Goal: Task Accomplishment & Management: Manage account settings

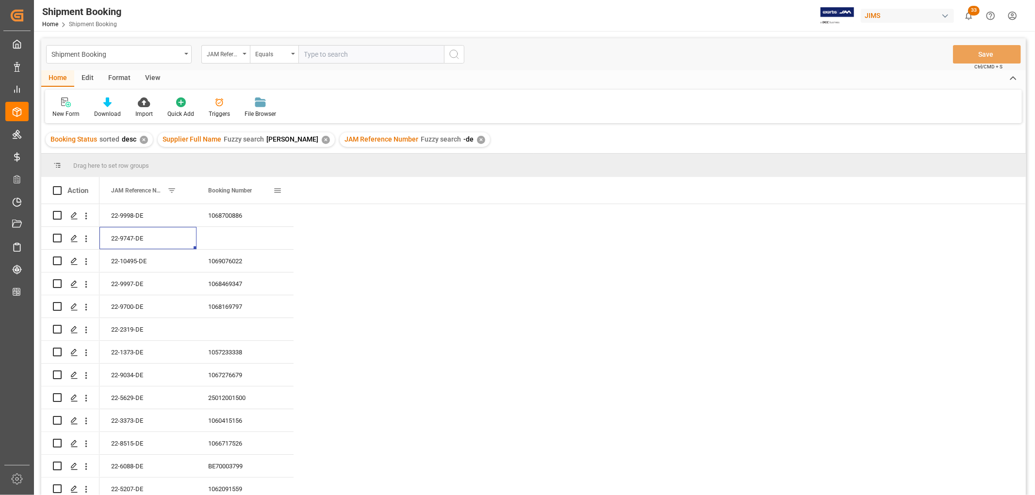
click at [275, 190] on span at bounding box center [277, 190] width 9 height 9
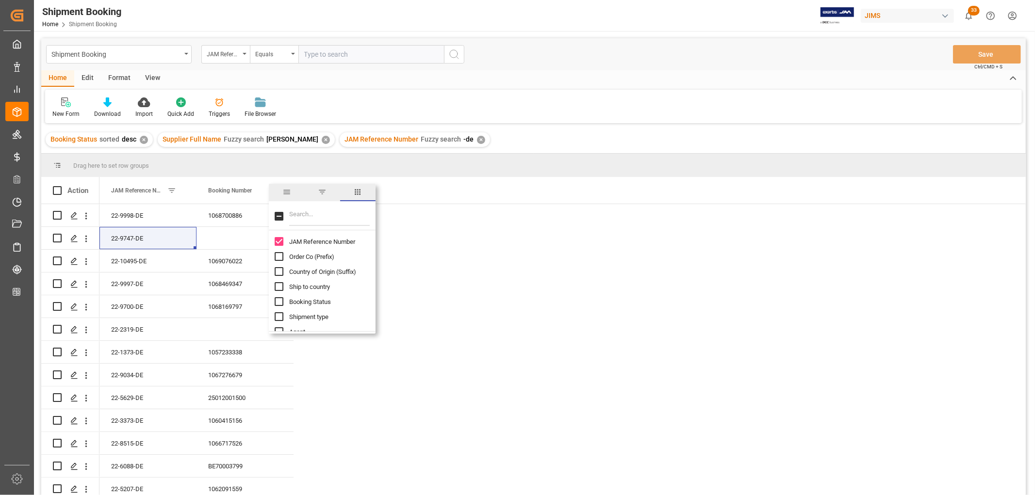
click at [300, 223] on input "Filter Columns Input" at bounding box center [329, 216] width 81 height 19
type input "status"
click at [280, 240] on input "Booking Status column toggle visibility (hidden)" at bounding box center [279, 241] width 9 height 9
checkbox input "true"
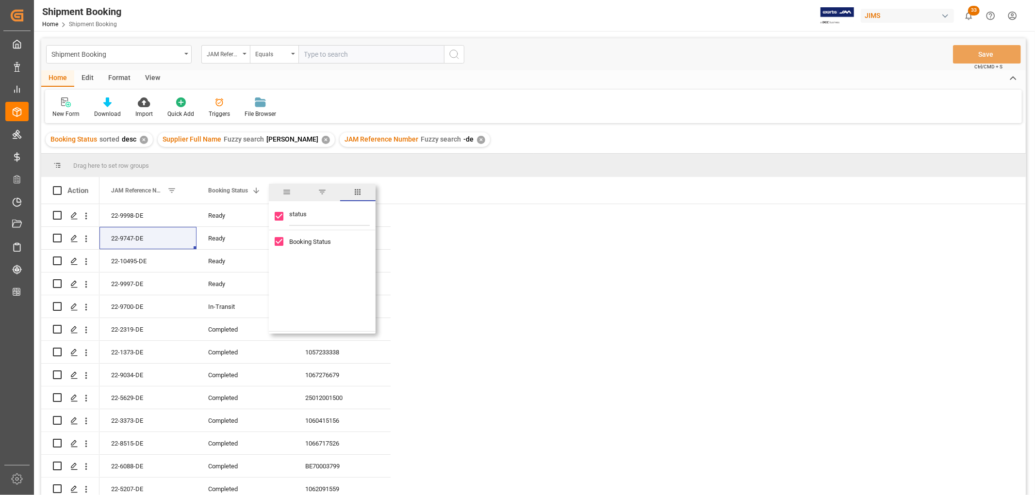
drag, startPoint x: 307, startPoint y: 216, endPoint x: 288, endPoint y: 216, distance: 19.9
click at [288, 216] on div "status" at bounding box center [322, 216] width 107 height 27
click at [336, 216] on input "status" at bounding box center [329, 216] width 81 height 19
drag, startPoint x: 333, startPoint y: 217, endPoint x: 285, endPoint y: 215, distance: 47.6
click at [285, 215] on div "status" at bounding box center [322, 216] width 107 height 27
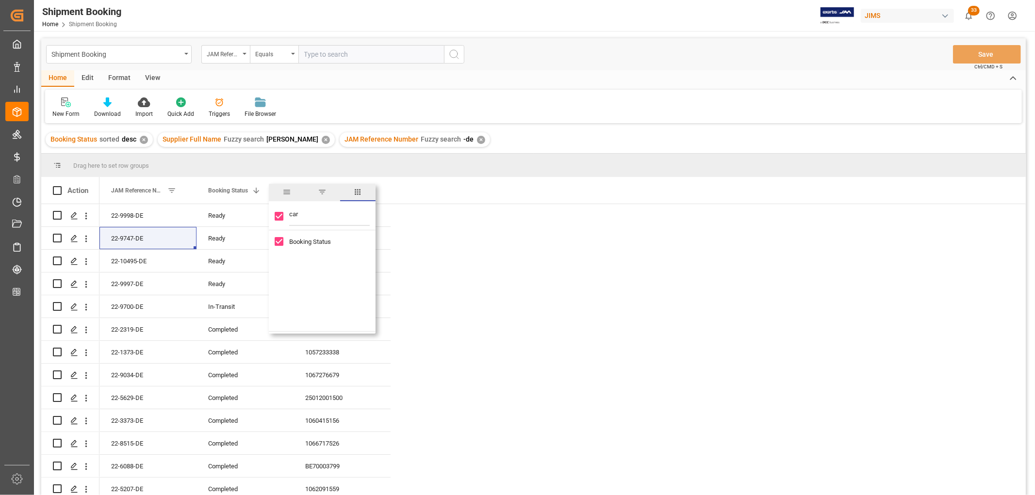
type input "carg"
checkbox input "false"
type input "c"
checkbox input "false"
type input "ready"
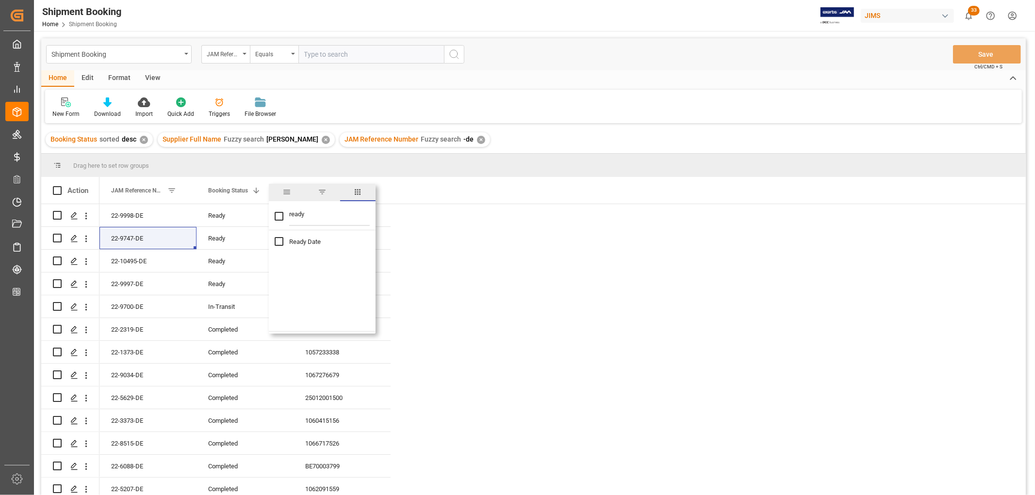
click at [281, 240] on input "Ready Date column toggle visibility (hidden)" at bounding box center [279, 241] width 9 height 9
checkbox input "true"
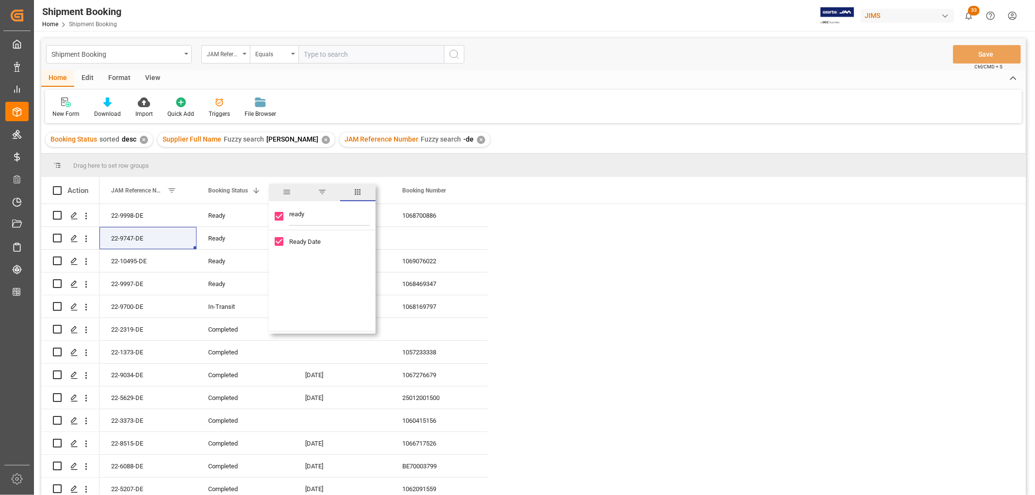
click at [616, 118] on div "New Form Download Import Quick Add Triggers File Browser" at bounding box center [533, 106] width 976 height 33
click at [471, 189] on span at bounding box center [471, 190] width 9 height 9
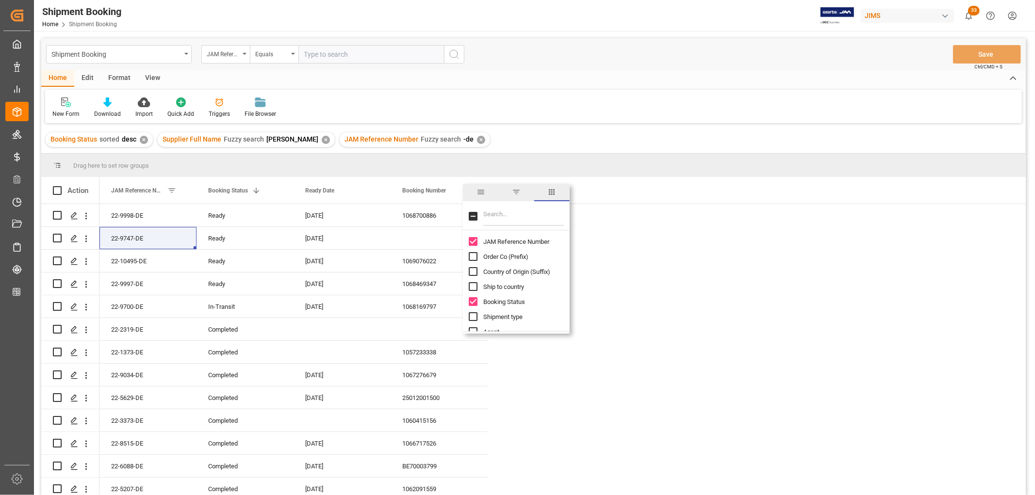
click at [608, 98] on div "New Form Download Import Quick Add Triggers File Browser" at bounding box center [533, 106] width 976 height 33
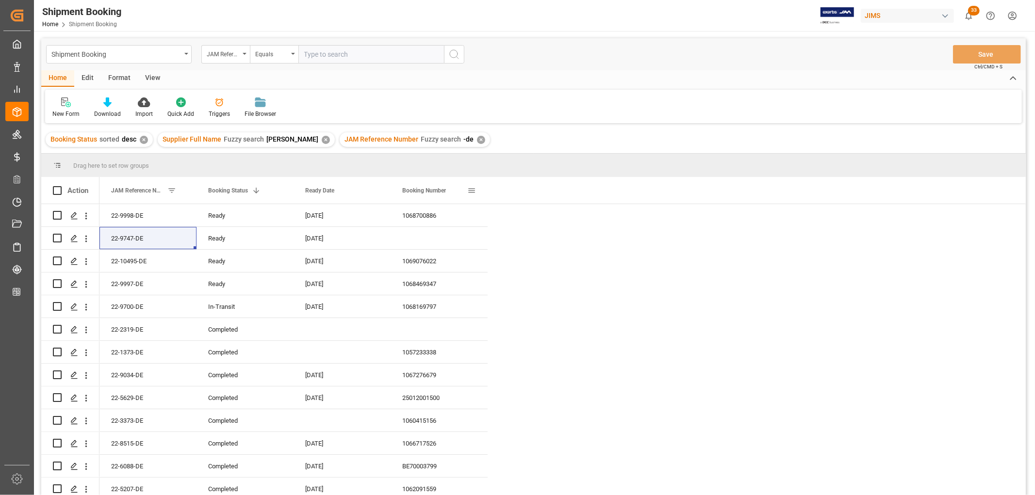
click at [471, 191] on span at bounding box center [471, 190] width 9 height 9
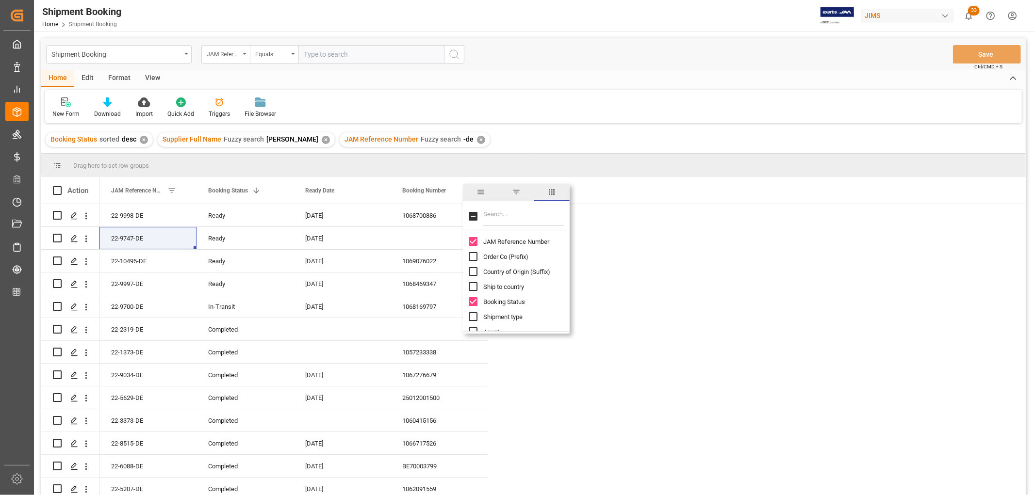
click at [502, 218] on input "Filter Columns Input" at bounding box center [523, 216] width 81 height 19
type input "carrier"
click at [473, 255] on input "Name of the Carrier/Forwarder column toggle visibility (hidden)" at bounding box center [473, 256] width 9 height 9
checkbox input "true"
checkbox input "false"
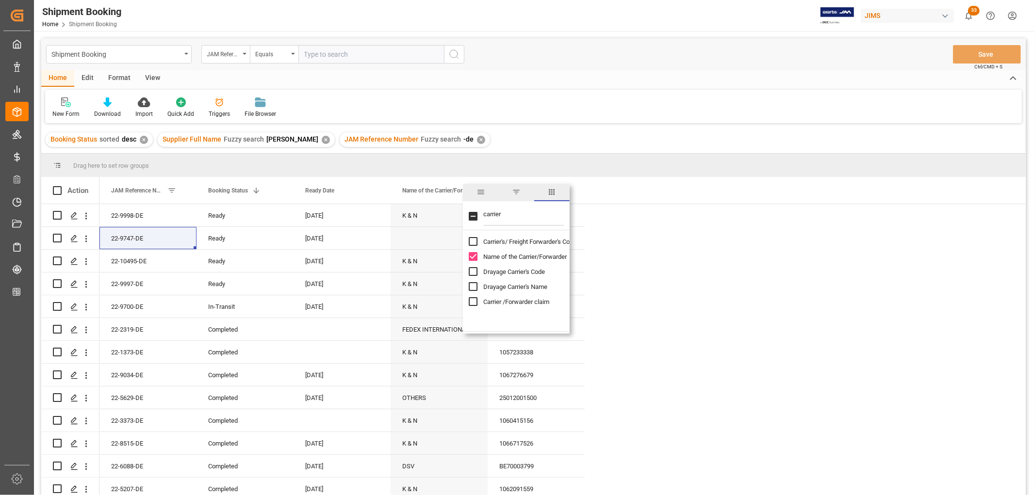
click at [711, 49] on div "Shipment Booking JAM Reference Number Equals Save Ctrl/CMD + S" at bounding box center [533, 54] width 984 height 32
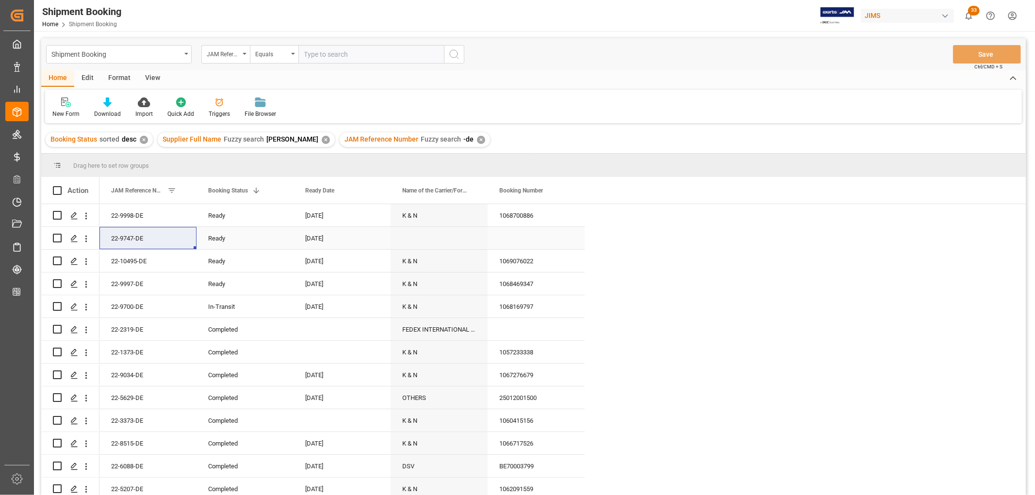
click at [137, 243] on div "22-9747-DE" at bounding box center [147, 238] width 97 height 22
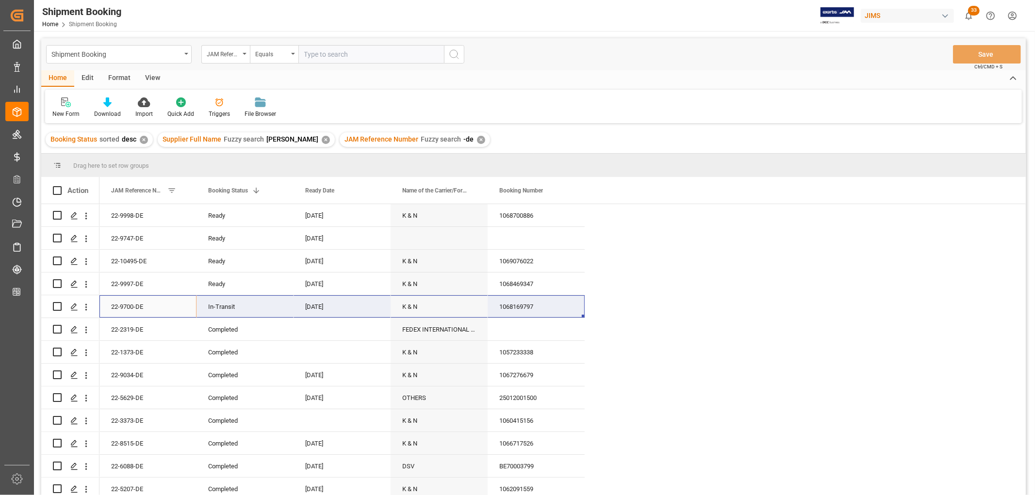
drag, startPoint x: 135, startPoint y: 310, endPoint x: 509, endPoint y: 305, distance: 374.5
click at [509, 305] on div "22-9700-DE 1068169797 In-Transit [DATE] K & N" at bounding box center [341, 306] width 485 height 23
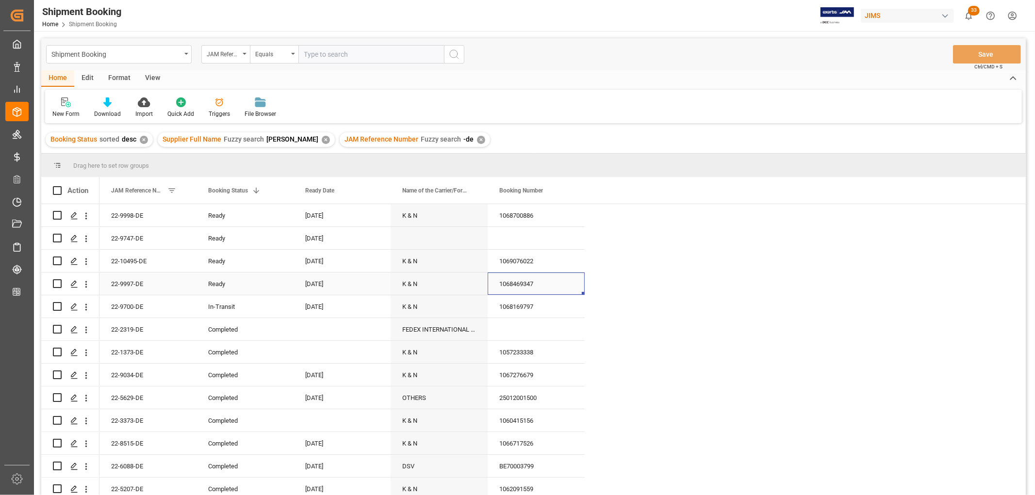
click at [516, 282] on div "1068469347" at bounding box center [535, 284] width 97 height 22
click at [516, 258] on div "1069076022" at bounding box center [535, 261] width 97 height 22
click at [511, 208] on div "1068700886" at bounding box center [535, 215] width 97 height 22
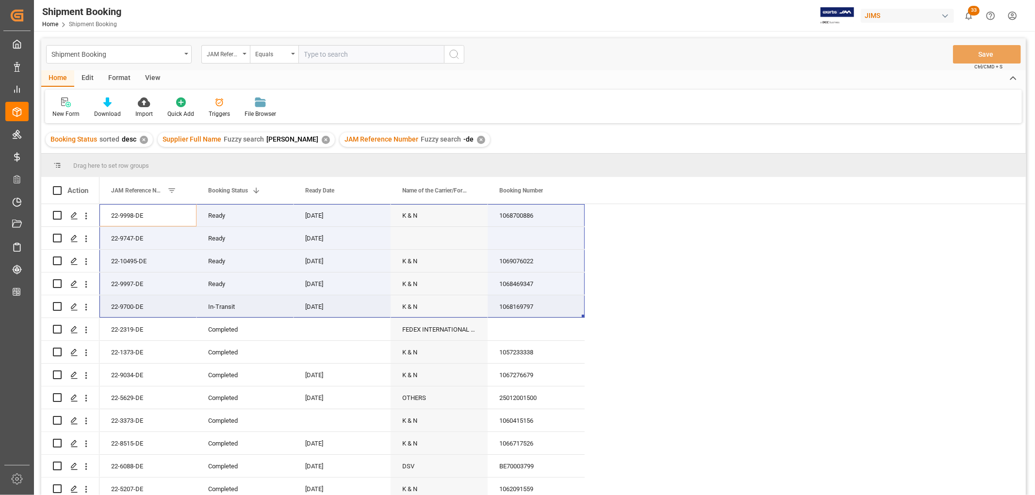
drag, startPoint x: 124, startPoint y: 214, endPoint x: 506, endPoint y: 310, distance: 394.1
click at [89, 219] on icon "open menu" at bounding box center [86, 216] width 10 height 10
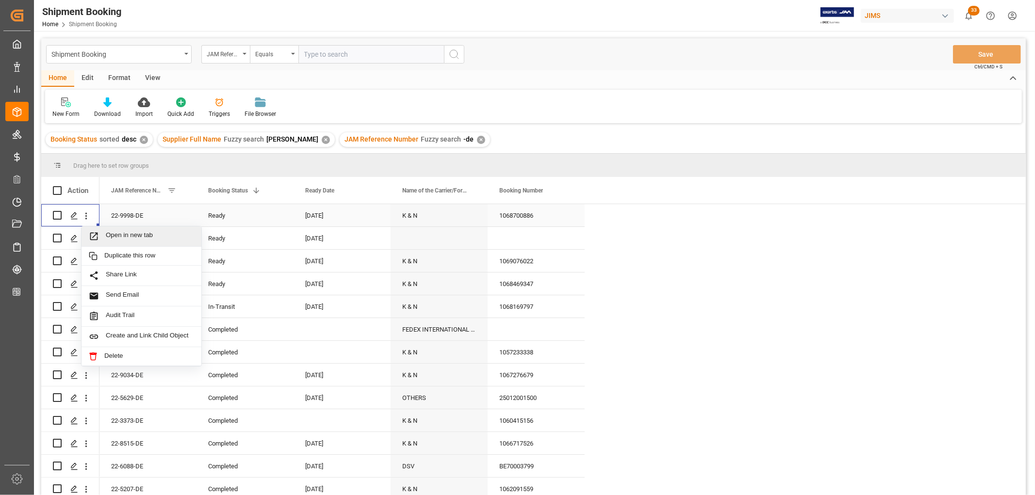
click at [124, 234] on span "Open in new tab" at bounding box center [150, 236] width 88 height 10
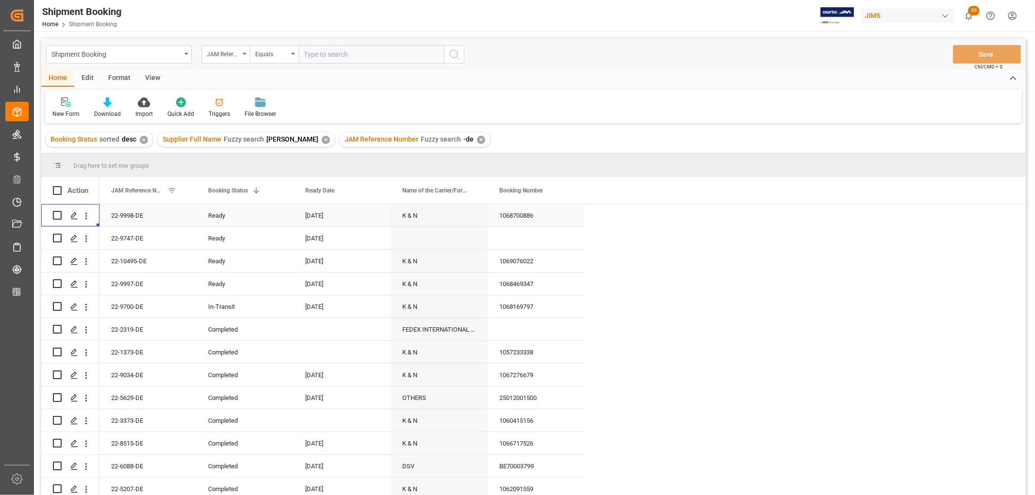
click at [136, 219] on div "22-9998-DE" at bounding box center [147, 215] width 97 height 22
click at [86, 238] on icon "open menu" at bounding box center [86, 239] width 10 height 10
click at [700, 68] on div "Shipment Booking JAM Reference Number Equals Save Ctrl/CMD + S" at bounding box center [533, 54] width 984 height 32
click at [89, 262] on icon "open menu" at bounding box center [86, 262] width 10 height 10
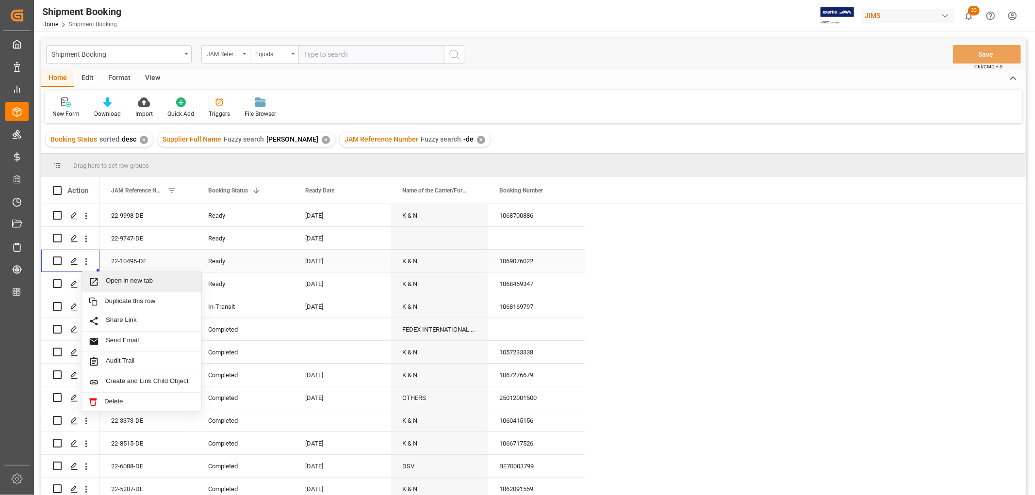
click at [123, 280] on span "Open in new tab" at bounding box center [150, 282] width 88 height 10
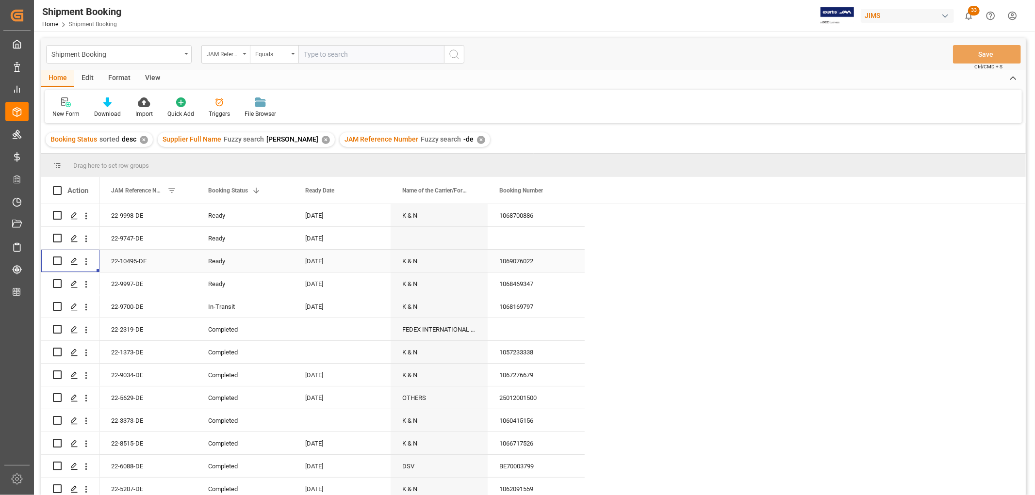
click at [124, 263] on div "22-10495-DE" at bounding box center [147, 261] width 97 height 22
click at [87, 264] on icon "open menu" at bounding box center [86, 262] width 10 height 10
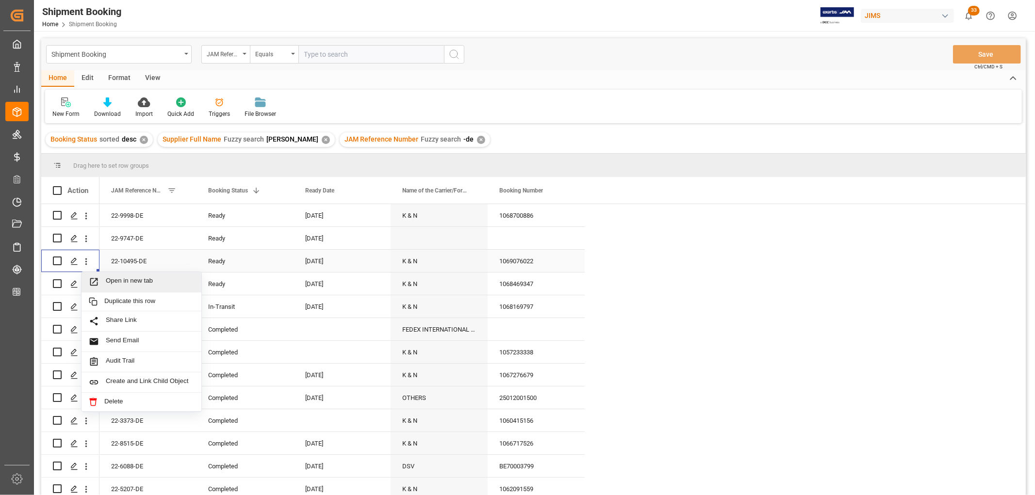
click at [113, 280] on span "Open in new tab" at bounding box center [150, 282] width 88 height 10
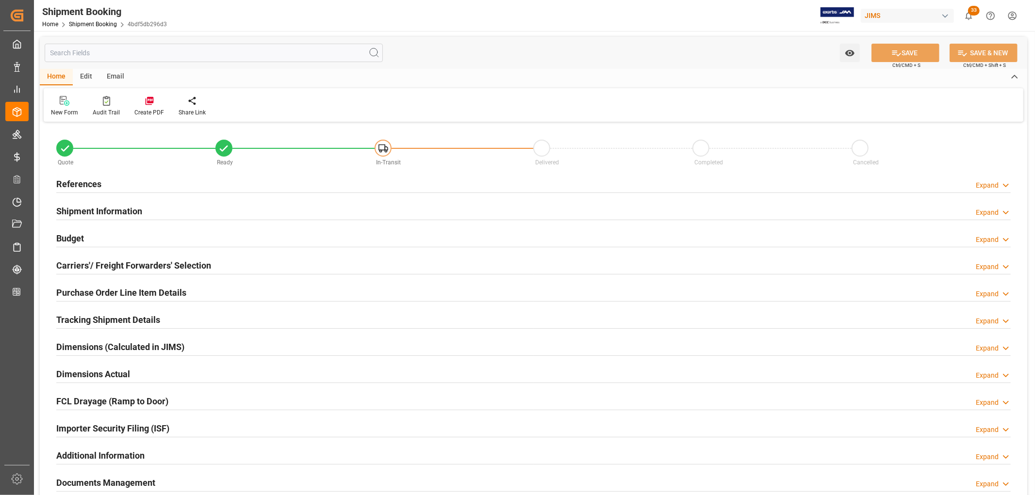
type input "2"
type input "[DATE]"
click at [90, 187] on h2 "References" at bounding box center [78, 184] width 45 height 13
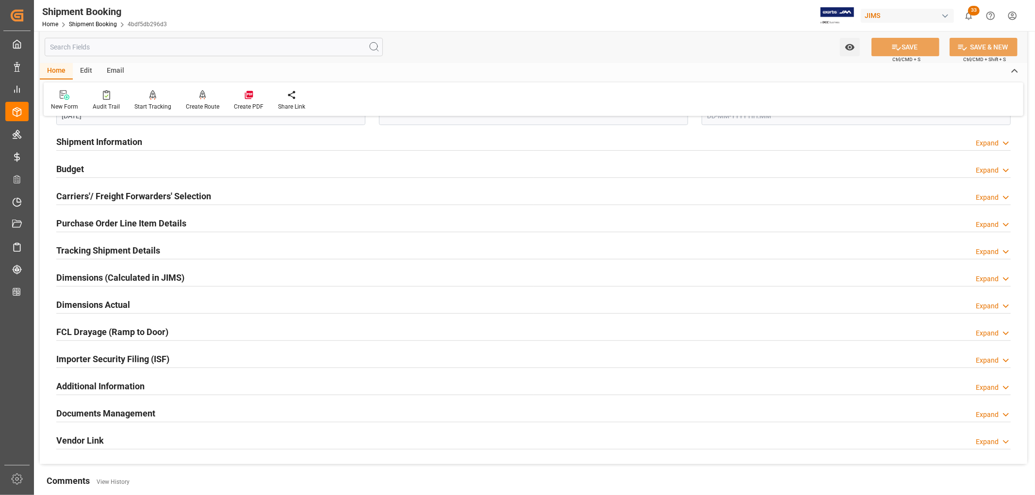
scroll to position [269, 0]
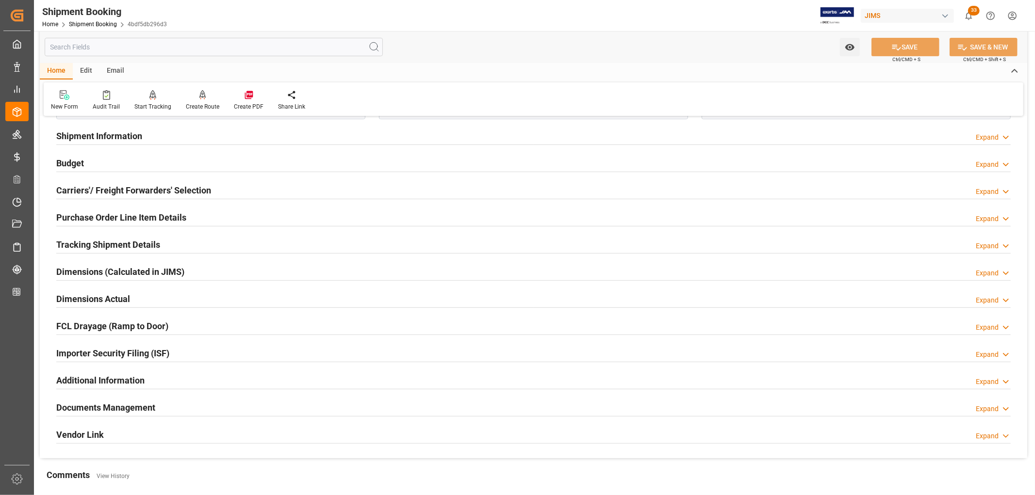
click at [109, 223] on h2 "Purchase Order Line Item Details" at bounding box center [121, 217] width 130 height 13
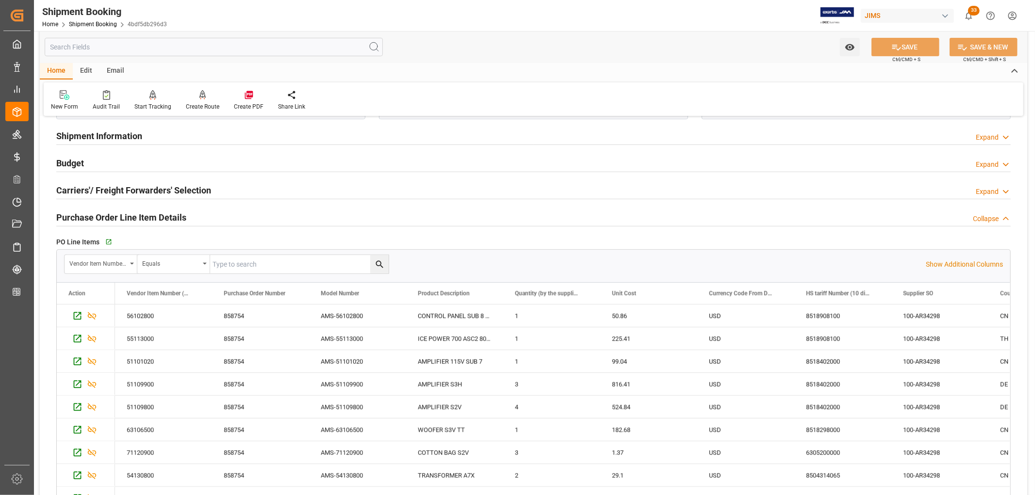
click at [112, 219] on h2 "Purchase Order Line Item Details" at bounding box center [121, 217] width 130 height 13
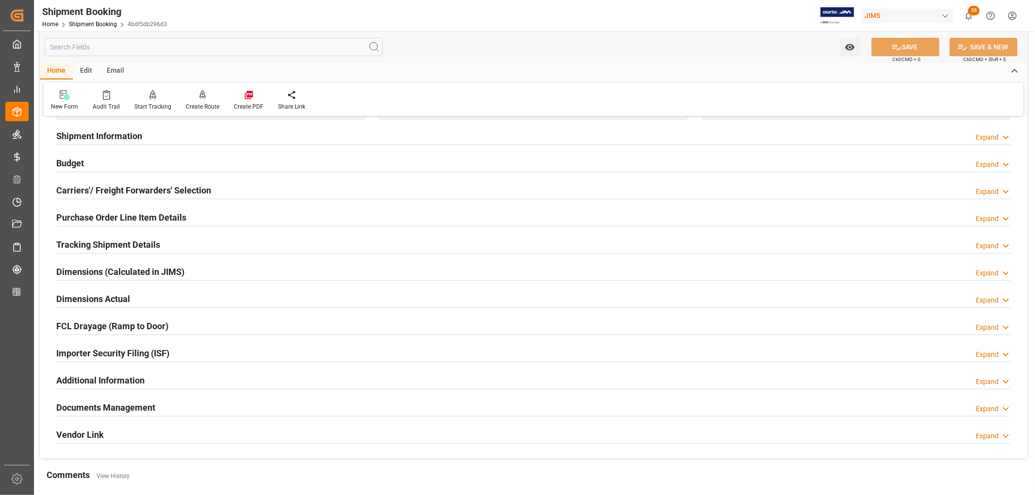
click at [109, 243] on h2 "Tracking Shipment Details" at bounding box center [108, 244] width 104 height 13
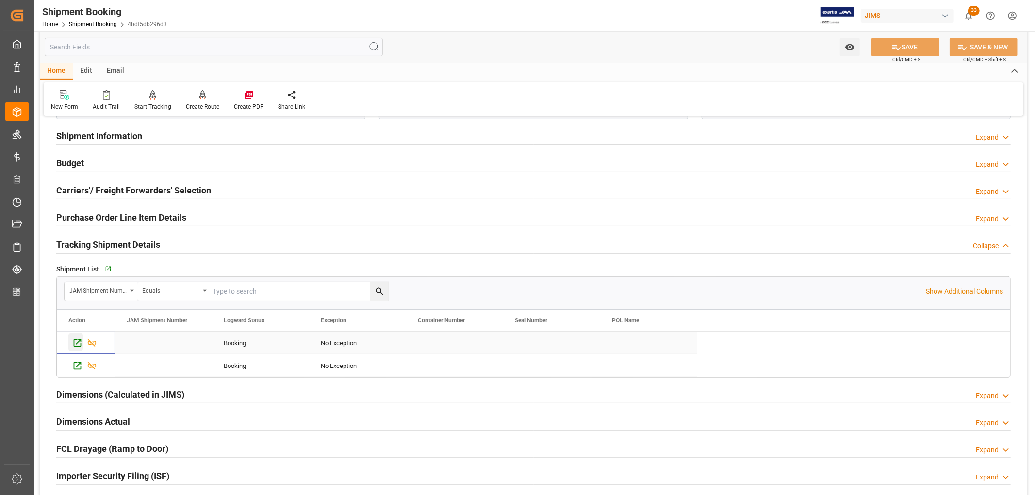
click at [76, 343] on icon "Press SPACE to select this row." at bounding box center [78, 343] width 8 height 8
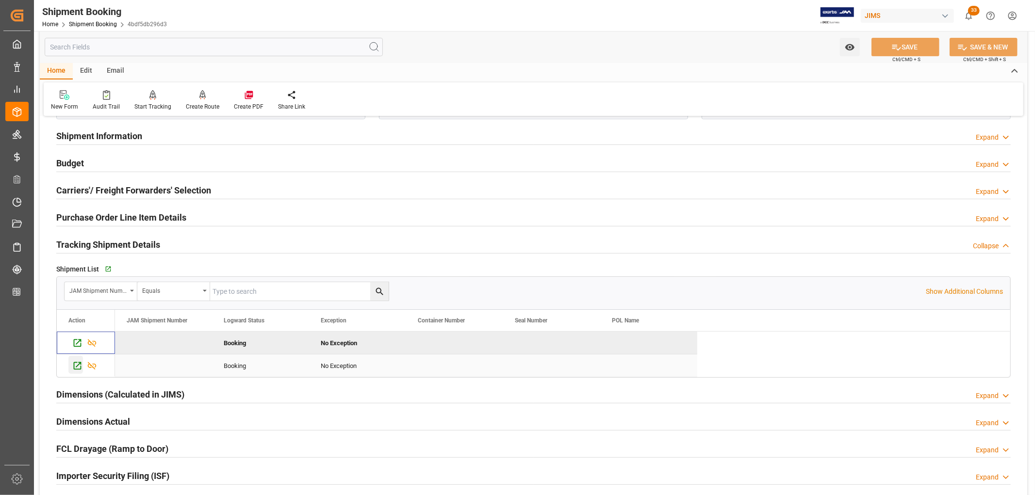
click at [76, 369] on icon "Press SPACE to select this row." at bounding box center [77, 366] width 10 height 10
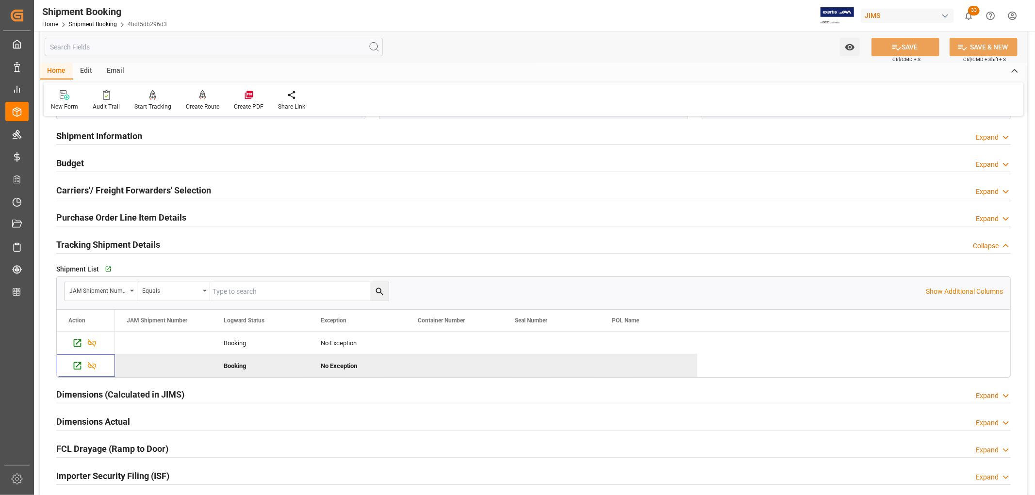
click at [133, 219] on h2 "Purchase Order Line Item Details" at bounding box center [121, 217] width 130 height 13
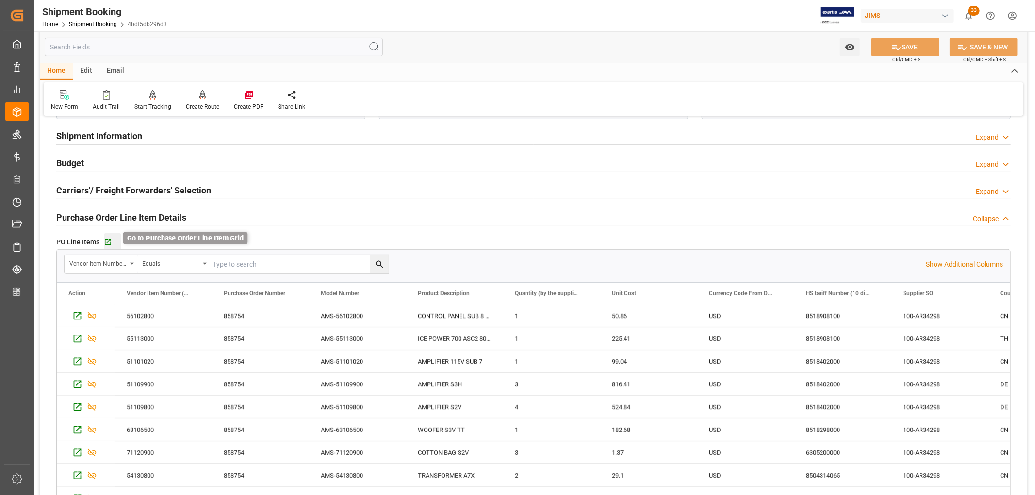
click at [109, 241] on icon "button" at bounding box center [108, 242] width 8 height 8
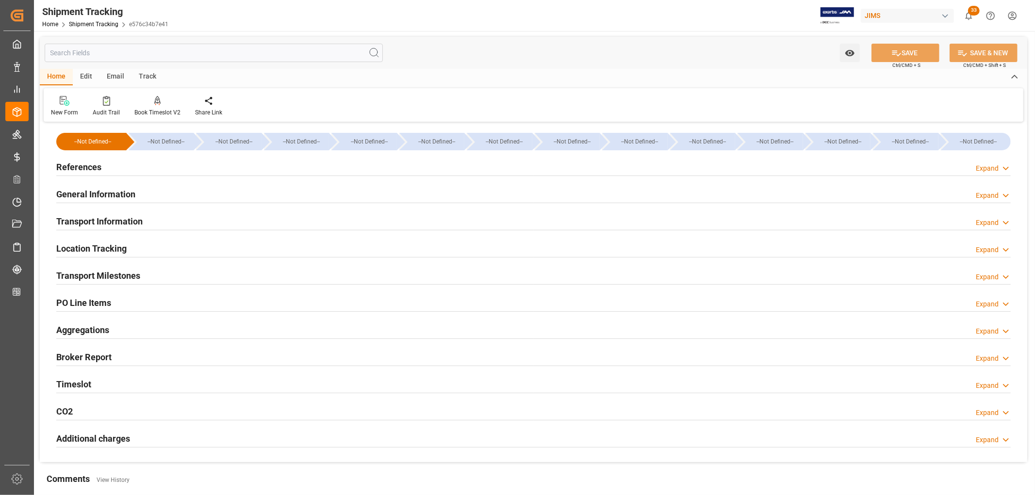
click at [101, 220] on h2 "Transport Information" at bounding box center [99, 221] width 86 height 13
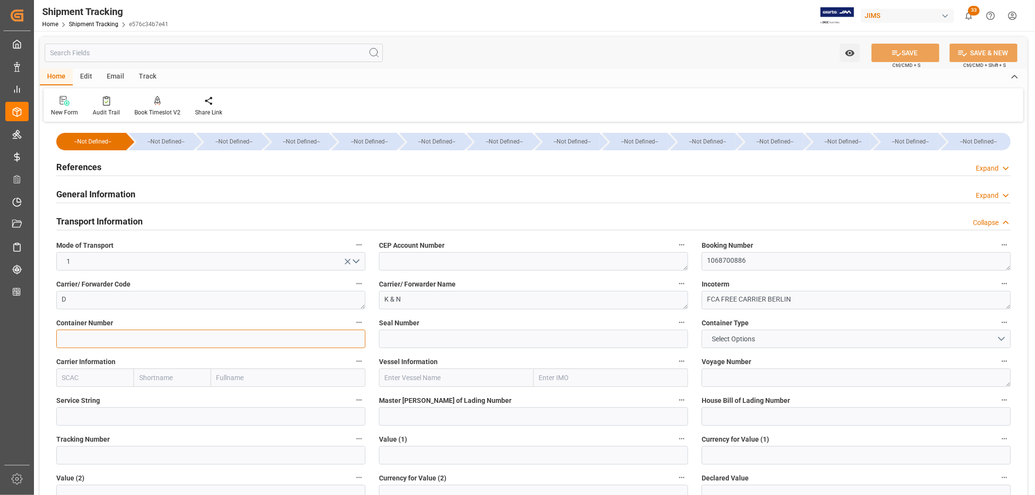
click at [83, 335] on input at bounding box center [210, 339] width 309 height 18
paste input "GESU6640123"
click at [62, 339] on input "GESU6640123" at bounding box center [210, 339] width 309 height 18
type input "GESU6640123"
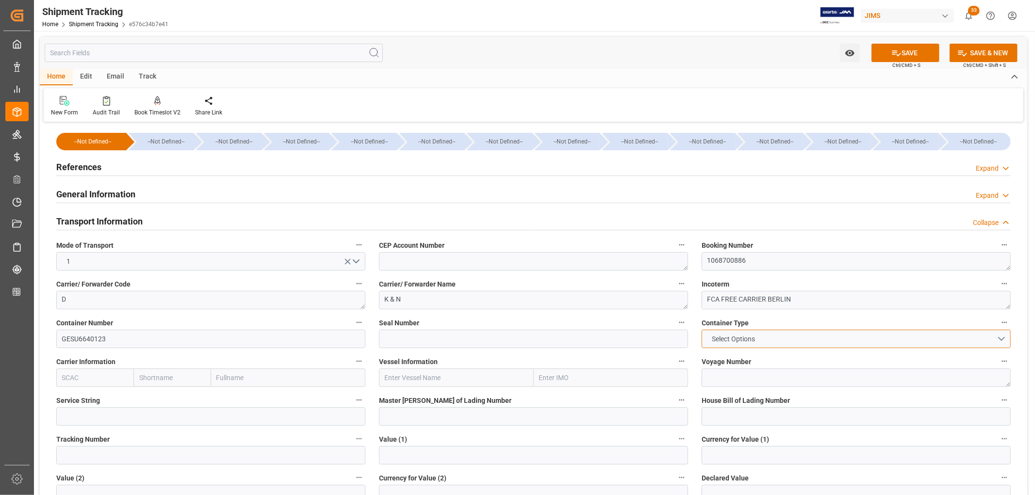
click at [724, 339] on span "Select Options" at bounding box center [733, 339] width 53 height 10
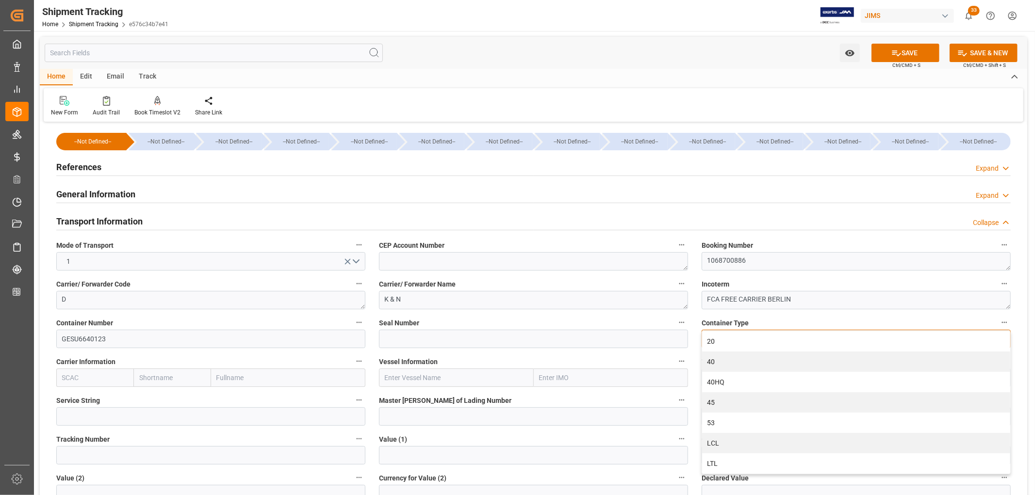
click at [719, 383] on div "40HQ" at bounding box center [856, 382] width 308 height 20
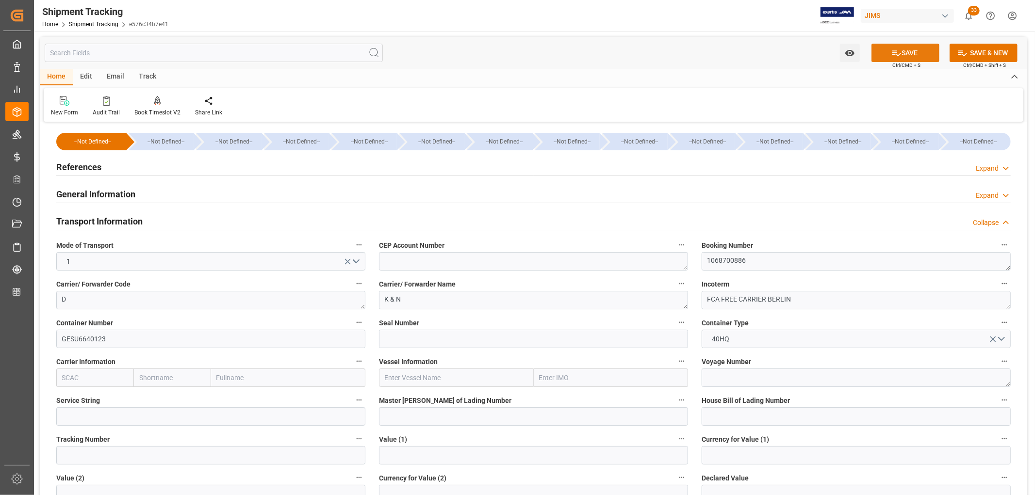
click at [906, 57] on button "SAVE" at bounding box center [905, 53] width 68 height 18
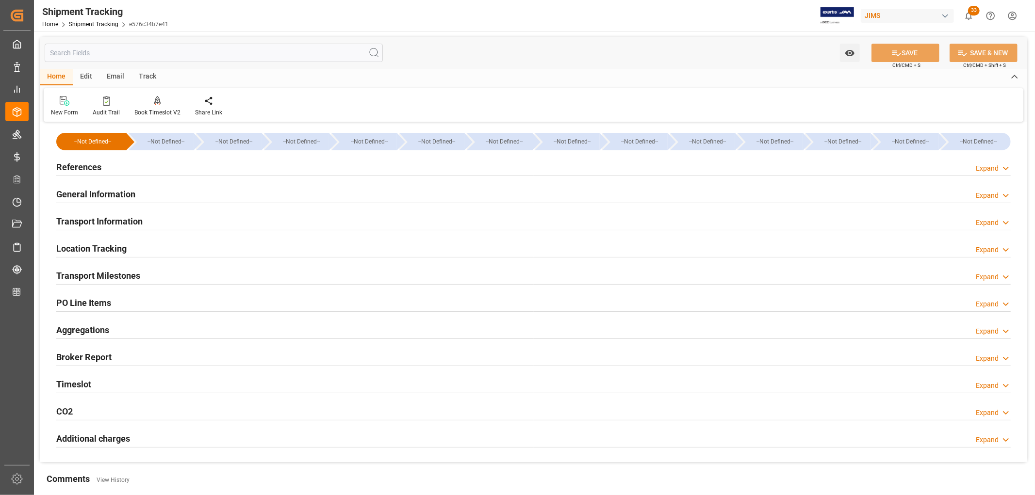
click at [99, 299] on h2 "PO Line Items" at bounding box center [83, 302] width 55 height 13
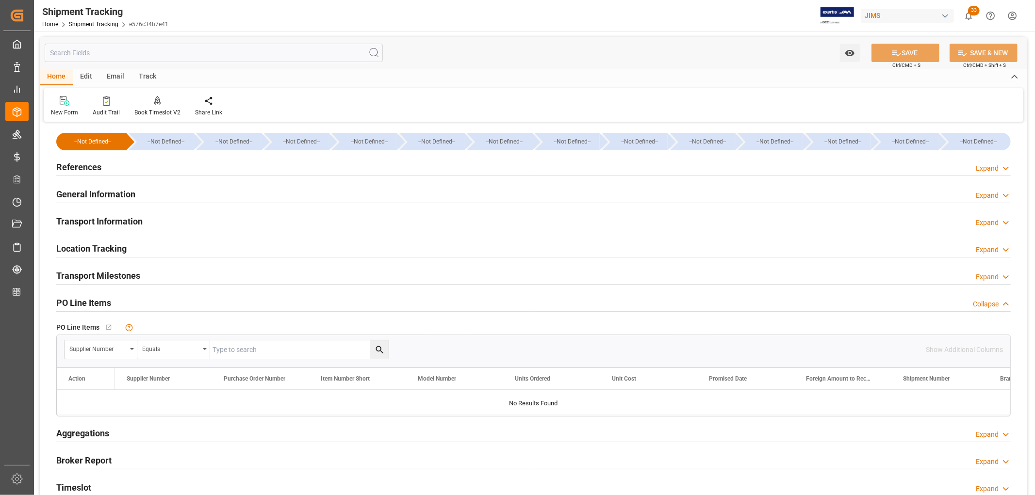
click at [99, 299] on h2 "PO Line Items" at bounding box center [83, 302] width 55 height 13
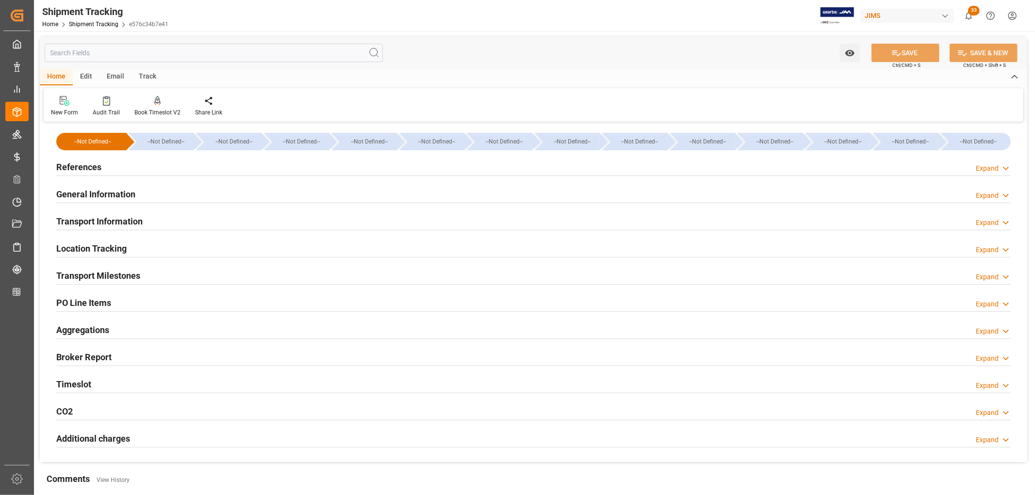
click at [94, 276] on h2 "Transport Milestones" at bounding box center [98, 275] width 84 height 13
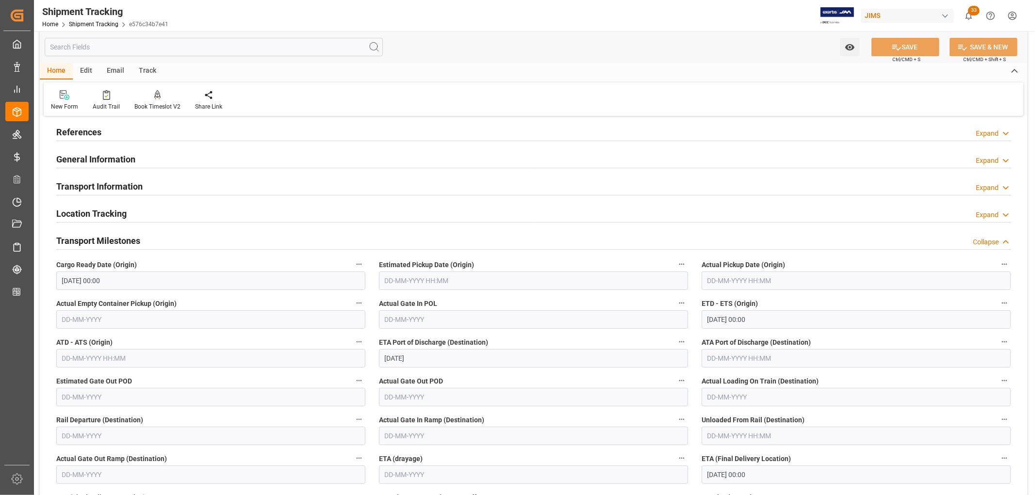
scroll to position [54, 0]
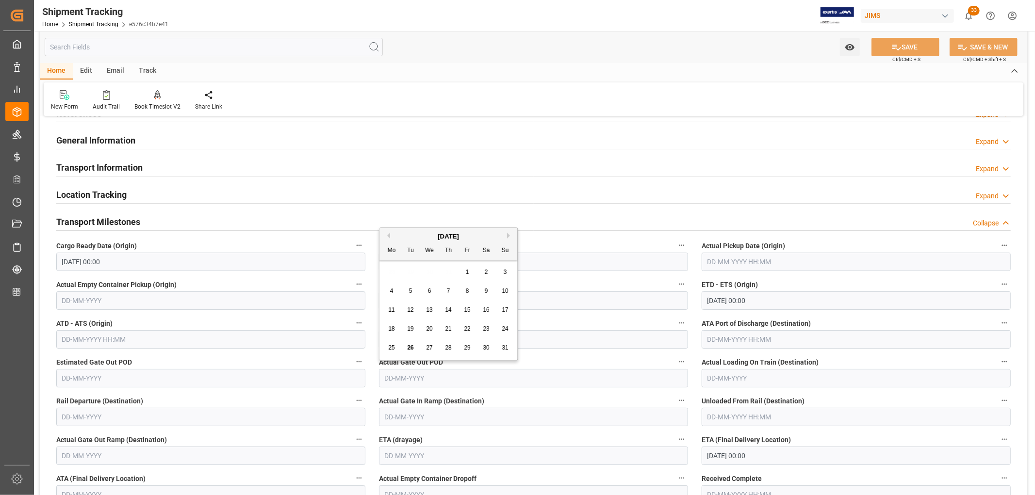
click at [403, 379] on input "text" at bounding box center [533, 378] width 309 height 18
click at [580, 36] on div "Watch Option SAVE Ctrl/CMD + S SAVE & NEW Ctrl/CMD + Shift + S" at bounding box center [533, 47] width 987 height 32
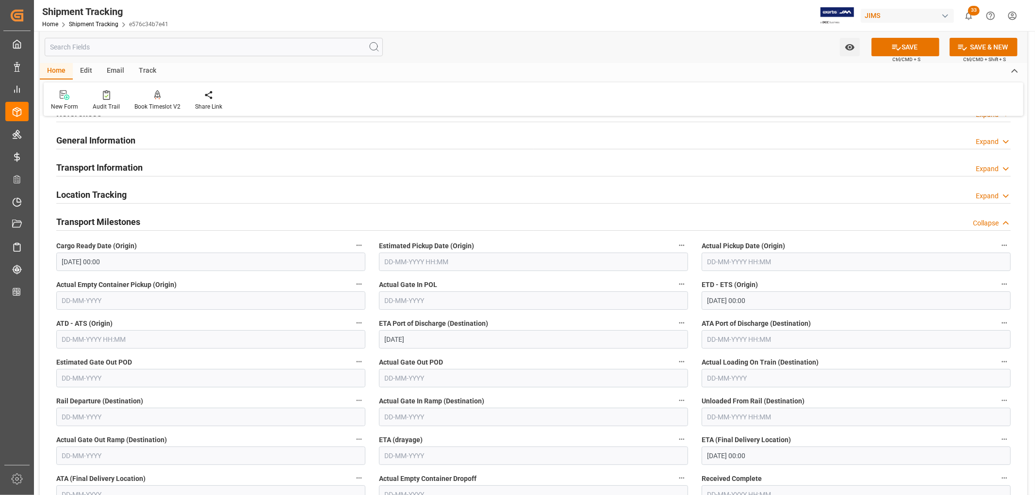
click at [395, 301] on input "text" at bounding box center [533, 300] width 309 height 18
click at [428, 420] on div "20" at bounding box center [429, 417] width 12 height 12
click at [408, 301] on input "[DATE]" at bounding box center [533, 300] width 309 height 18
click at [450, 418] on span "21" at bounding box center [448, 416] width 6 height 7
type input "21-08-2025"
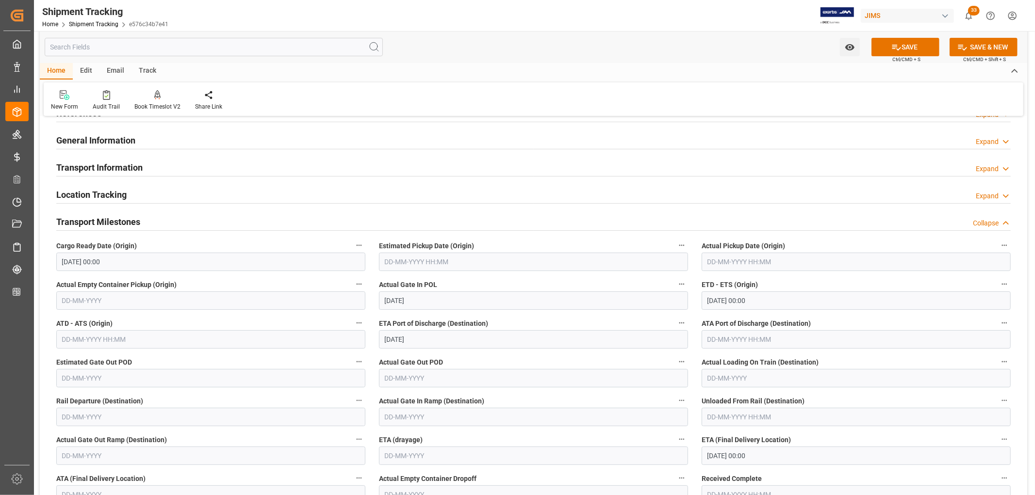
click at [718, 302] on input "25-08-2025 00:00" at bounding box center [855, 300] width 309 height 18
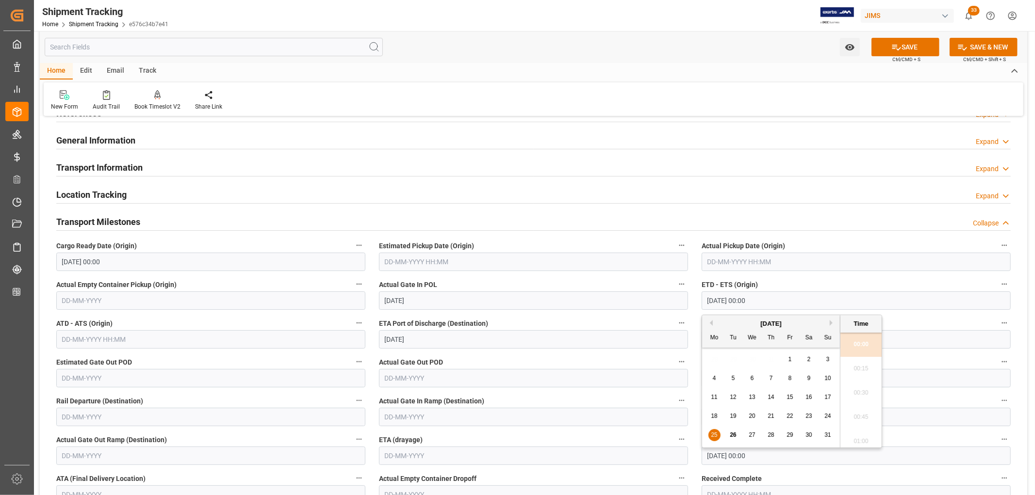
click at [775, 435] on div "28" at bounding box center [771, 436] width 12 height 12
type input "28-08-2025 00:00"
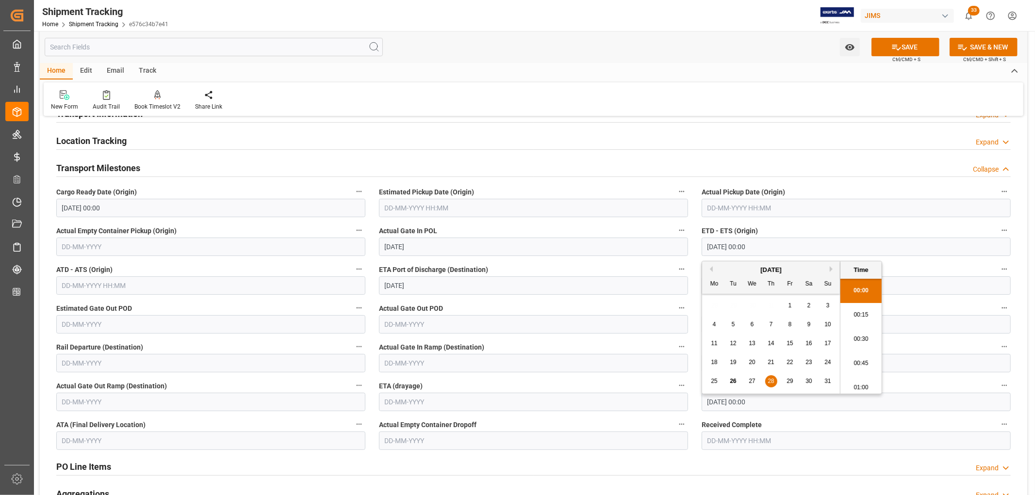
click at [400, 285] on input "09-09-2025" at bounding box center [533, 285] width 309 height 18
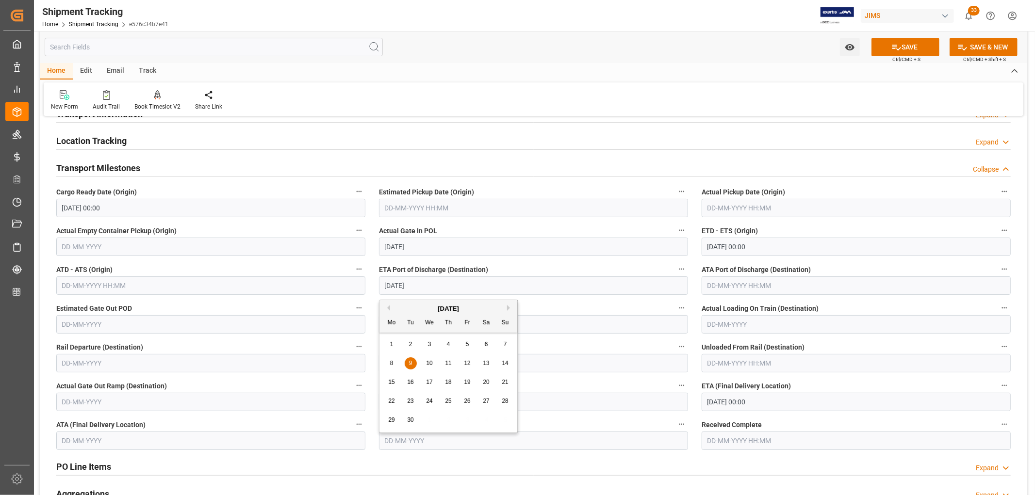
click at [467, 363] on span "12" at bounding box center [467, 363] width 6 height 7
type input "12-09-2025"
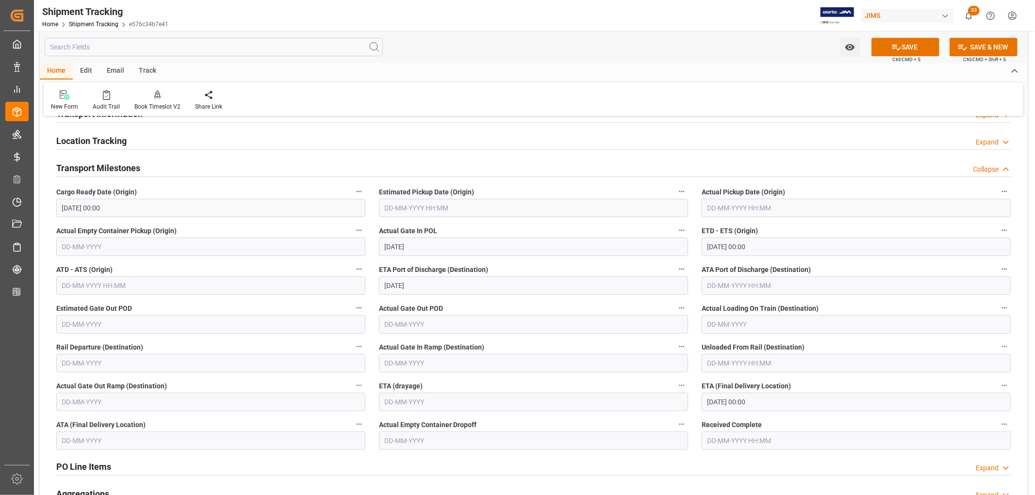
scroll to position [162, 0]
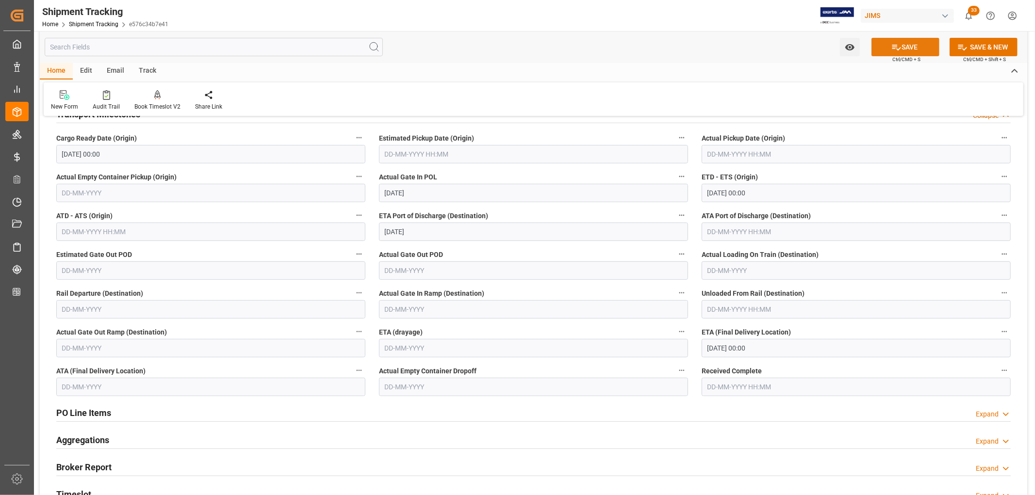
click at [915, 46] on button "SAVE" at bounding box center [905, 47] width 68 height 18
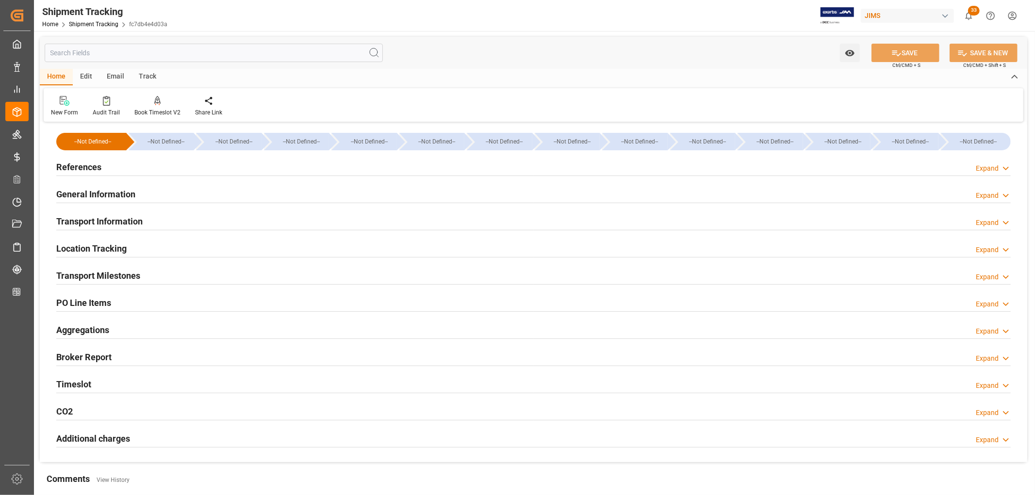
click at [80, 220] on h2 "Transport Information" at bounding box center [99, 221] width 86 height 13
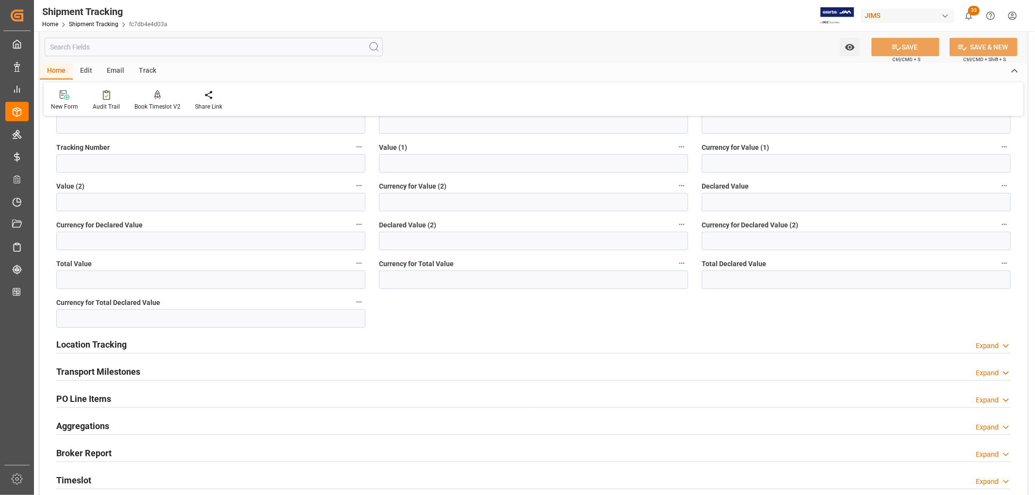
scroll to position [377, 0]
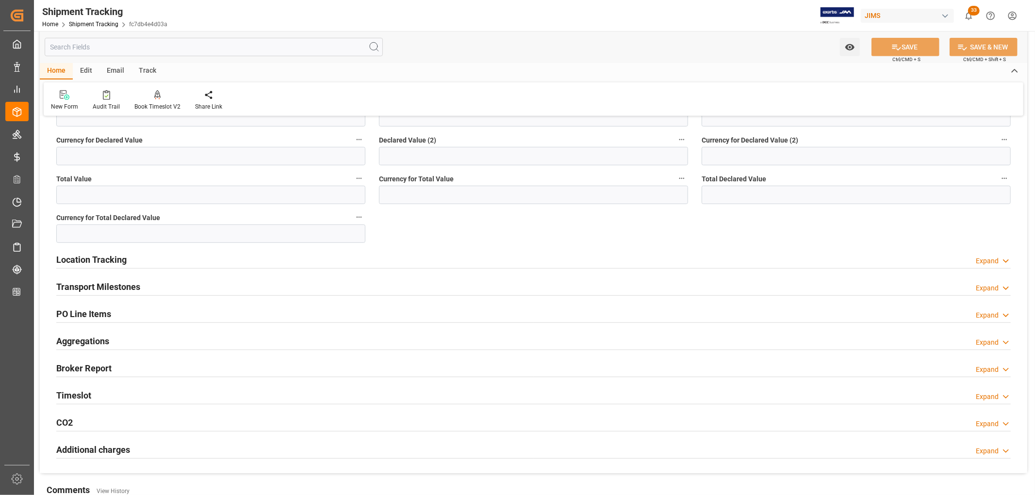
click at [95, 315] on h2 "PO Line Items" at bounding box center [83, 313] width 55 height 13
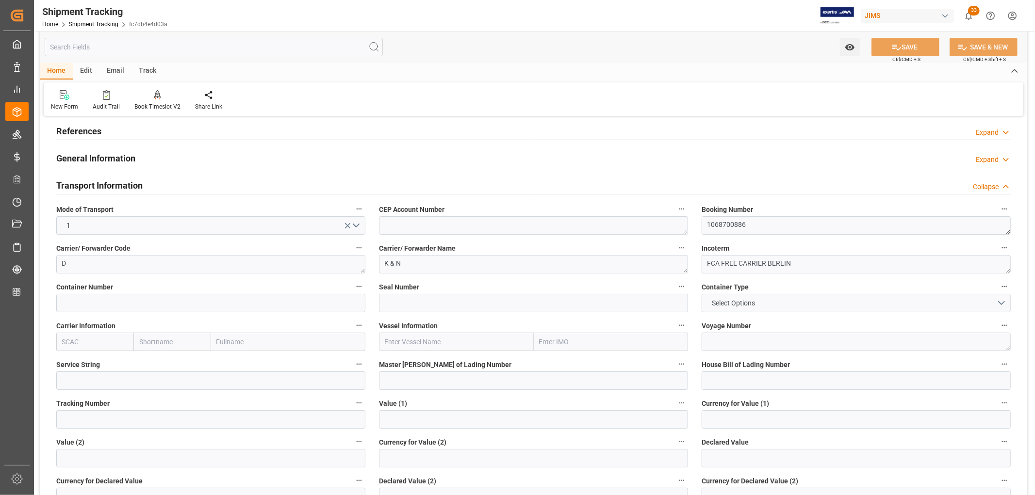
scroll to position [54, 0]
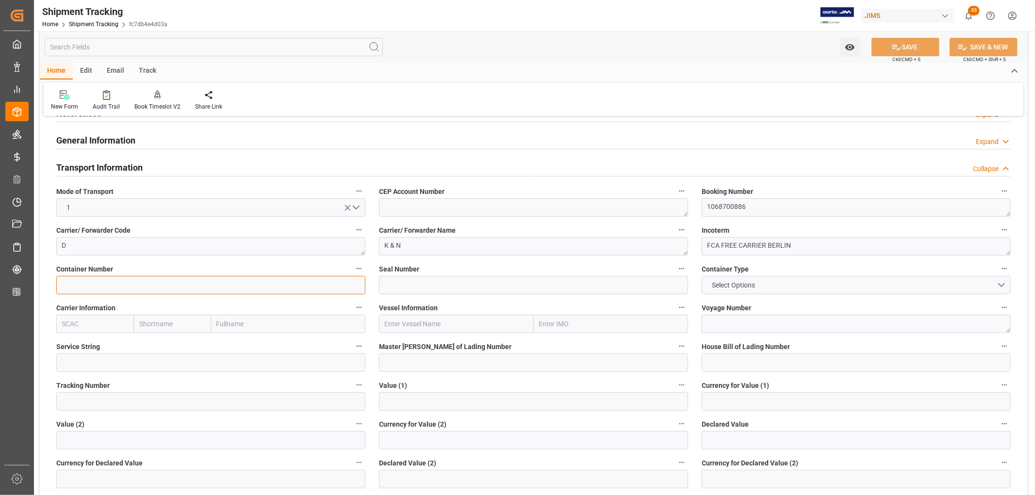
click at [89, 284] on input at bounding box center [210, 285] width 309 height 18
paste input "CMAU2737814"
type input "CMAU2737814"
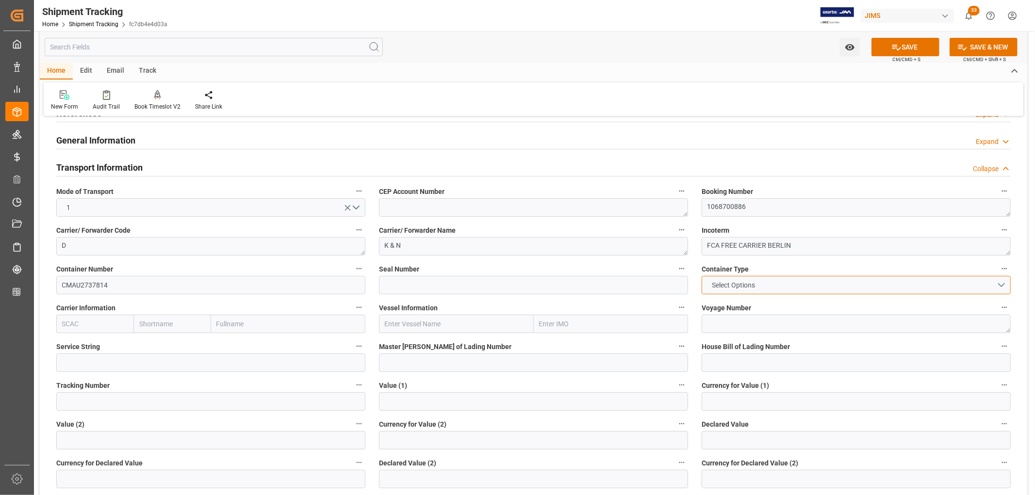
click at [727, 285] on span "Select Options" at bounding box center [733, 285] width 53 height 10
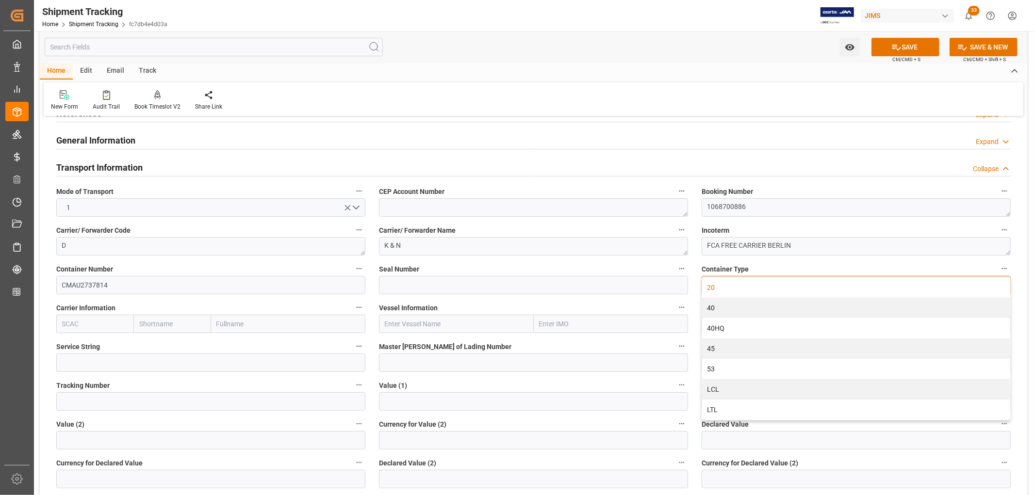
click at [715, 288] on div "20" at bounding box center [856, 287] width 308 height 20
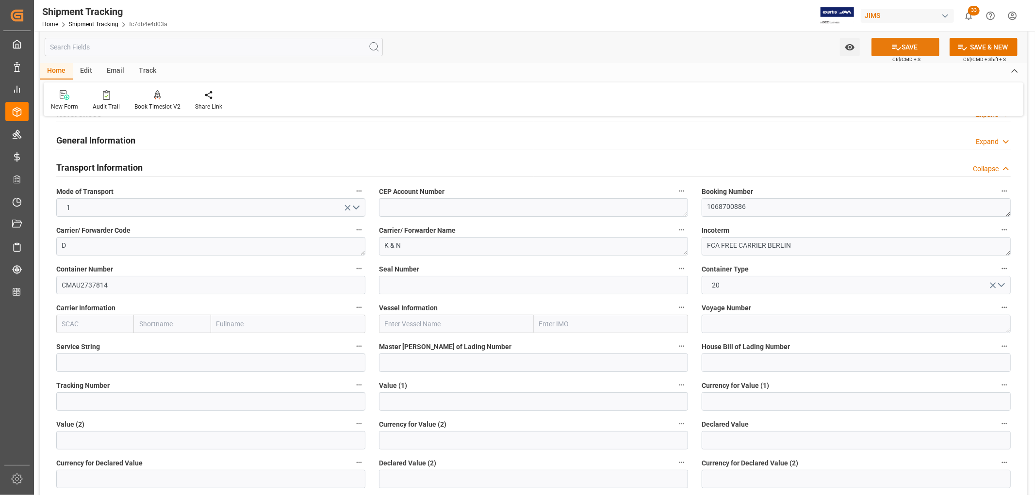
click at [914, 50] on button "SAVE" at bounding box center [905, 47] width 68 height 18
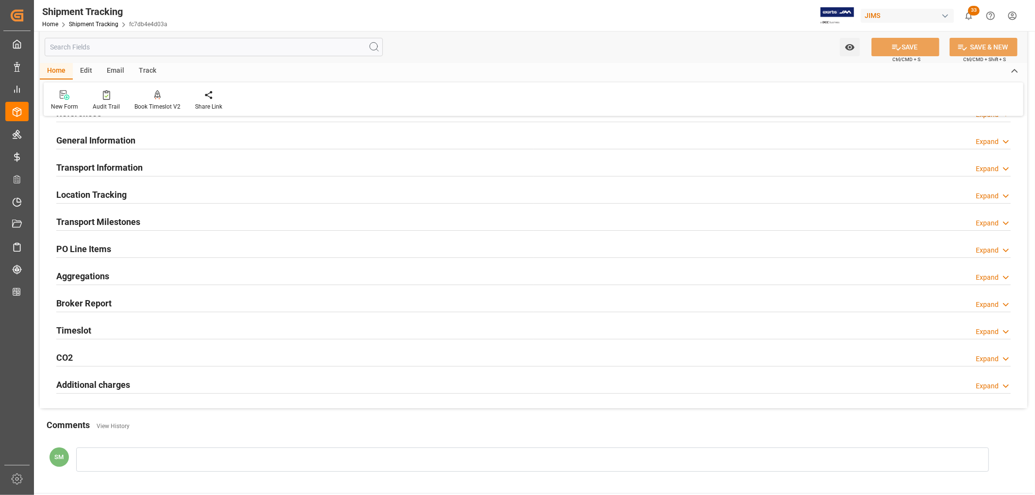
click at [94, 252] on h2 "PO Line Items" at bounding box center [83, 248] width 55 height 13
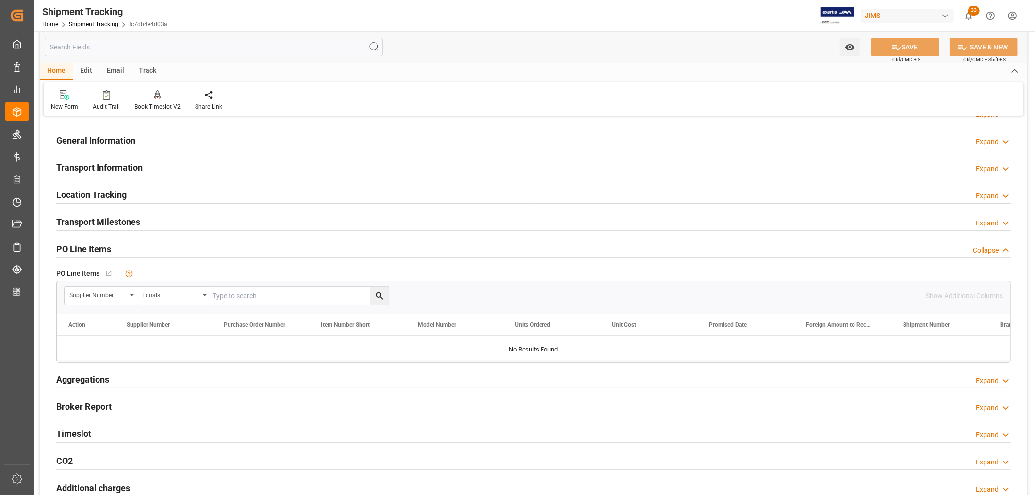
click at [94, 252] on h2 "PO Line Items" at bounding box center [83, 248] width 55 height 13
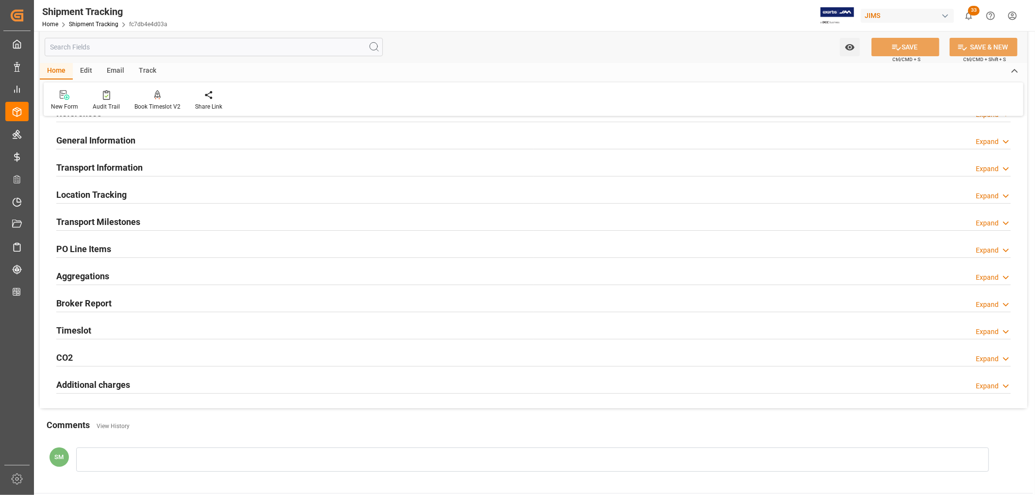
click at [105, 221] on h2 "Transport Milestones" at bounding box center [98, 221] width 84 height 13
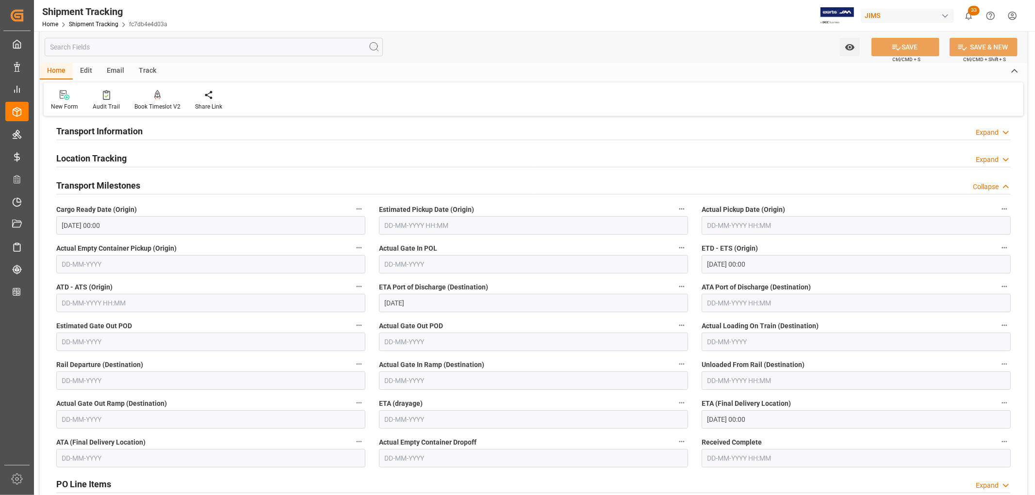
scroll to position [108, 0]
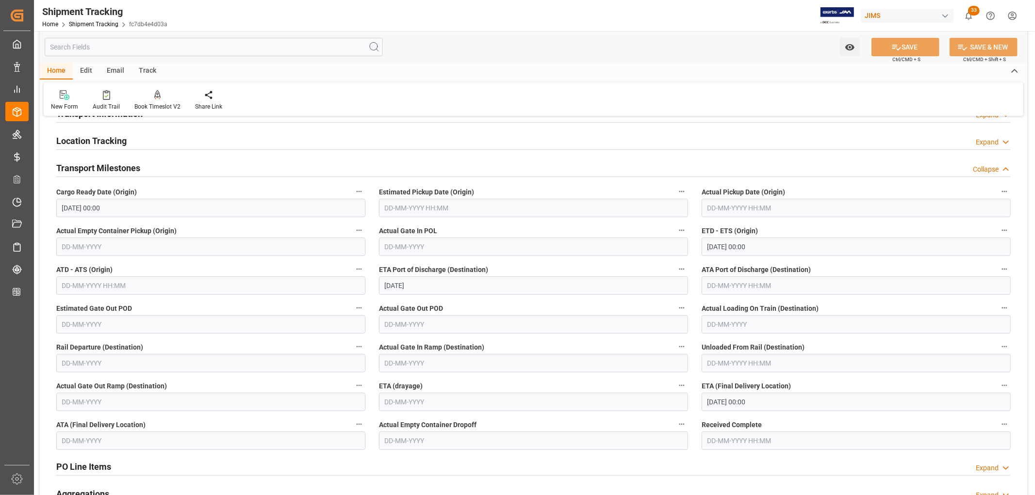
click at [396, 248] on input "text" at bounding box center [533, 247] width 309 height 18
click at [428, 364] on span "20" at bounding box center [429, 362] width 6 height 7
click at [405, 246] on input "20-08-2025" at bounding box center [533, 247] width 309 height 18
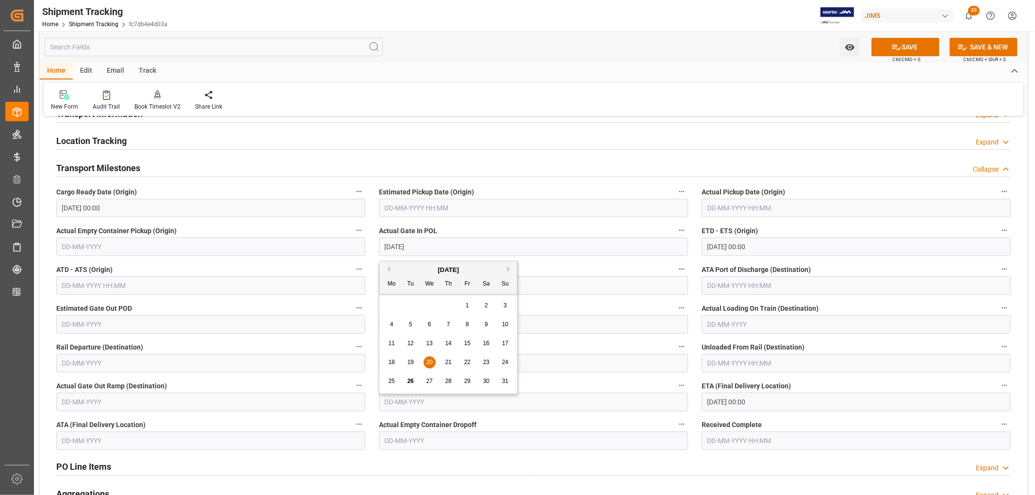
click at [445, 361] on span "21" at bounding box center [448, 362] width 6 height 7
type input "21-08-2025"
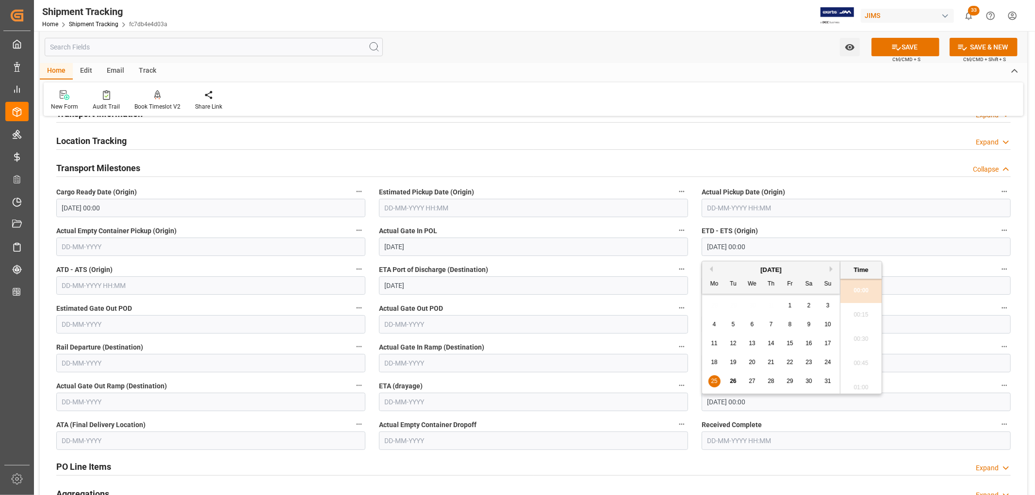
click at [721, 248] on input "25-08-2025 00:00" at bounding box center [855, 247] width 309 height 18
click at [772, 384] on span "28" at bounding box center [770, 381] width 6 height 7
type input "28-08-2025 00:00"
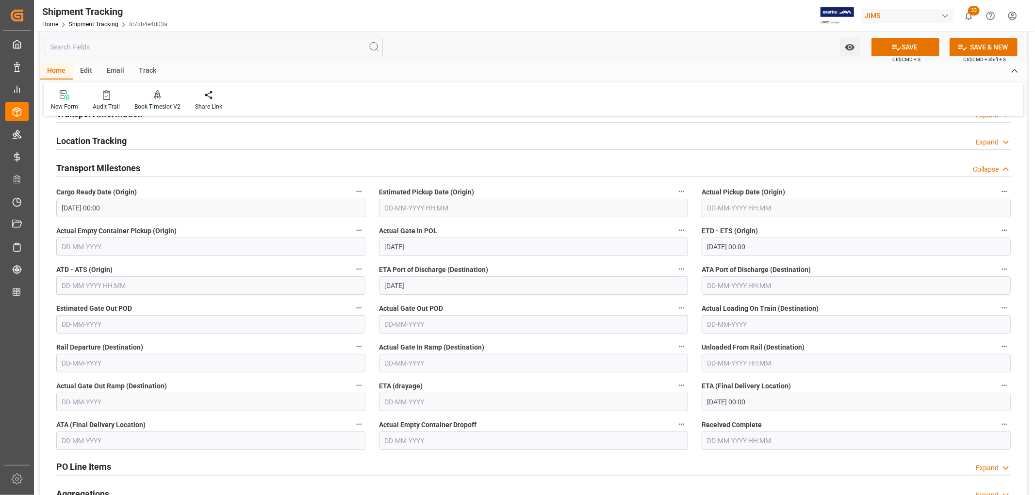
click at [767, 38] on div "Watch Option SAVE Ctrl/CMD + S SAVE & NEW Ctrl/CMD + Shift + S" at bounding box center [533, 47] width 987 height 32
click at [408, 290] on input "09-09-2025" at bounding box center [533, 285] width 309 height 18
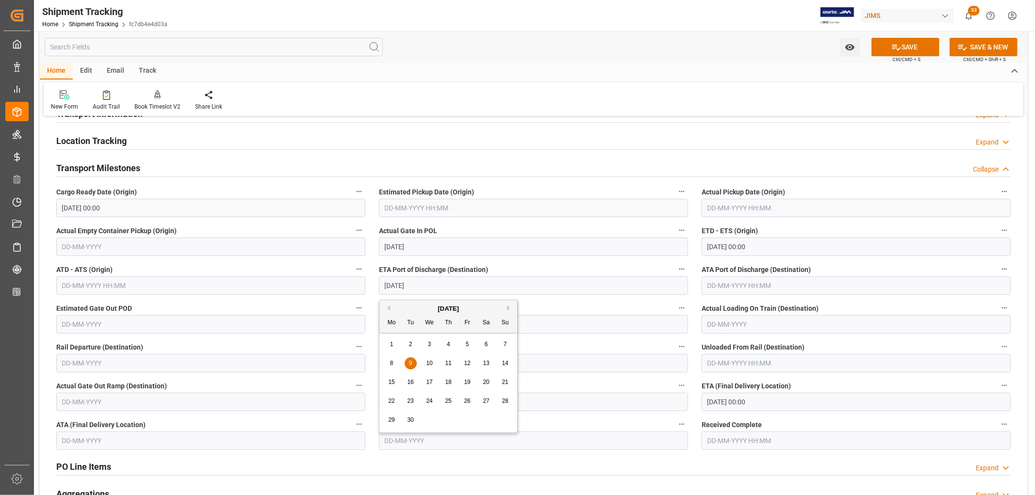
click at [472, 363] on div "12" at bounding box center [467, 364] width 12 height 12
type input "12-09-2025"
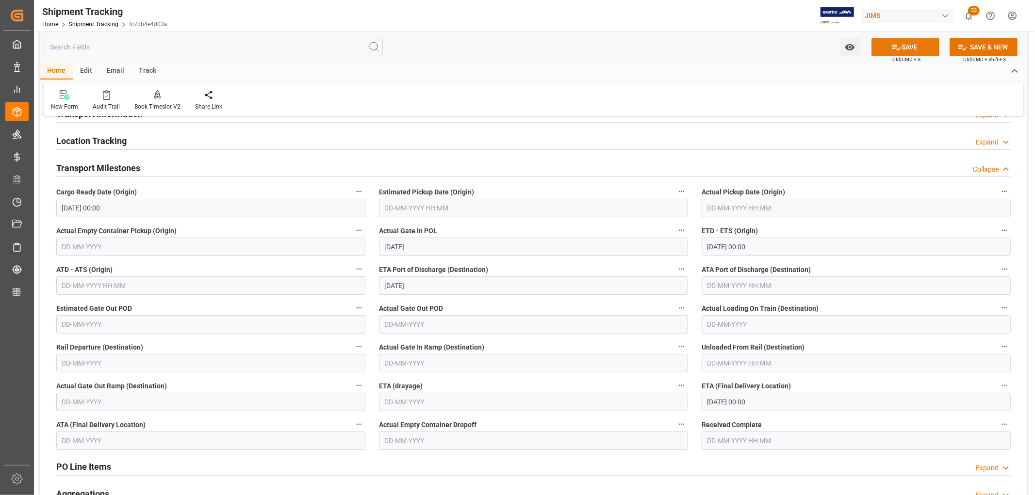
click at [905, 45] on button "SAVE" at bounding box center [905, 47] width 68 height 18
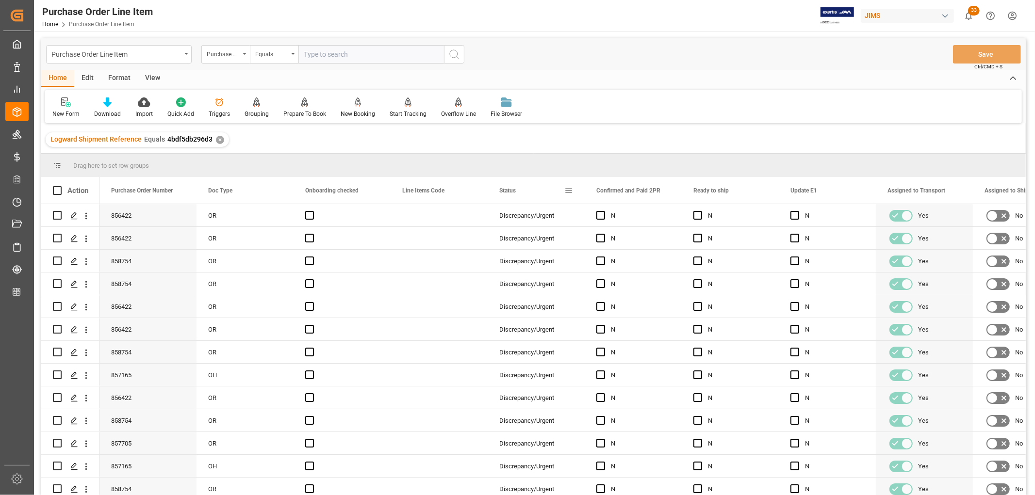
click at [569, 188] on span at bounding box center [568, 190] width 9 height 9
click at [648, 191] on span "columns" at bounding box center [650, 192] width 9 height 9
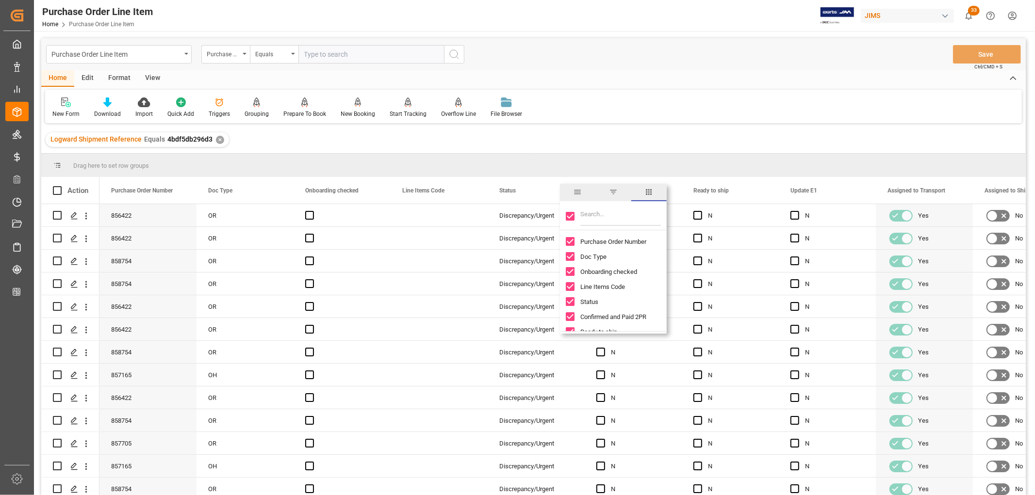
click at [570, 215] on input "Toggle Select All Columns" at bounding box center [570, 216] width 9 height 9
checkbox input "false"
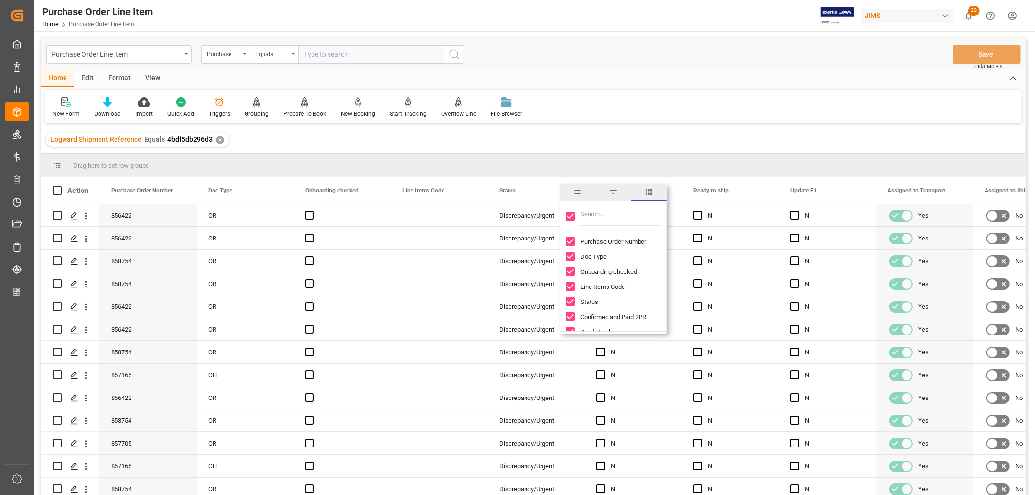
checkbox input "false"
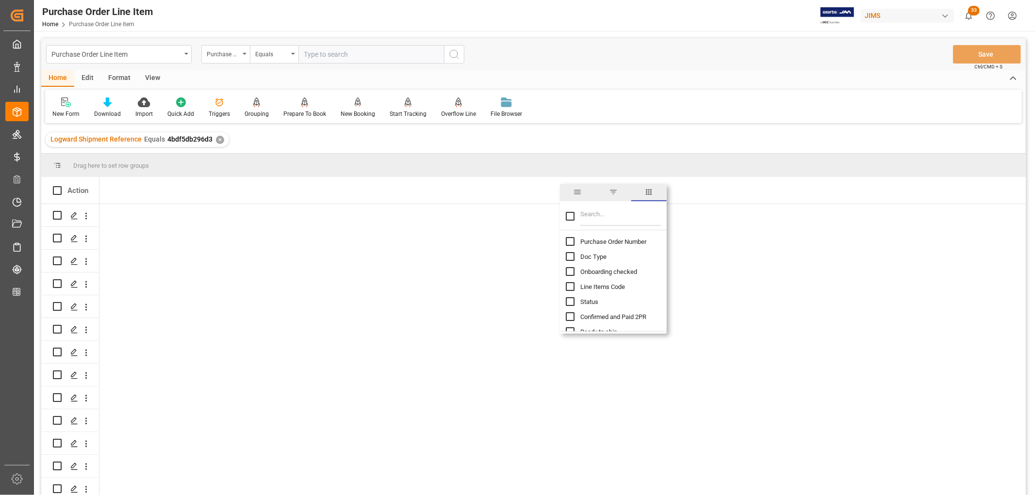
click at [572, 243] on input "Purchase Order Number column toggle visibility (hidden)" at bounding box center [570, 241] width 9 height 9
checkbox input "true"
checkbox input "false"
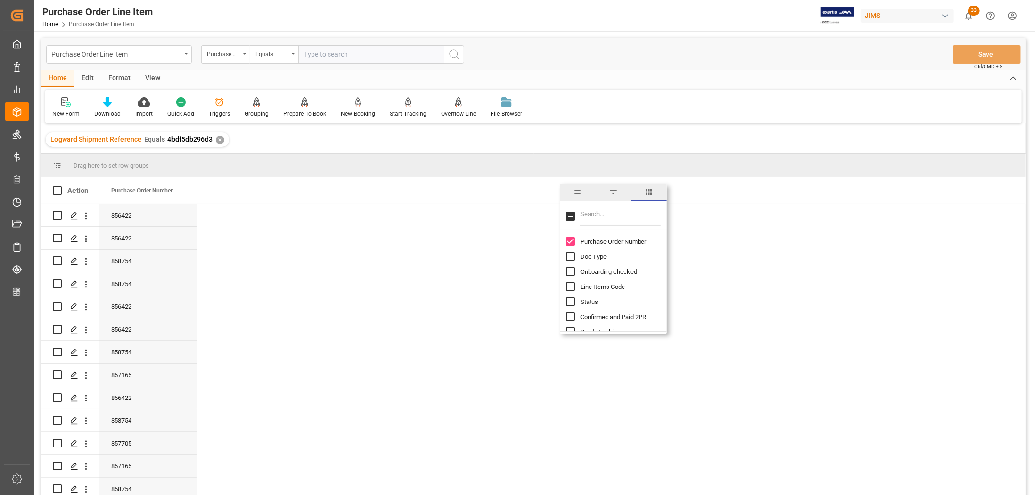
click at [593, 217] on input "Filter Columns Input" at bounding box center [620, 216] width 81 height 19
type input "incoterm"
click at [570, 241] on input "Incoterm Vendor Master (by the supplier) column toggle visibility (hidden)" at bounding box center [570, 241] width 9 height 9
checkbox input "true"
checkbox input "false"
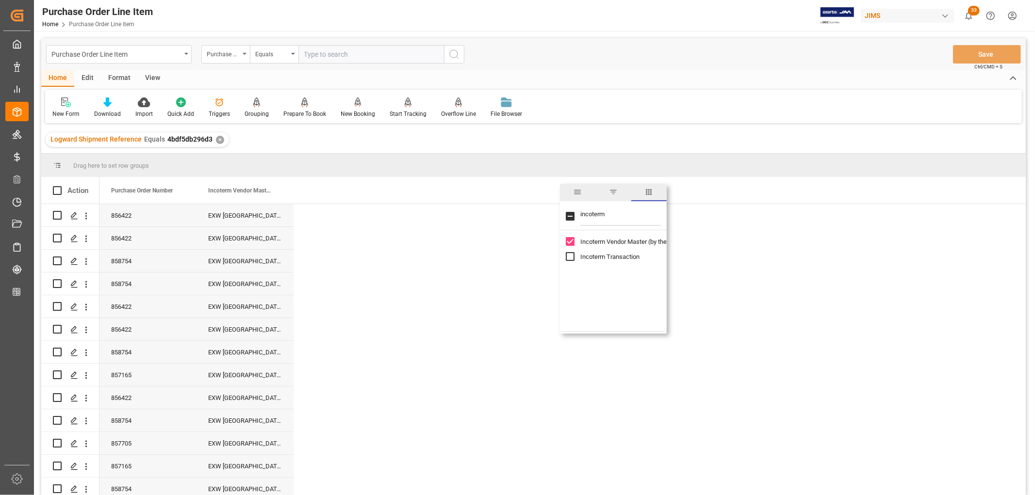
click at [572, 256] on input "Incoterm Transaction column toggle visibility (hidden)" at bounding box center [570, 256] width 9 height 9
checkbox input "true"
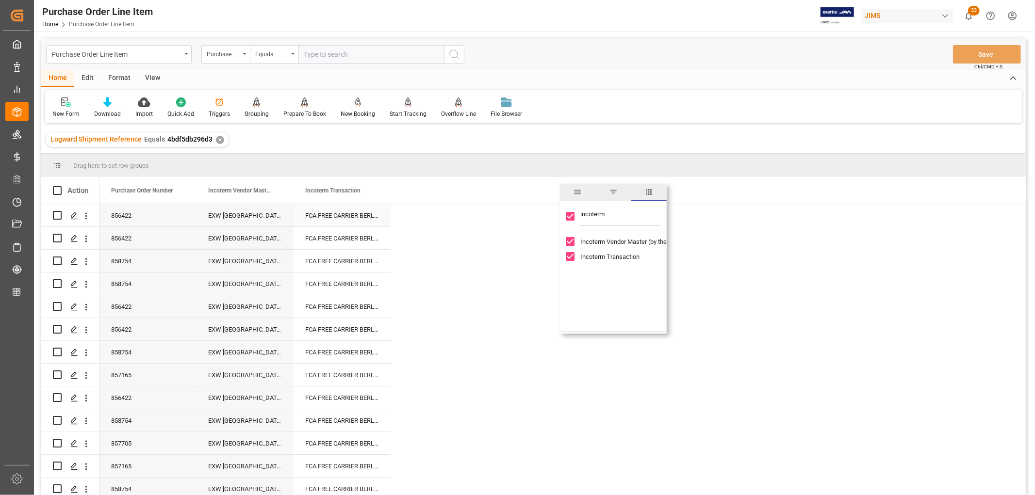
click at [351, 219] on div "FCA FREE CARRIER BERLIN" at bounding box center [341, 215] width 97 height 22
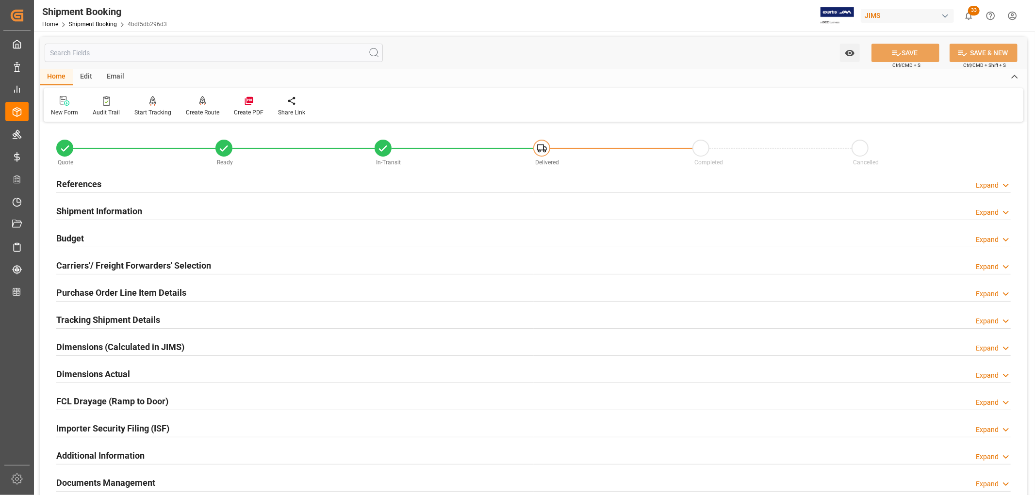
click at [79, 178] on h2 "References" at bounding box center [78, 184] width 45 height 13
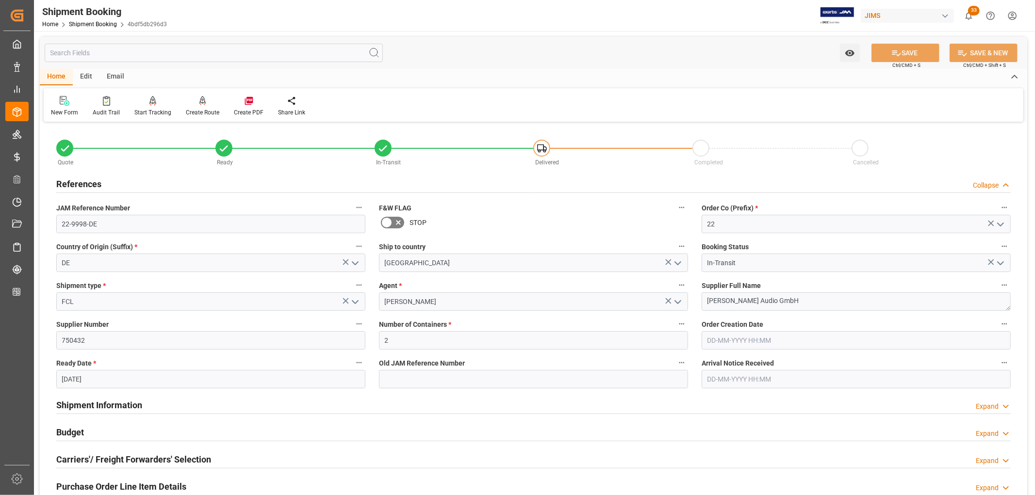
click at [79, 180] on h2 "References" at bounding box center [78, 184] width 45 height 13
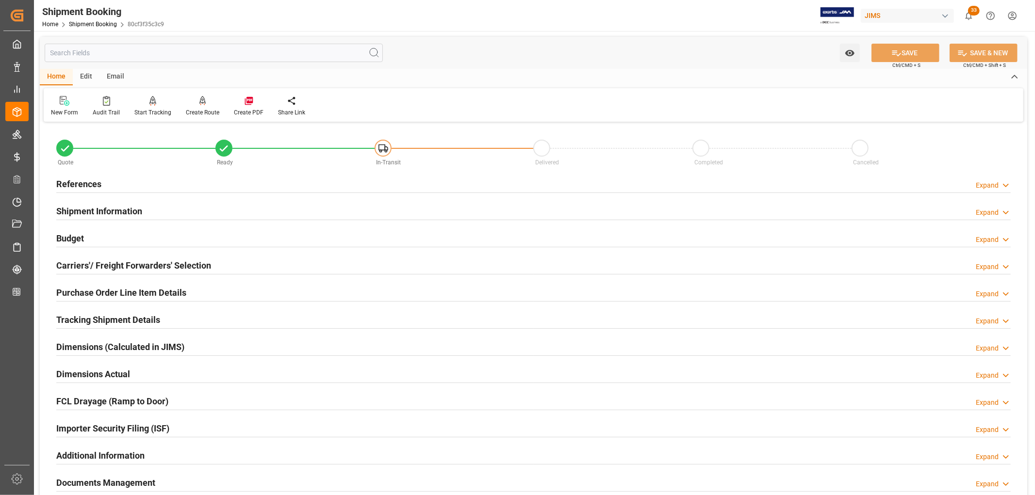
click at [131, 321] on h2 "Tracking Shipment Details" at bounding box center [108, 319] width 104 height 13
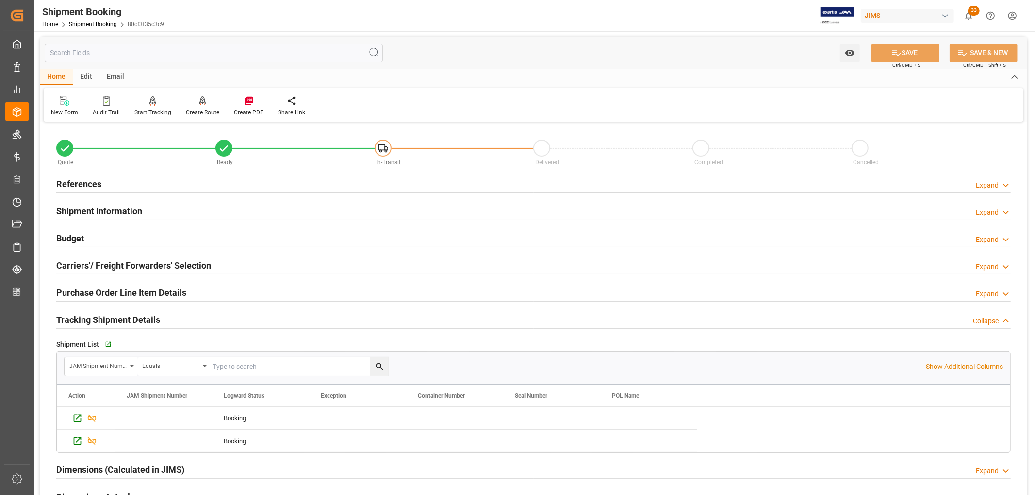
click at [101, 214] on h2 "Shipment Information" at bounding box center [99, 211] width 86 height 13
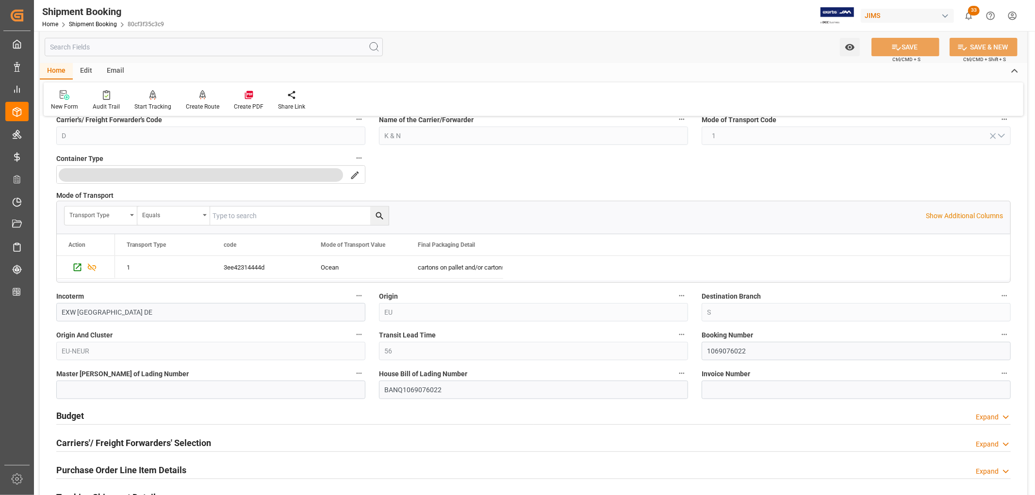
scroll to position [215, 0]
click at [730, 348] on input "1069076022" at bounding box center [855, 350] width 309 height 18
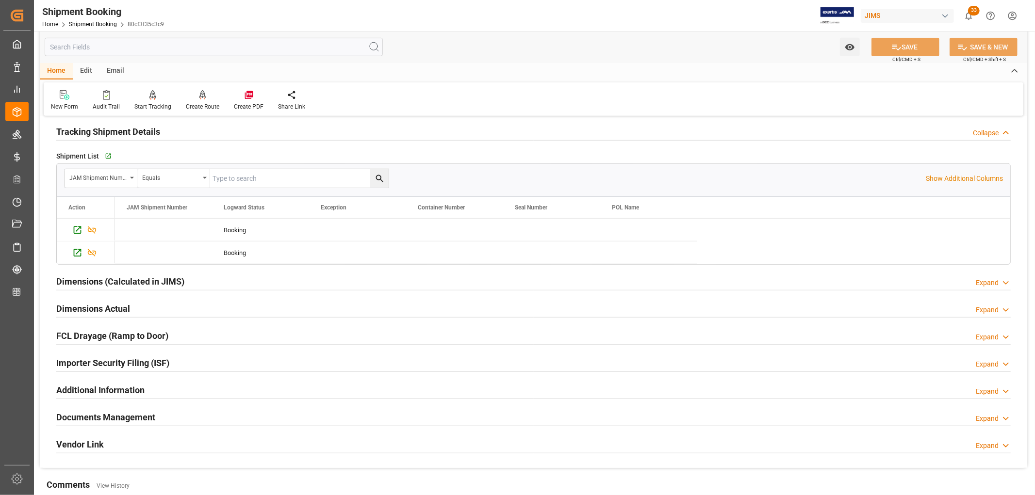
scroll to position [593, 0]
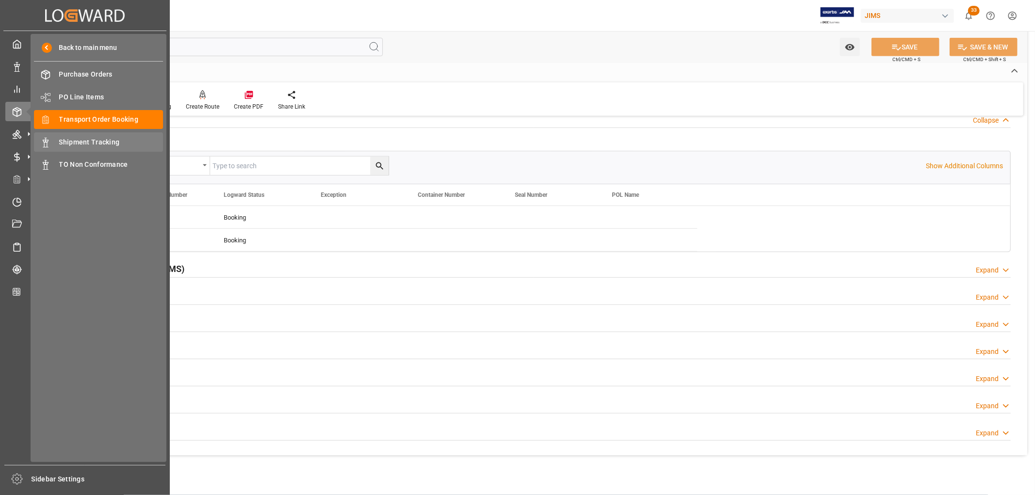
click at [89, 146] on span "Shipment Tracking" at bounding box center [111, 142] width 104 height 10
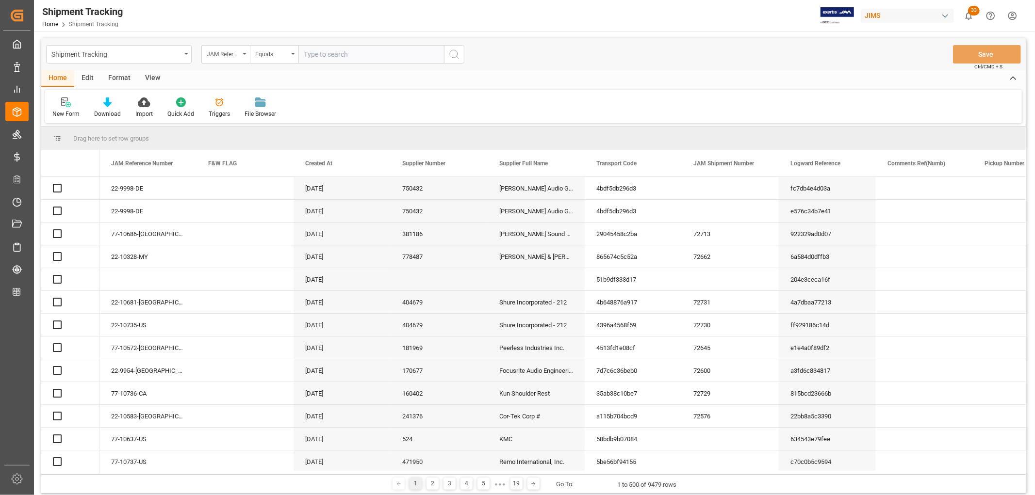
click at [318, 54] on input "text" at bounding box center [370, 54] width 145 height 18
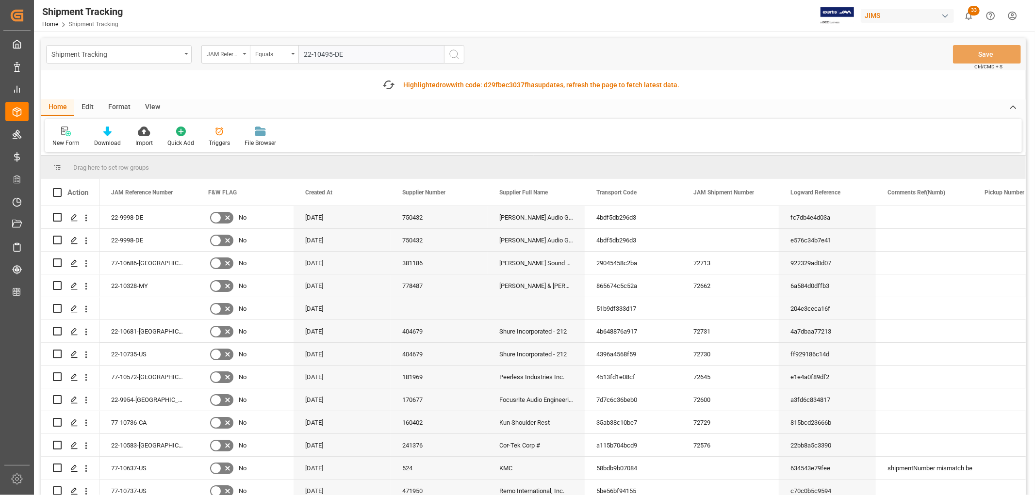
type input "22-10495-DE"
click at [456, 52] on icon "search button" at bounding box center [454, 54] width 12 height 12
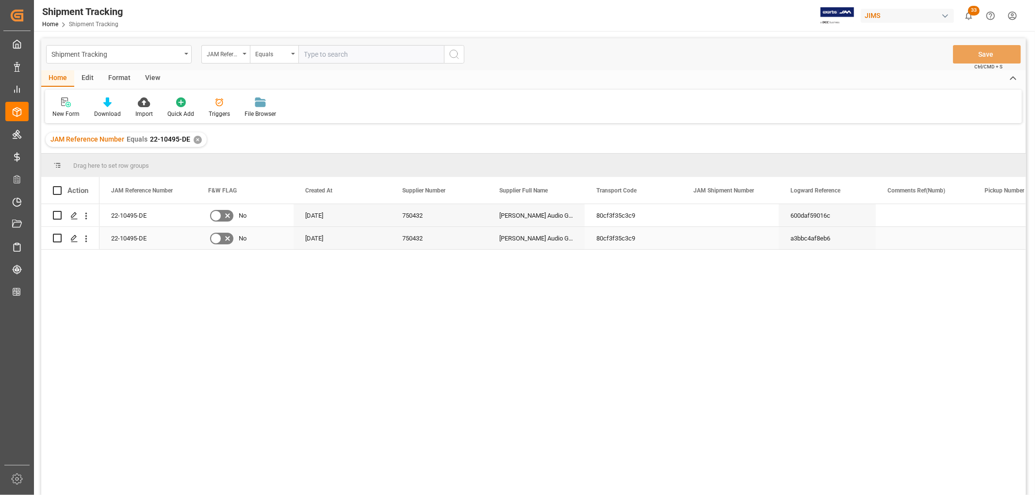
click at [810, 241] on div "a3bbc4af8eb6" at bounding box center [826, 238] width 97 height 22
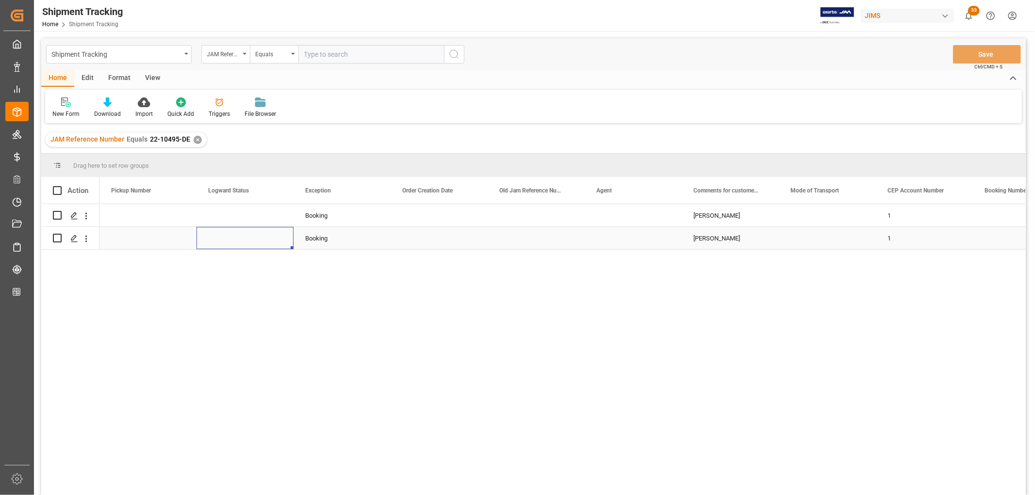
scroll to position [0, 388]
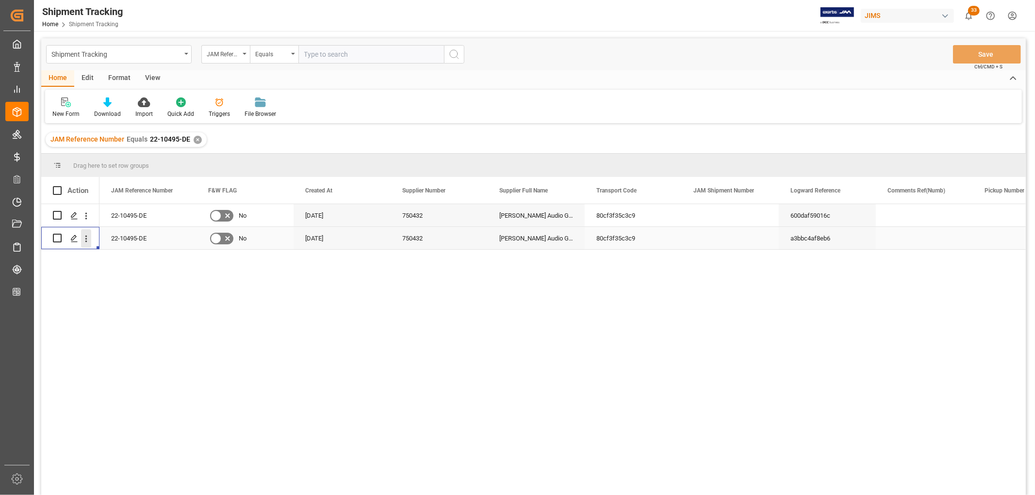
click at [84, 239] on icon "open menu" at bounding box center [86, 239] width 10 height 10
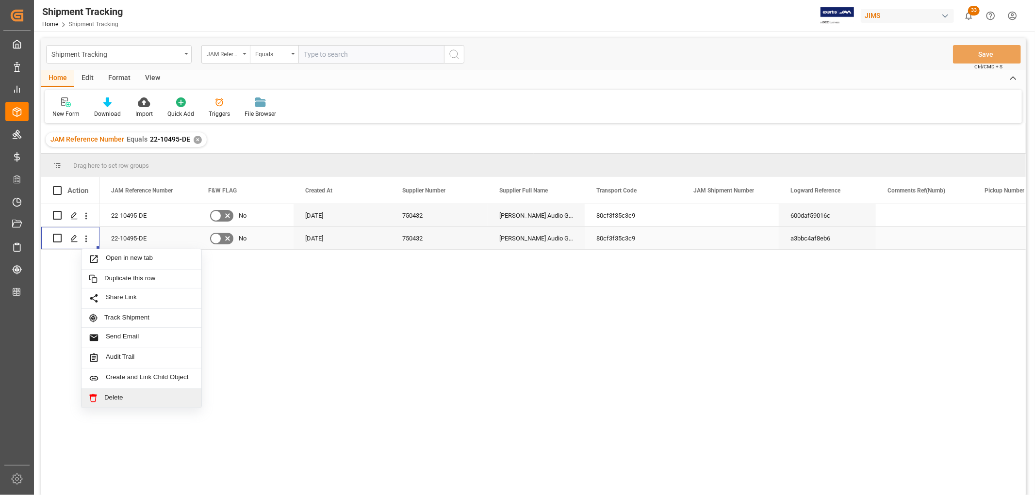
click at [107, 394] on span "Delete" at bounding box center [149, 398] width 90 height 9
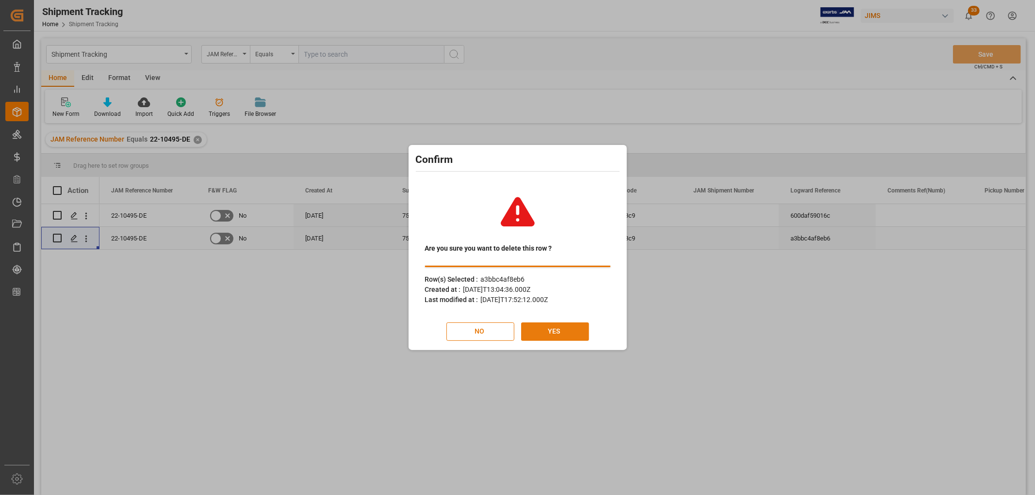
click at [556, 331] on button "YES" at bounding box center [555, 332] width 68 height 18
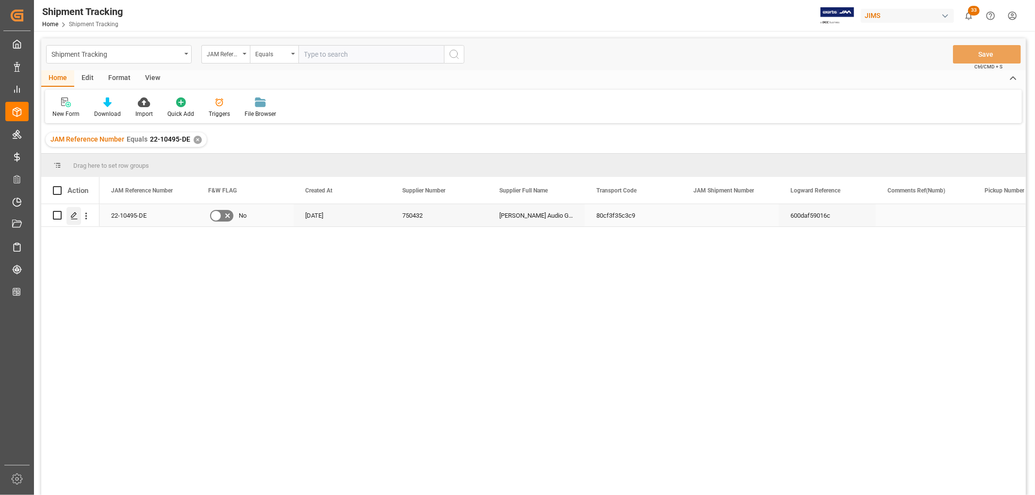
click at [72, 214] on icon "Press SPACE to select this row." at bounding box center [74, 216] width 8 height 8
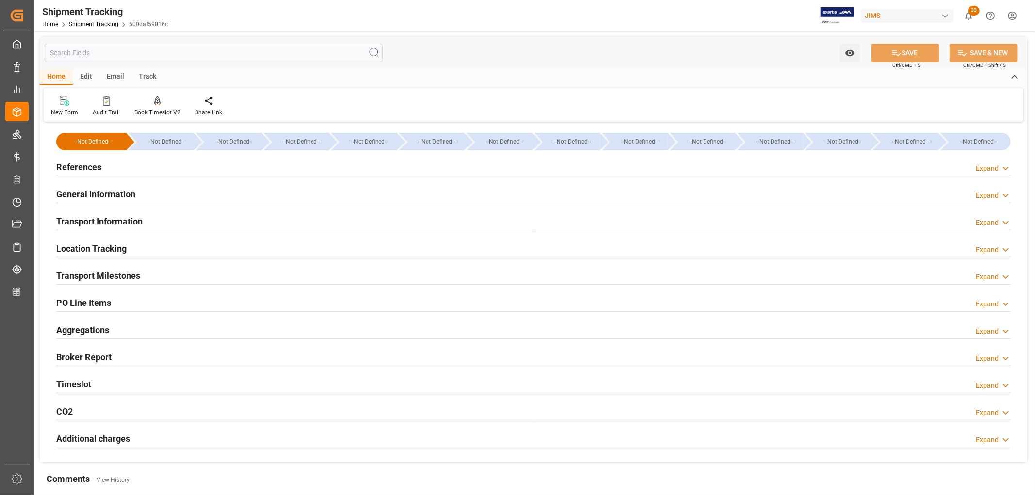
click at [84, 222] on h2 "Transport Information" at bounding box center [99, 221] width 86 height 13
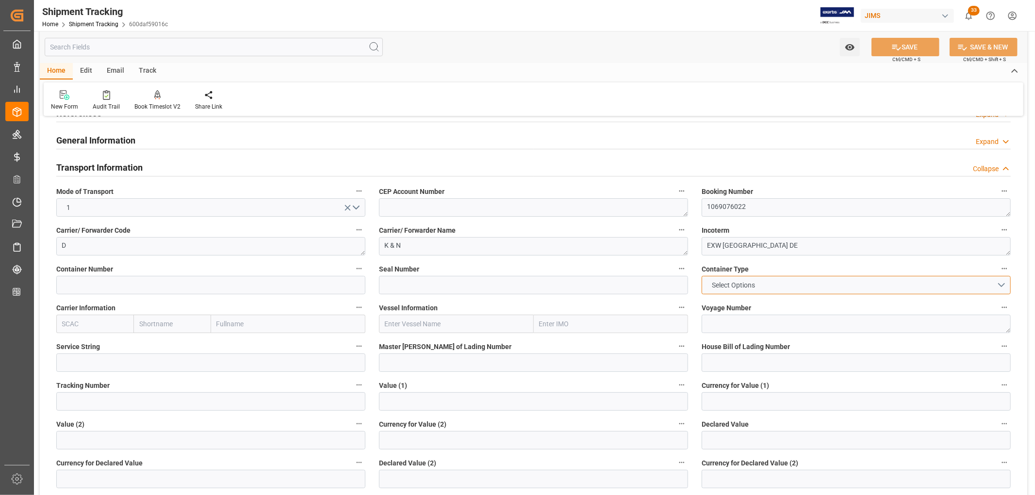
click at [721, 288] on span "Select Options" at bounding box center [733, 285] width 53 height 10
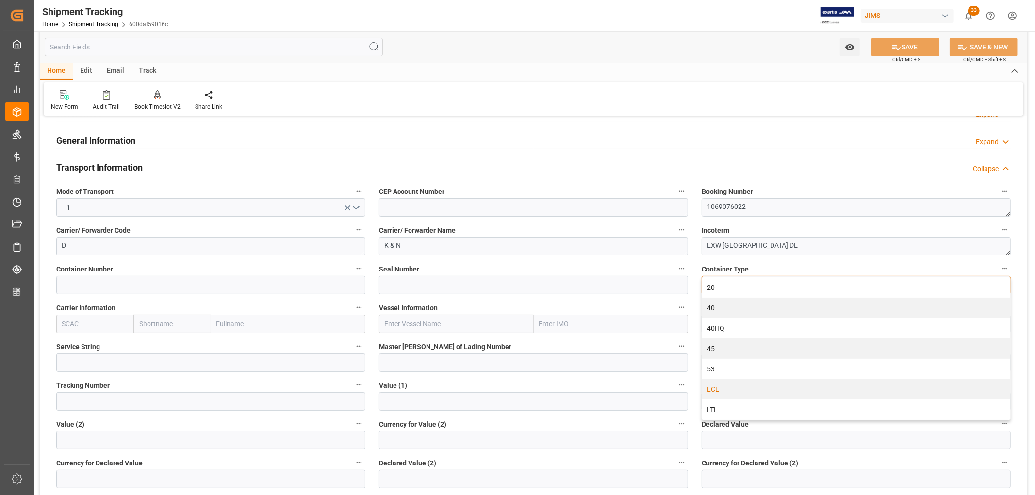
click at [711, 390] on div "LCL" at bounding box center [856, 389] width 308 height 20
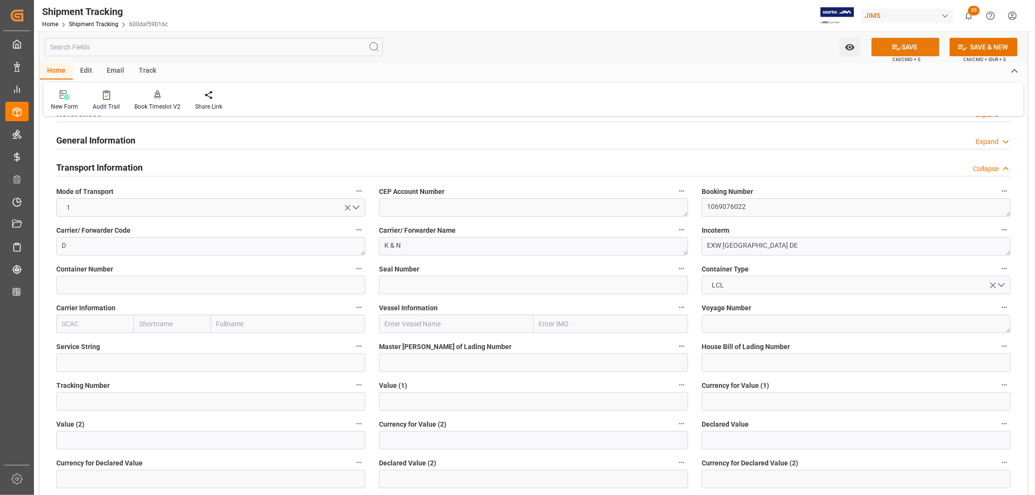
click at [896, 47] on icon at bounding box center [896, 47] width 10 height 10
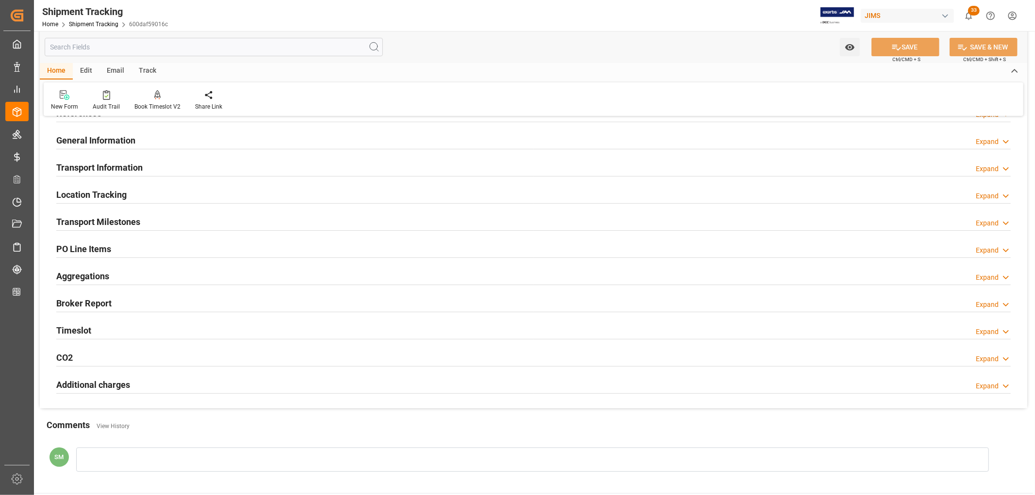
click at [93, 251] on h2 "PO Line Items" at bounding box center [83, 248] width 55 height 13
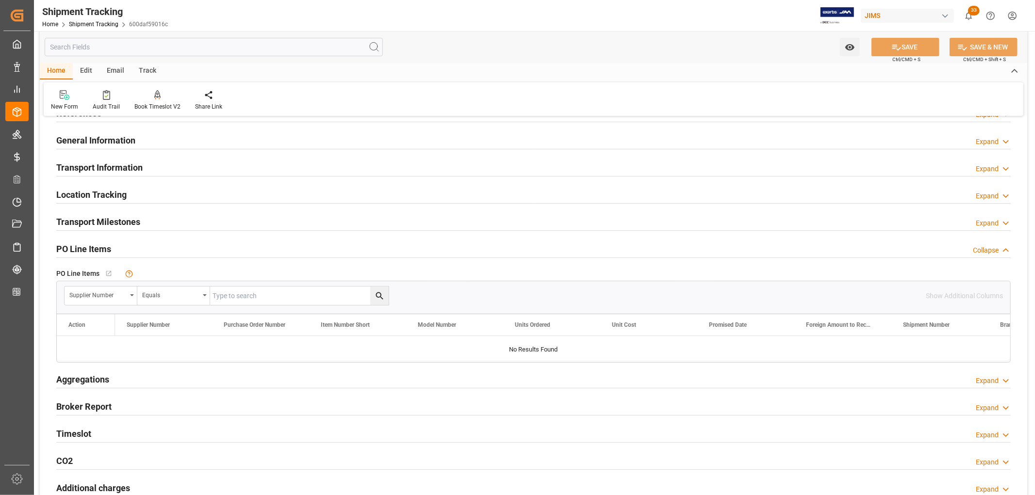
click at [93, 251] on h2 "PO Line Items" at bounding box center [83, 248] width 55 height 13
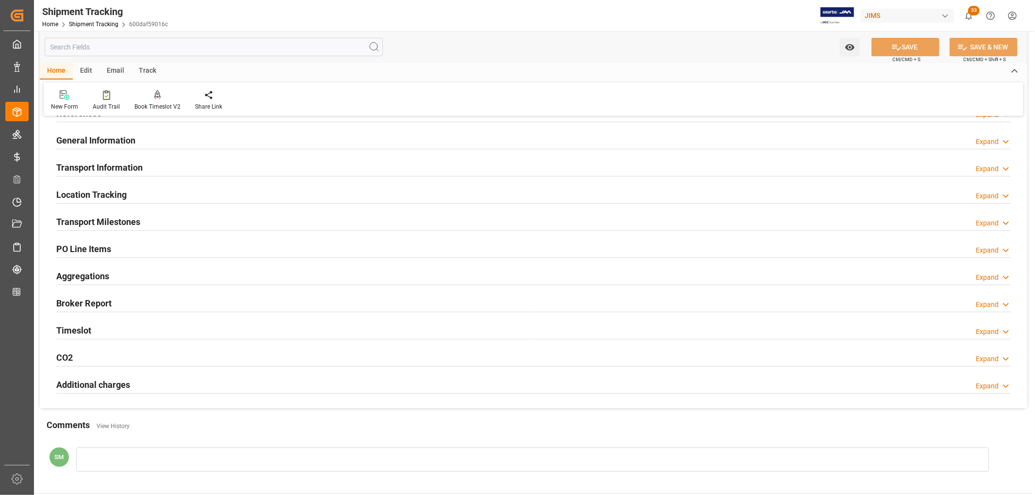
click at [99, 222] on h2 "Transport Milestones" at bounding box center [98, 221] width 84 height 13
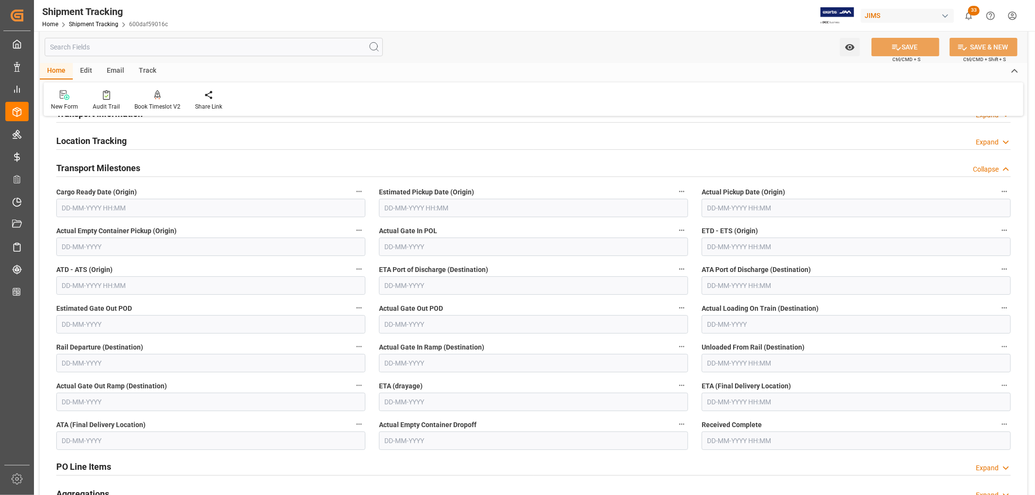
click at [79, 212] on input "text" at bounding box center [210, 208] width 309 height 18
click at [90, 345] on span "26" at bounding box center [87, 342] width 6 height 7
type input "26-08-2025 00:00"
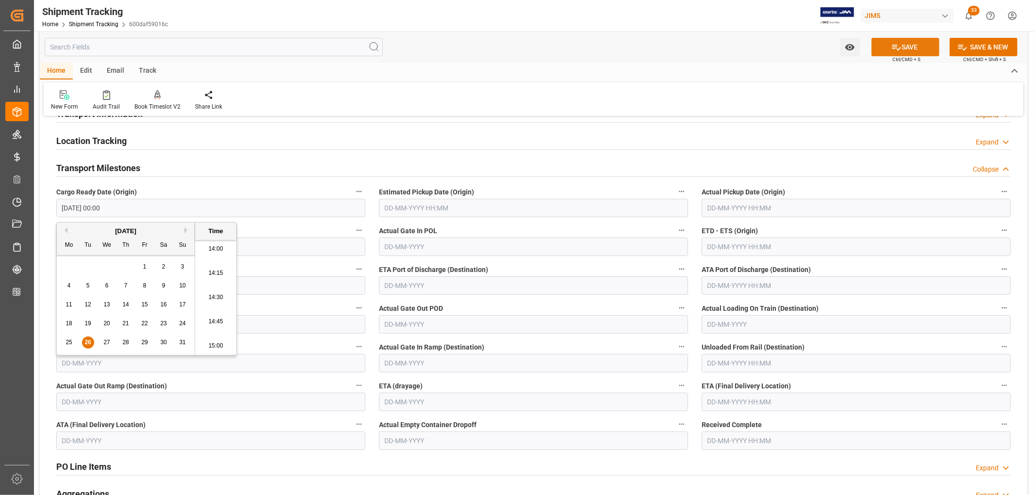
click at [918, 50] on button "SAVE" at bounding box center [905, 47] width 68 height 18
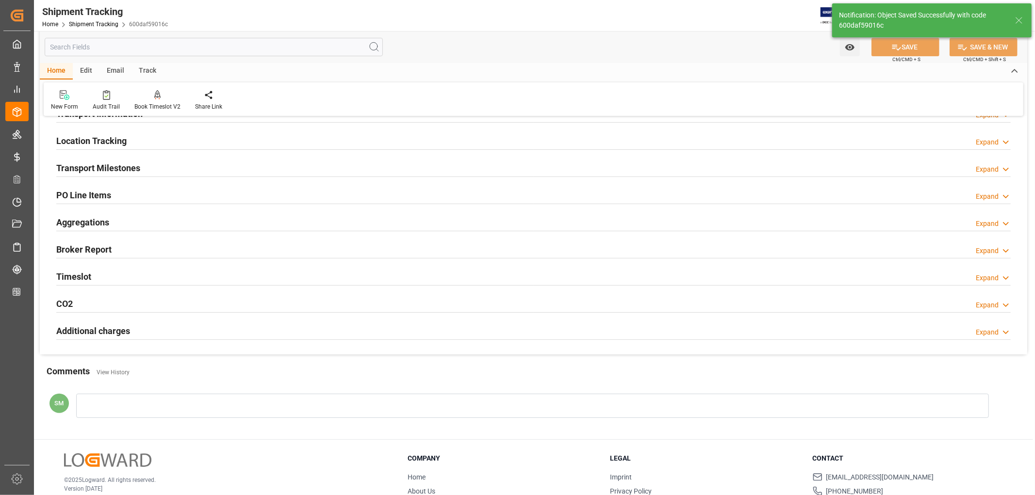
click at [107, 169] on h2 "Transport Milestones" at bounding box center [98, 168] width 84 height 13
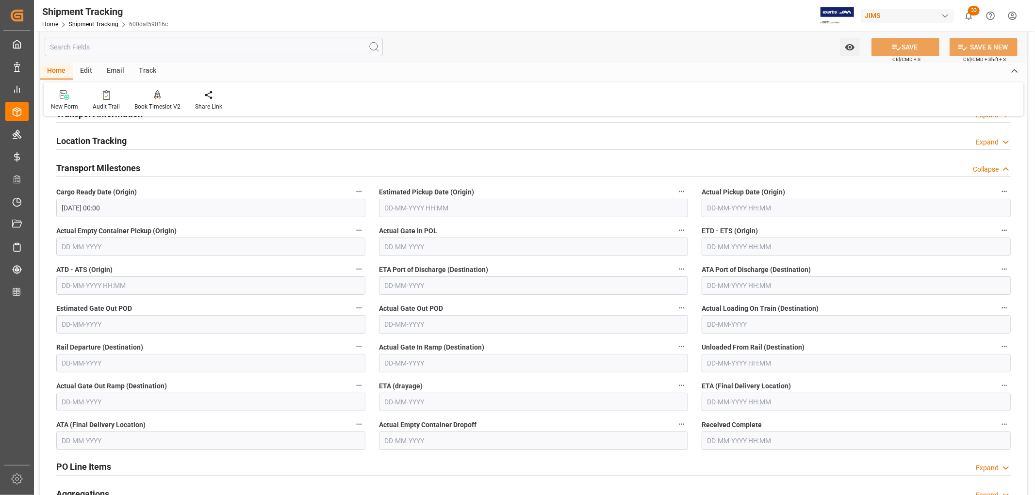
click at [720, 403] on input "text" at bounding box center [855, 402] width 309 height 18
click at [830, 259] on button "Next Month" at bounding box center [832, 260] width 6 height 6
click at [789, 297] on span "3" at bounding box center [789, 295] width 3 height 7
type input "03-10-2025 00:00"
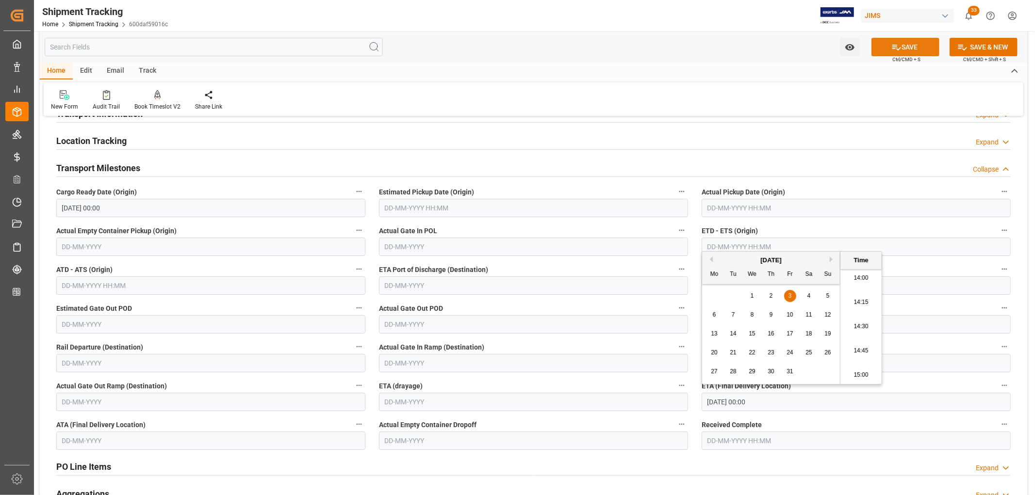
click at [892, 45] on icon at bounding box center [896, 48] width 9 height 6
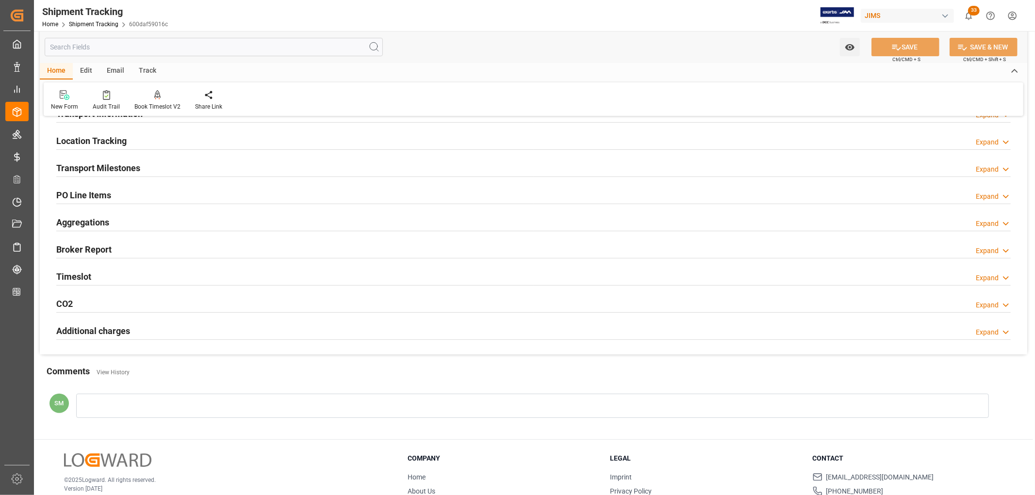
click at [93, 168] on h2 "Transport Milestones" at bounding box center [98, 168] width 84 height 13
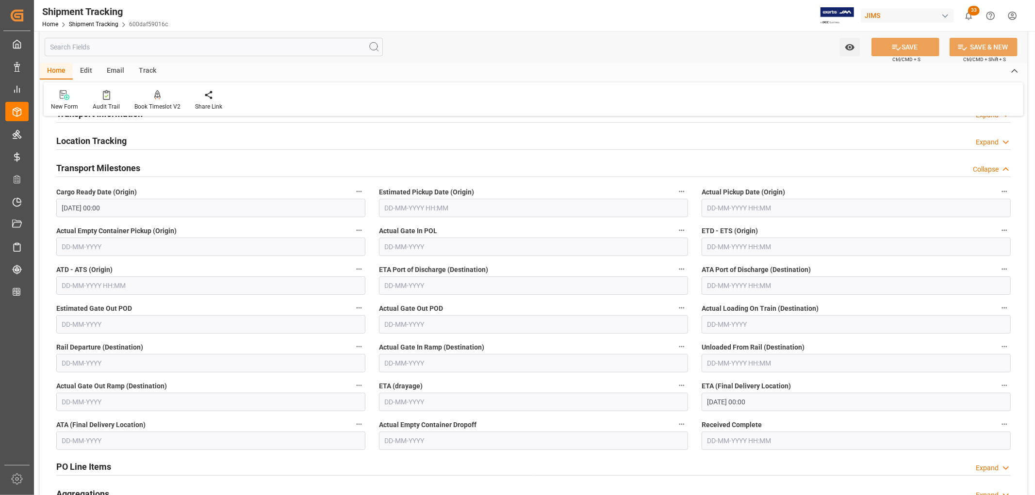
click at [718, 243] on input "text" at bounding box center [855, 247] width 309 height 18
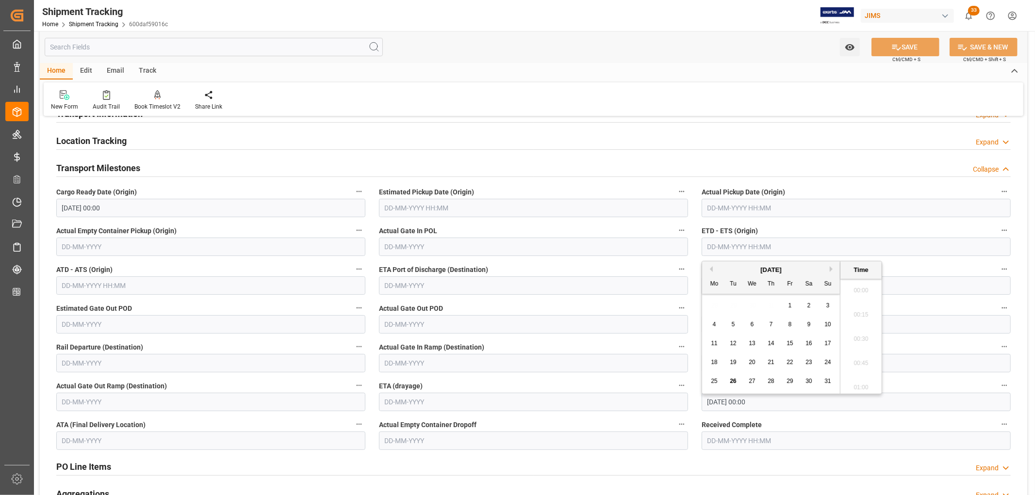
scroll to position [1361, 0]
click at [750, 345] on span "13" at bounding box center [751, 343] width 6 height 7
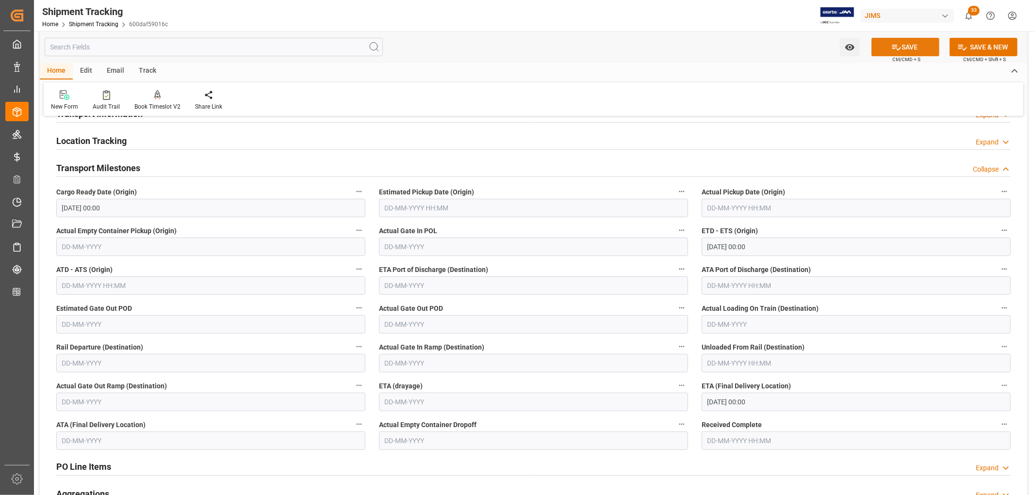
click at [911, 48] on button "SAVE" at bounding box center [905, 47] width 68 height 18
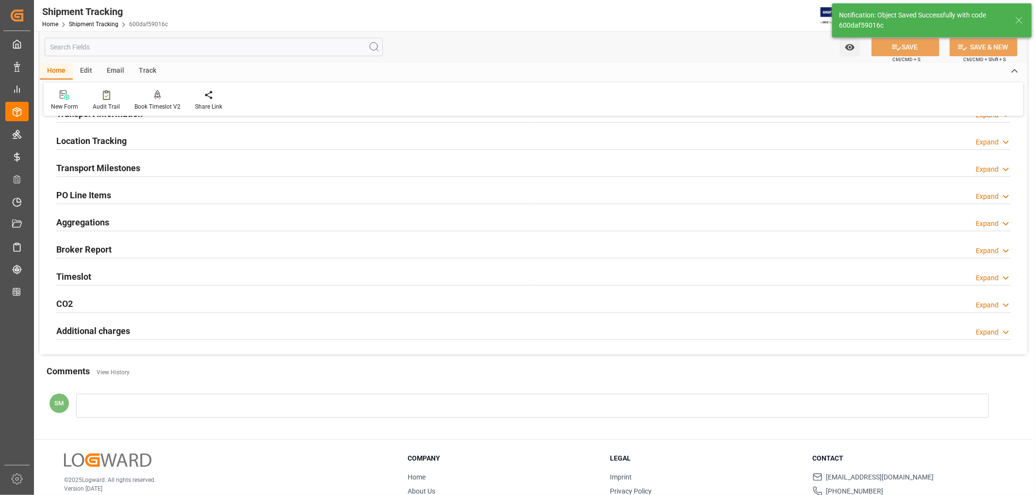
click at [124, 174] on h2 "Transport Milestones" at bounding box center [98, 168] width 84 height 13
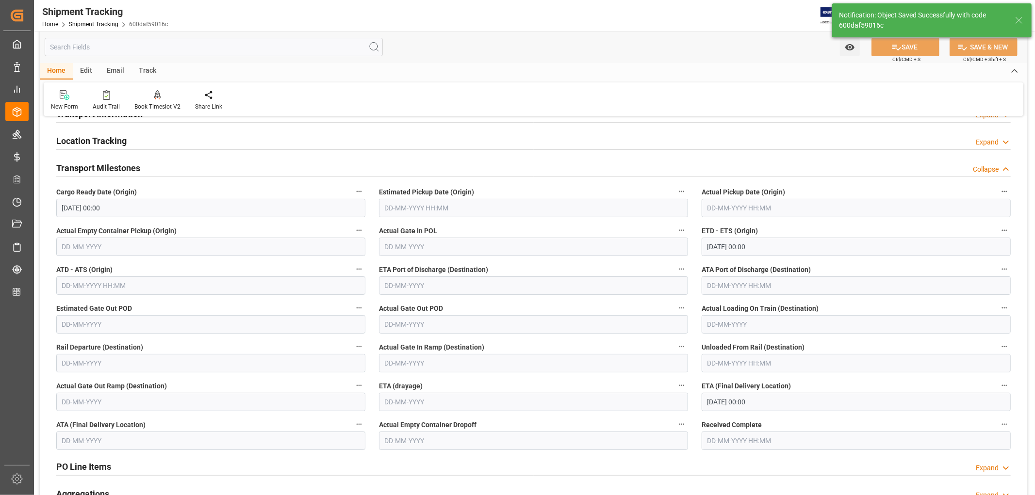
click at [725, 250] on input "13-08-2025 00:00" at bounding box center [855, 247] width 309 height 18
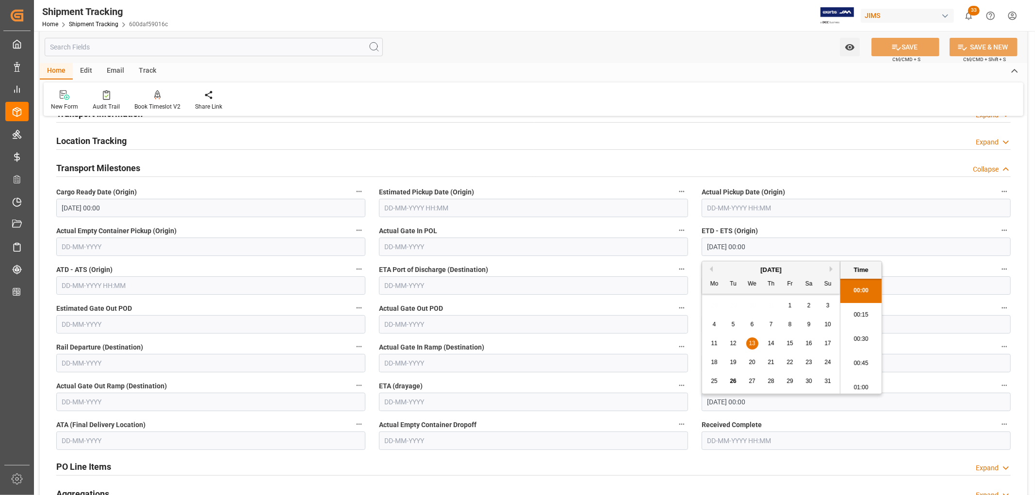
click at [830, 268] on button "Next Month" at bounding box center [832, 269] width 6 height 6
click at [805, 322] on span "13" at bounding box center [808, 324] width 6 height 7
type input "13-09-2025 00:00"
click at [904, 48] on button "SAVE" at bounding box center [905, 47] width 68 height 18
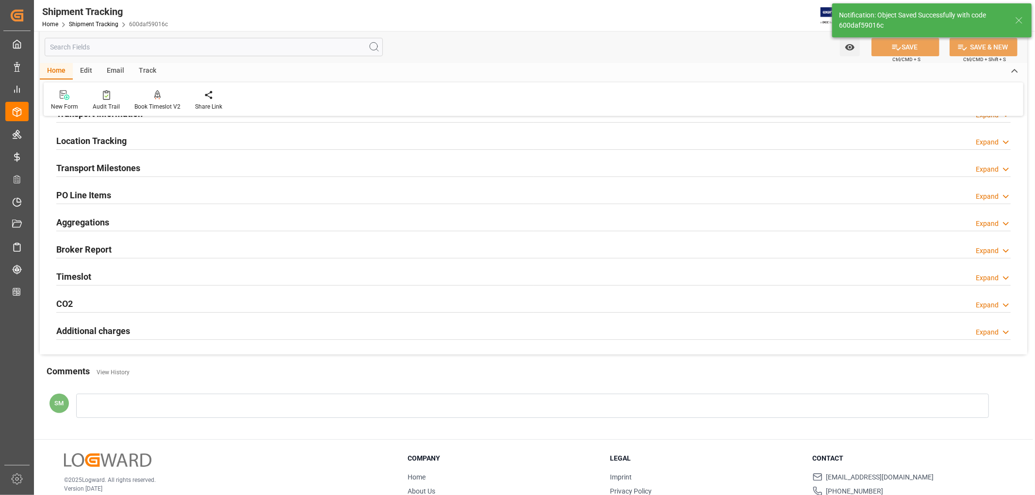
scroll to position [0, 0]
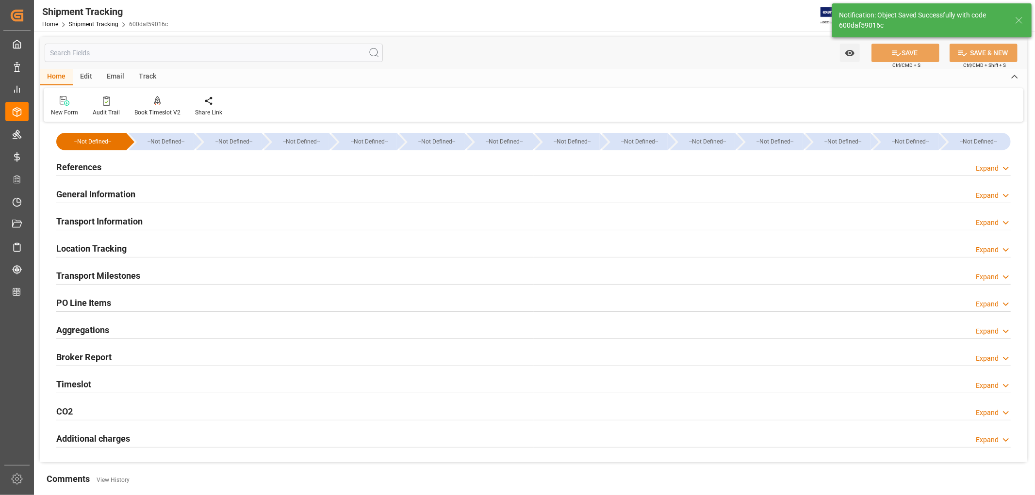
click at [91, 170] on h2 "References" at bounding box center [78, 167] width 45 height 13
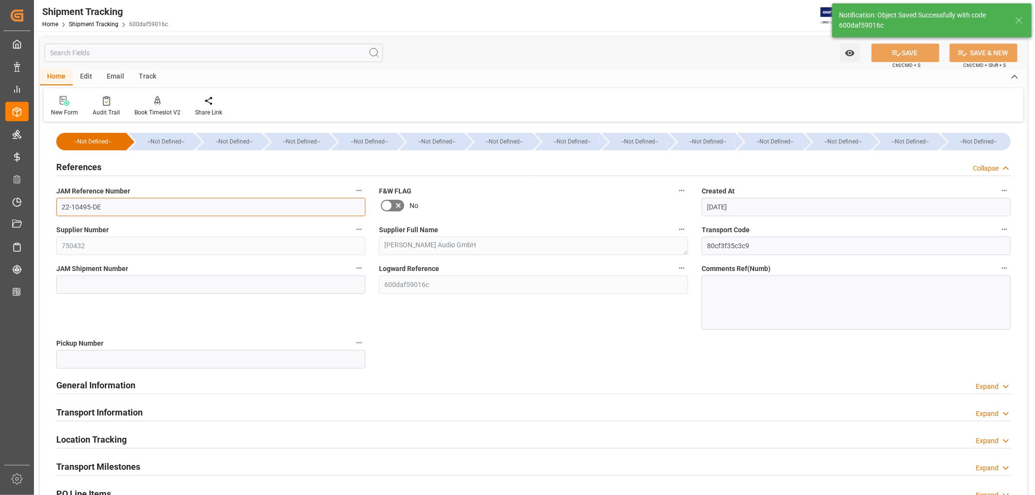
drag, startPoint x: 118, startPoint y: 207, endPoint x: 50, endPoint y: 205, distance: 67.4
click at [50, 205] on div "JAM Reference Number 22-10495-DE" at bounding box center [210, 200] width 323 height 39
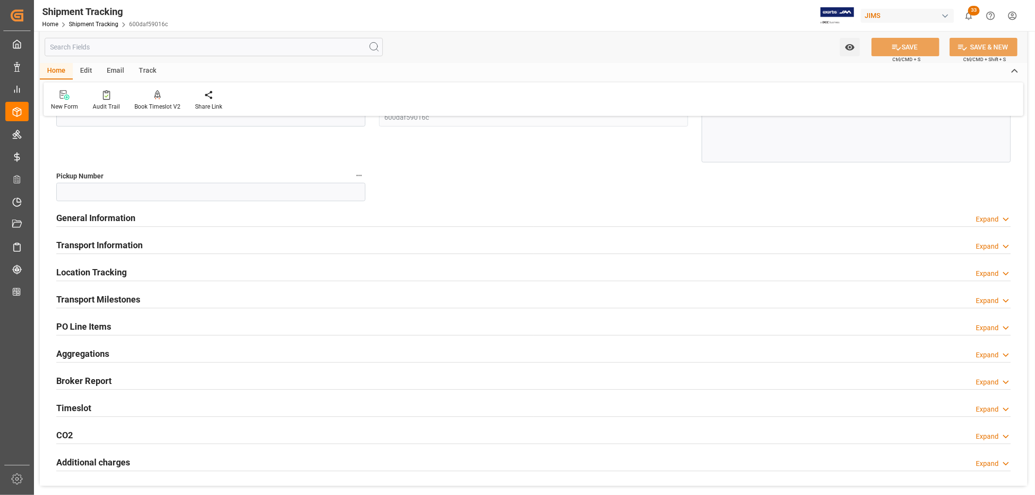
scroll to position [215, 0]
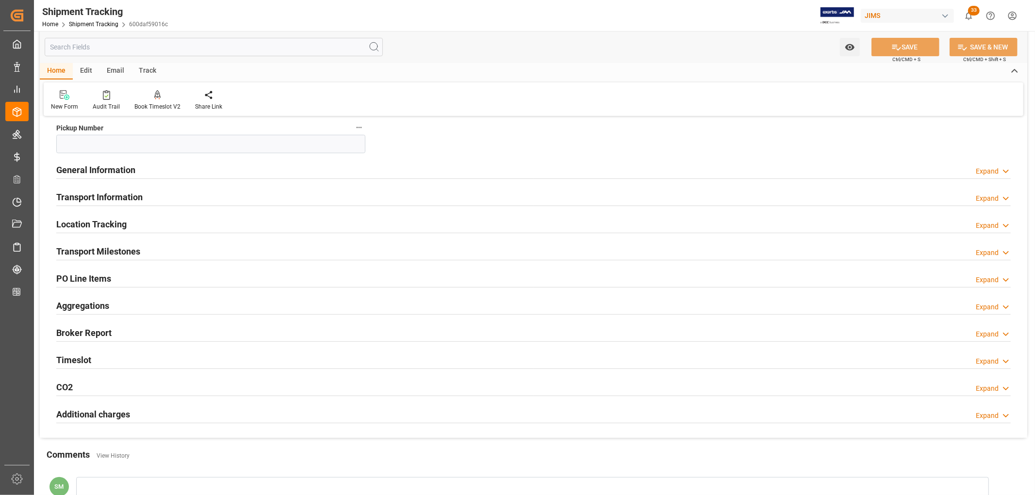
click at [112, 250] on h2 "Transport Milestones" at bounding box center [98, 251] width 84 height 13
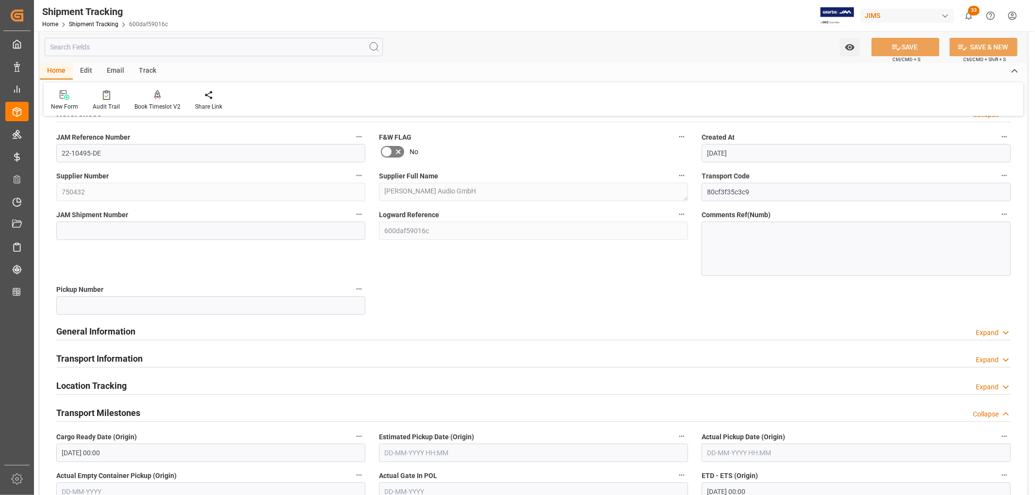
scroll to position [0, 0]
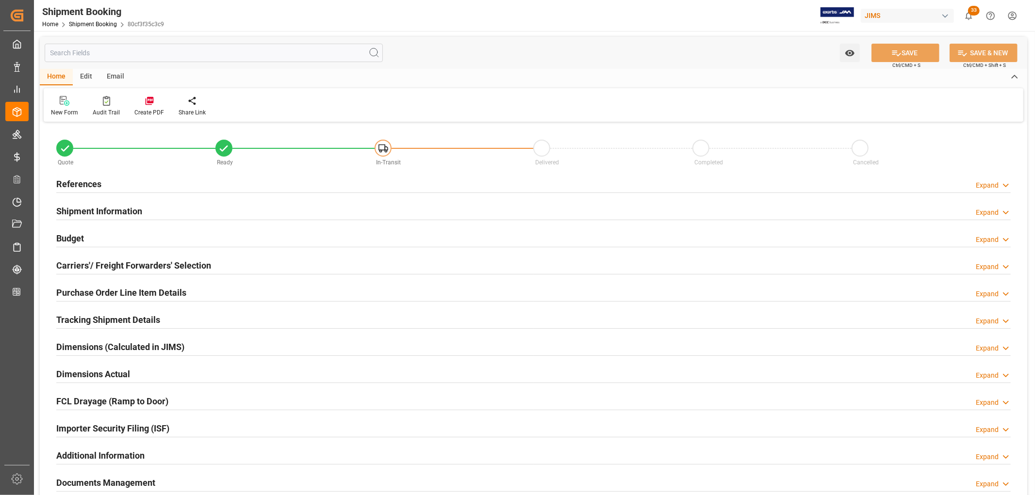
type input "12"
click at [158, 295] on h2 "Purchase Order Line Item Details" at bounding box center [121, 292] width 130 height 13
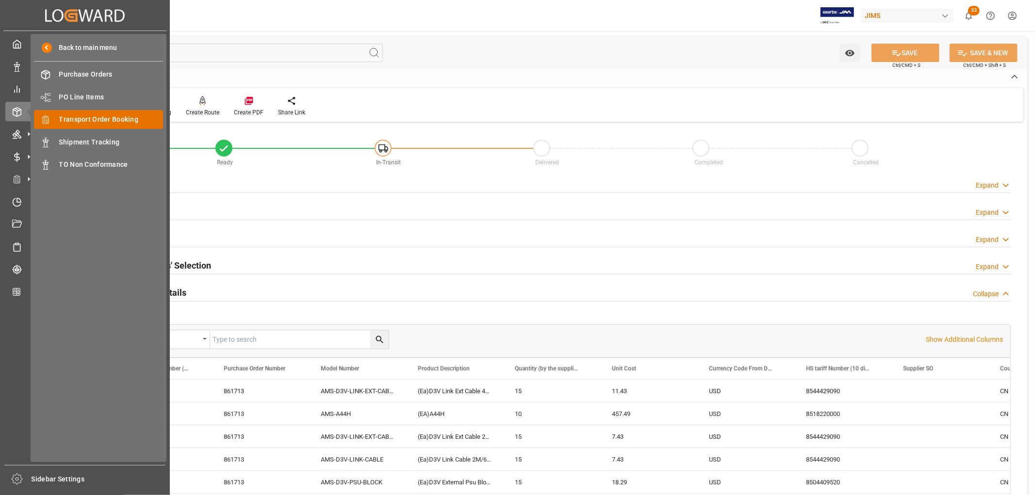
click at [118, 121] on span "Transport Order Booking" at bounding box center [111, 119] width 104 height 10
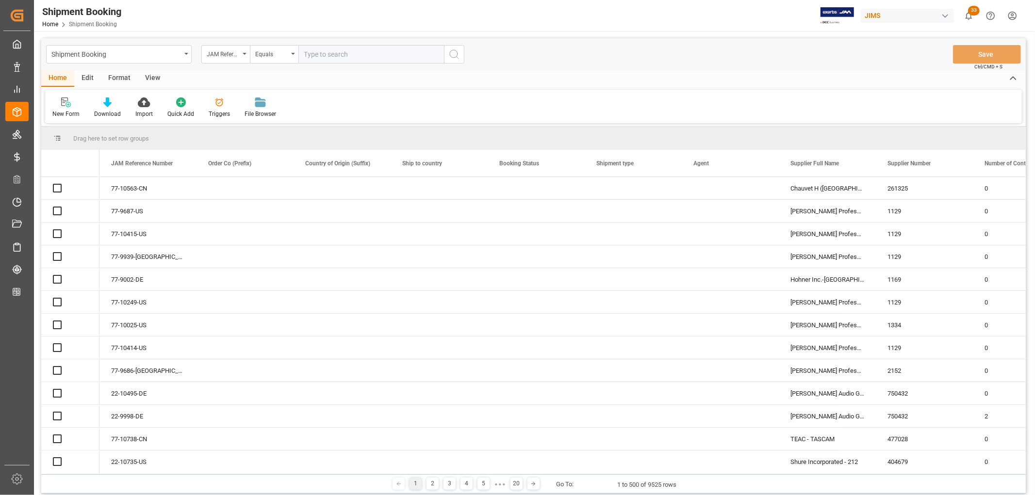
click at [331, 54] on input "text" at bounding box center [370, 54] width 145 height 18
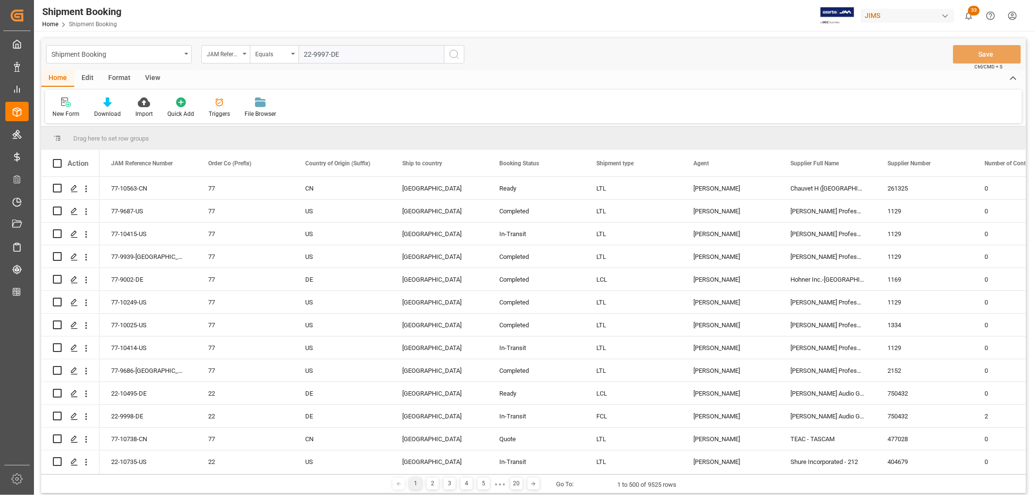
type input "22-9997-DE"
click at [453, 52] on icon "search button" at bounding box center [454, 54] width 12 height 12
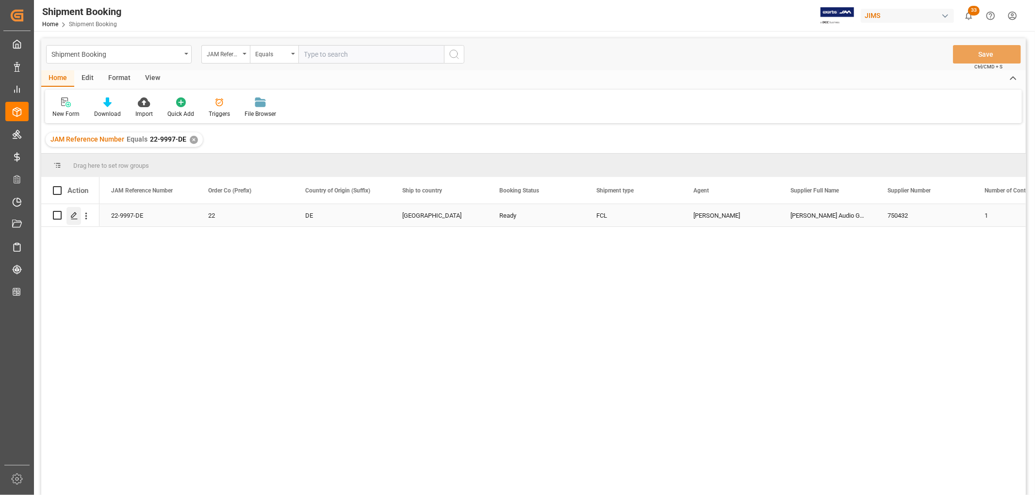
click at [76, 216] on icon "Press SPACE to select this row." at bounding box center [74, 216] width 8 height 8
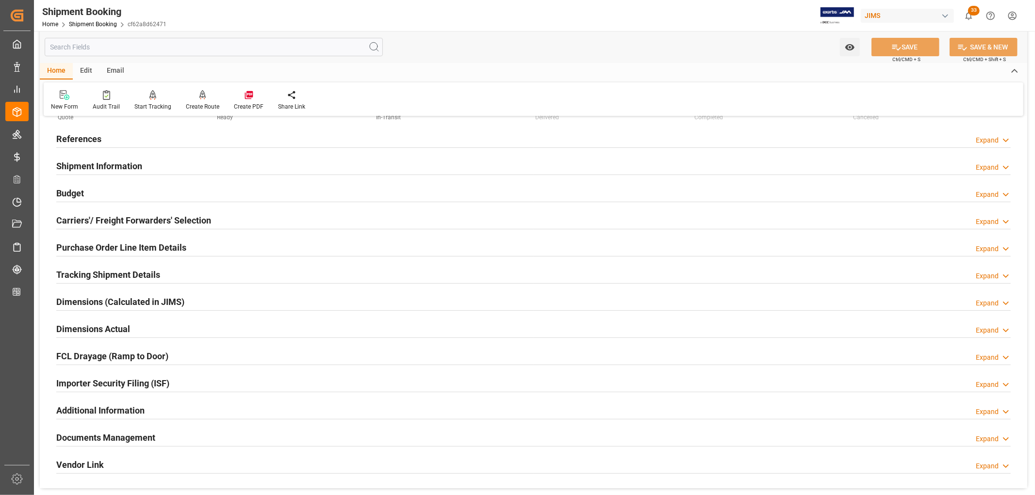
scroll to position [108, 0]
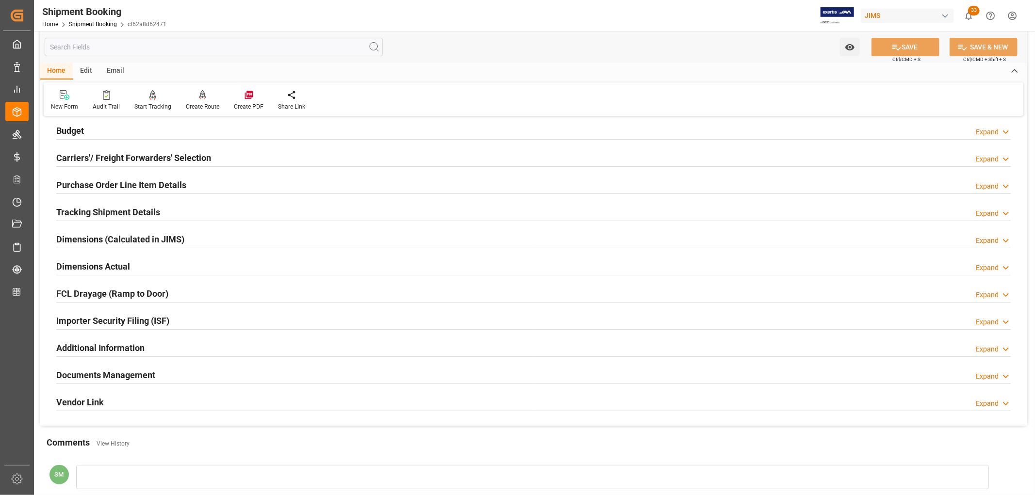
click at [122, 212] on h2 "Tracking Shipment Details" at bounding box center [108, 212] width 104 height 13
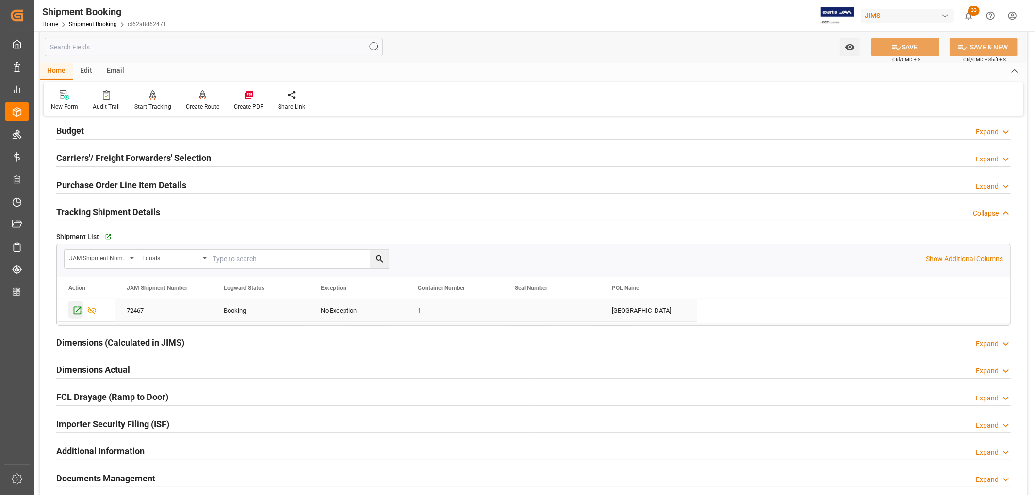
click at [79, 313] on icon "Press SPACE to select this row." at bounding box center [77, 311] width 10 height 10
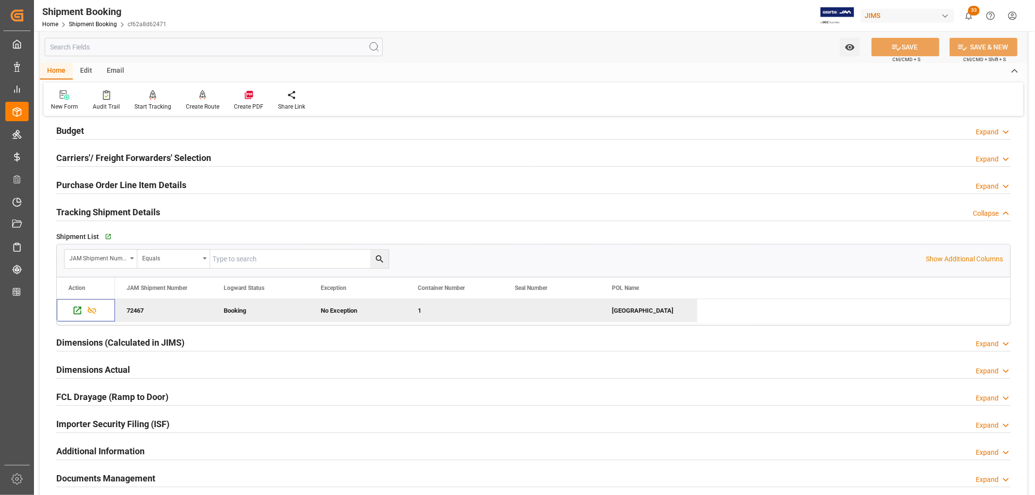
scroll to position [0, 0]
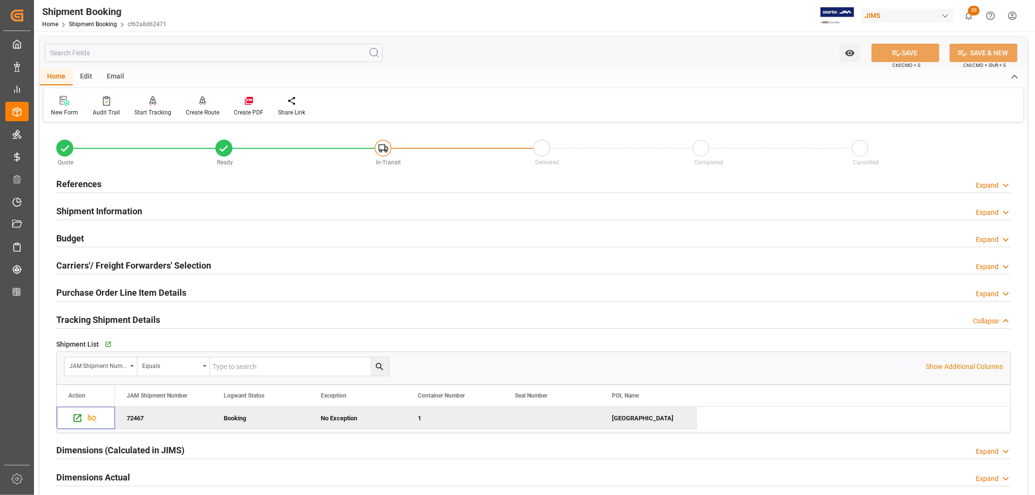
click at [81, 182] on h2 "References" at bounding box center [78, 184] width 45 height 13
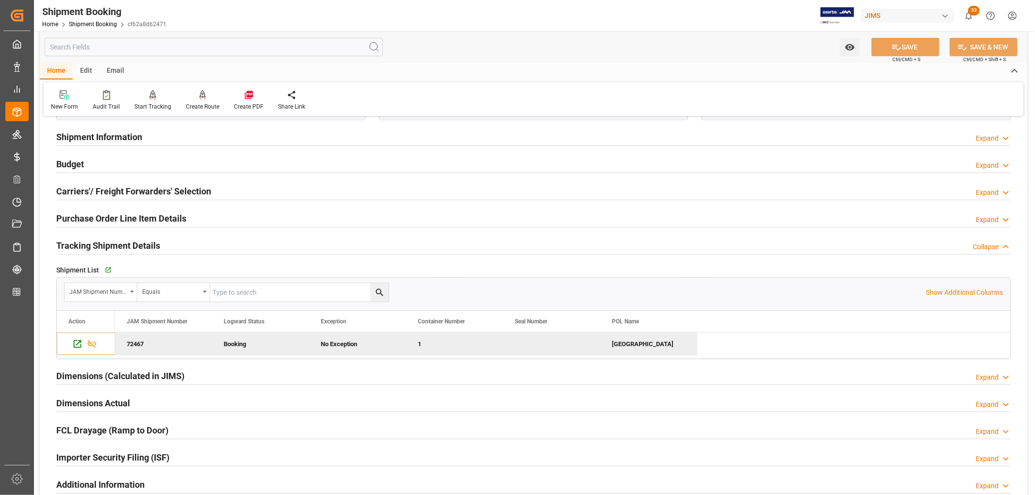
scroll to position [269, 0]
click at [72, 343] on icon "Press SPACE to deselect this row." at bounding box center [77, 343] width 10 height 10
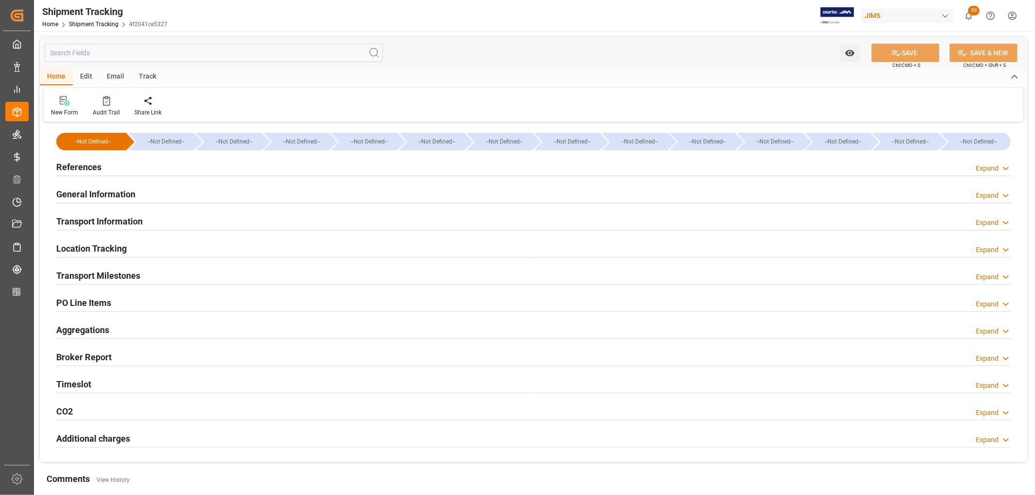
type input "CMACGM"
type input "CMA CGM Group"
type input "D5ZK3"
type input "281989.91"
click at [104, 221] on h2 "Transport Information" at bounding box center [99, 221] width 86 height 13
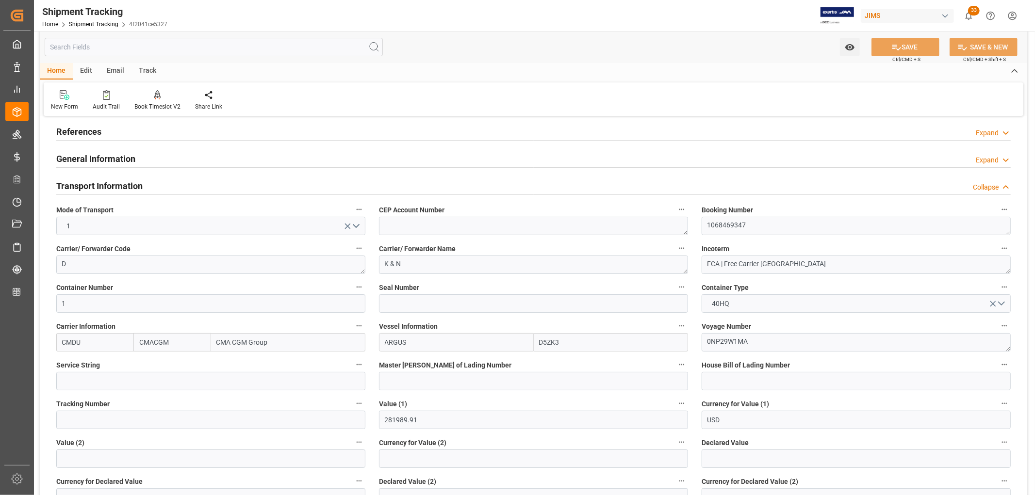
scroll to position [54, 0]
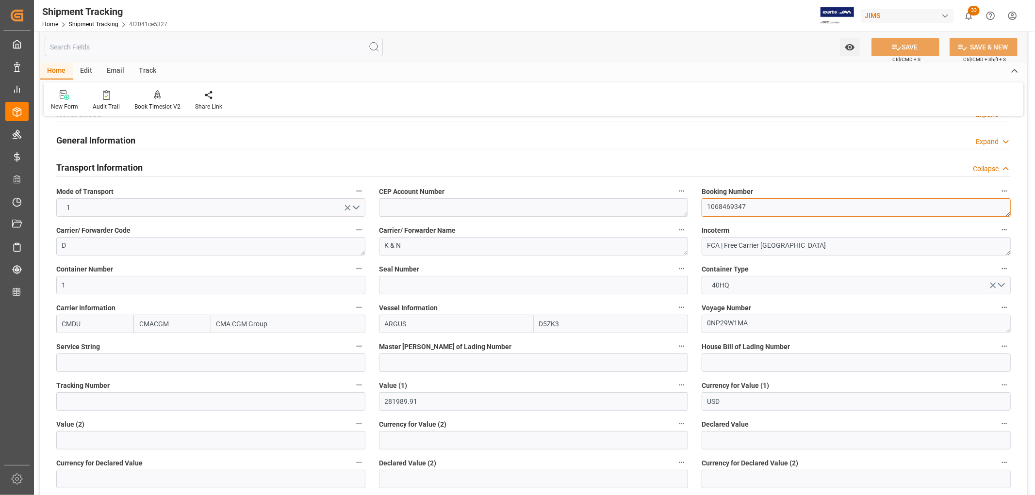
click at [730, 207] on textarea "1068469347" at bounding box center [855, 207] width 309 height 18
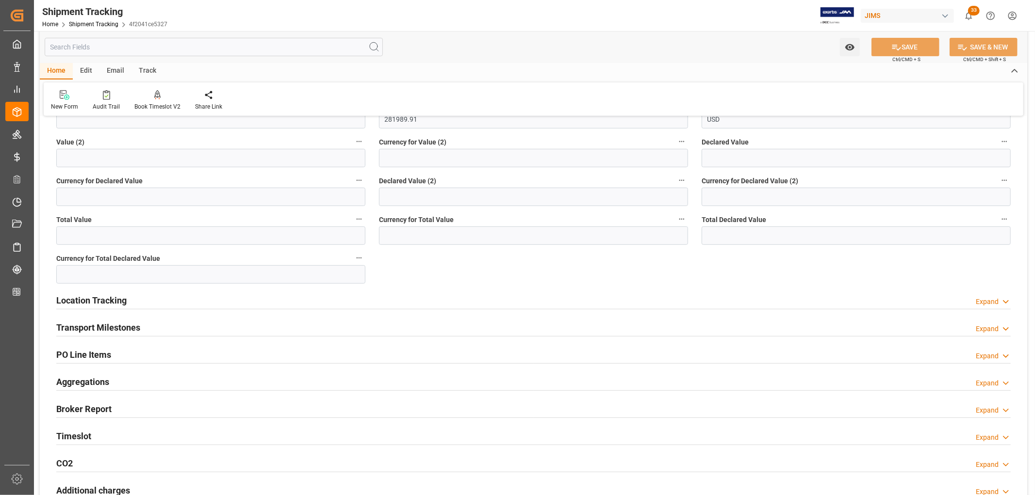
scroll to position [431, 0]
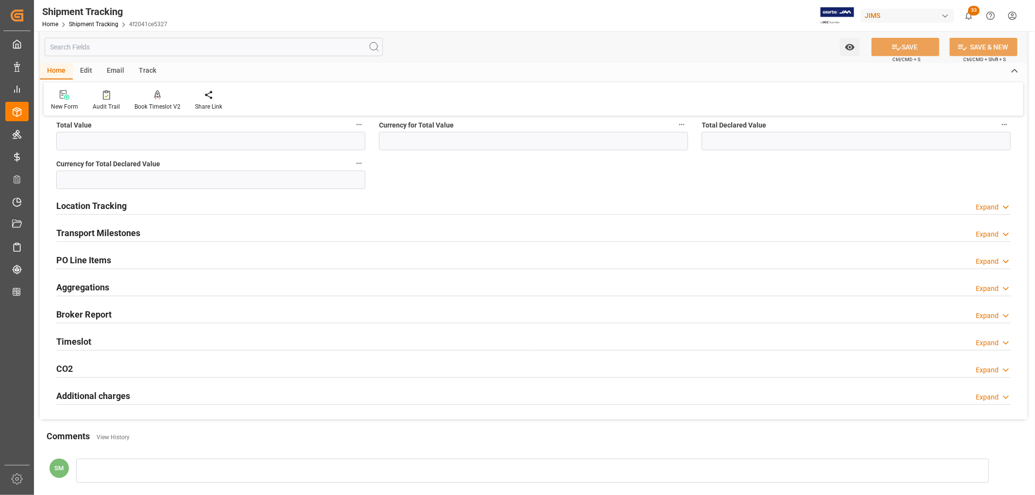
click at [99, 234] on h2 "Transport Milestones" at bounding box center [98, 232] width 84 height 13
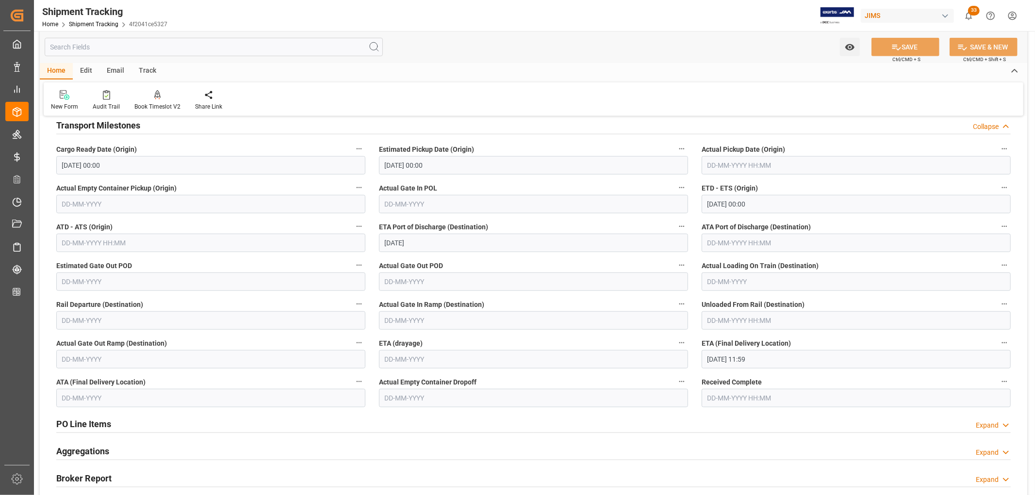
scroll to position [539, 0]
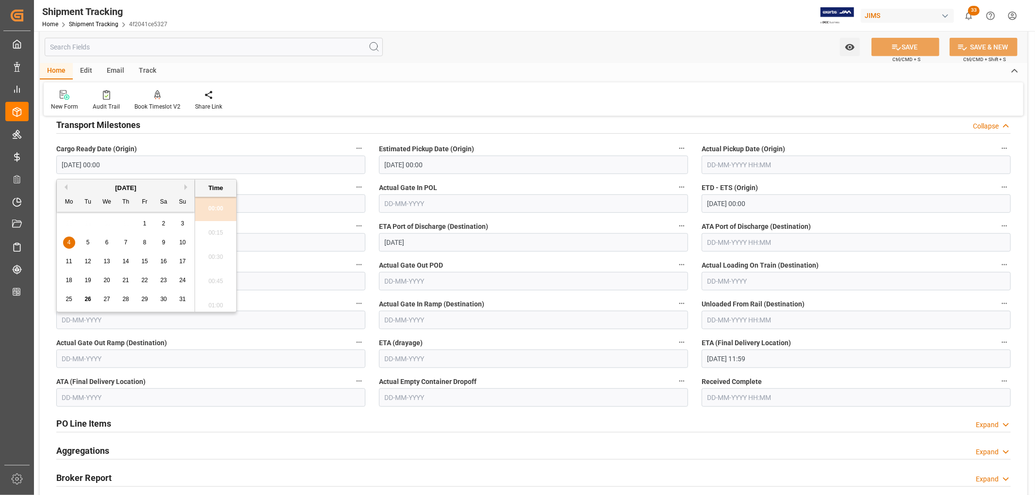
click at [82, 162] on input "[DATE] 00:00" at bounding box center [210, 165] width 309 height 18
click at [163, 298] on span "30" at bounding box center [163, 299] width 6 height 7
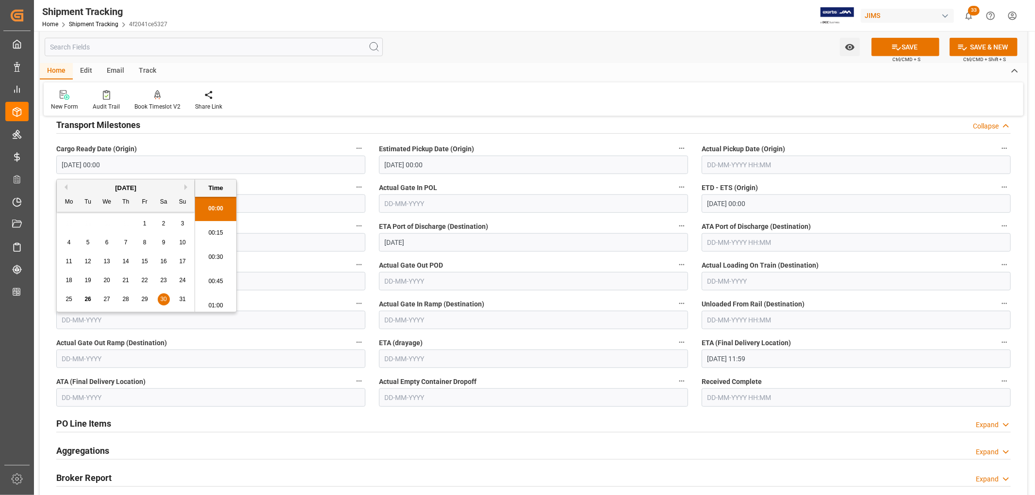
click at [66, 187] on button "Previous Month" at bounding box center [65, 187] width 6 height 6
click at [106, 299] on span "30" at bounding box center [106, 299] width 6 height 7
type input "30-07-2025 00:00"
click at [536, 45] on div "Watch Option SAVE Ctrl/CMD + S SAVE & NEW Ctrl/CMD + Shift + S" at bounding box center [533, 47] width 987 height 32
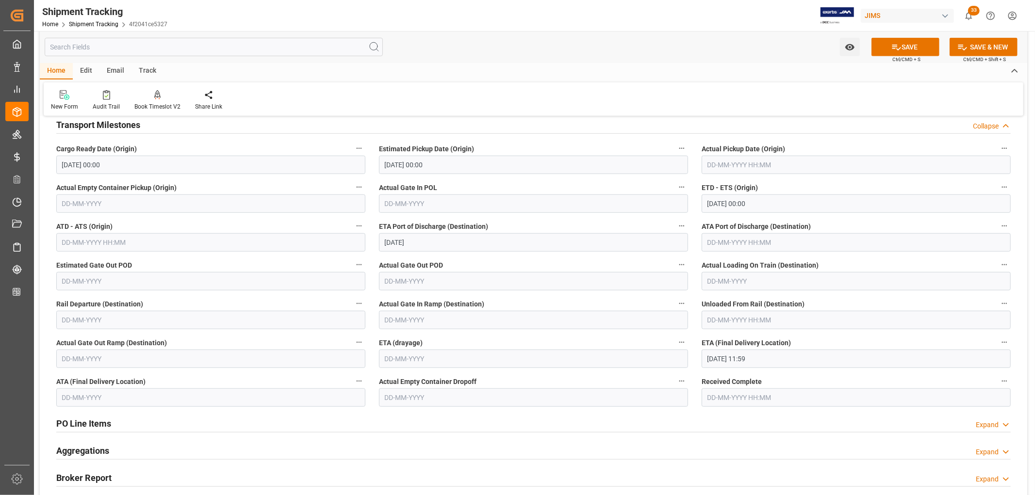
click at [583, 78] on div "Home Edit Email Track" at bounding box center [533, 71] width 987 height 16
click at [89, 163] on input "30-07-2025 00:00" at bounding box center [210, 165] width 309 height 18
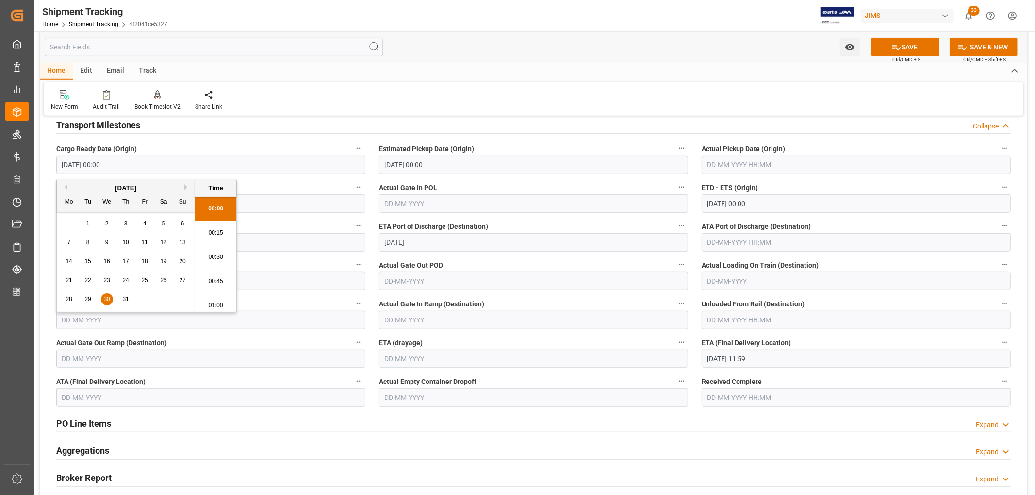
click at [473, 97] on div "New Form Audit Trail Book Timeslot V2 Book a Timeslot for the shipment Share Li…" at bounding box center [533, 98] width 979 height 33
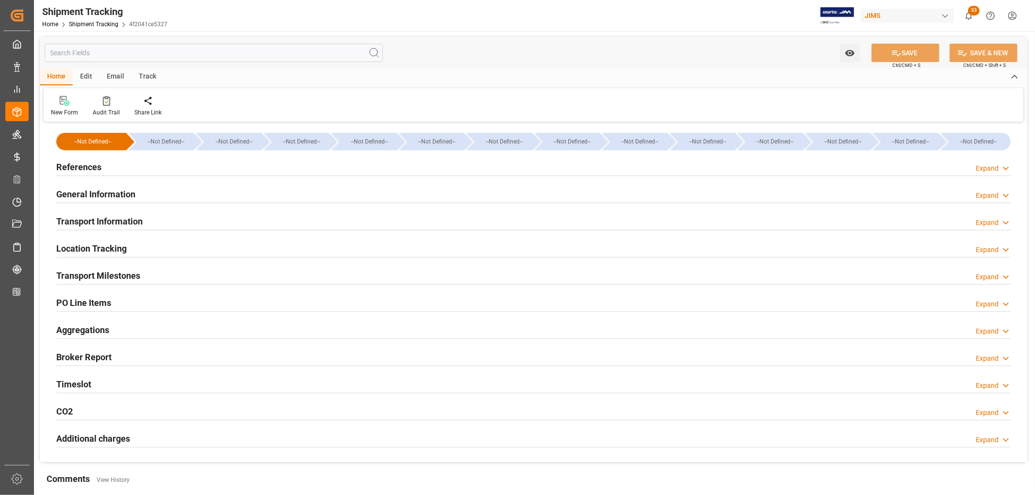
type input "[DATE] 00:00"
type input "[DATE]"
type input "[DATE] 11:59"
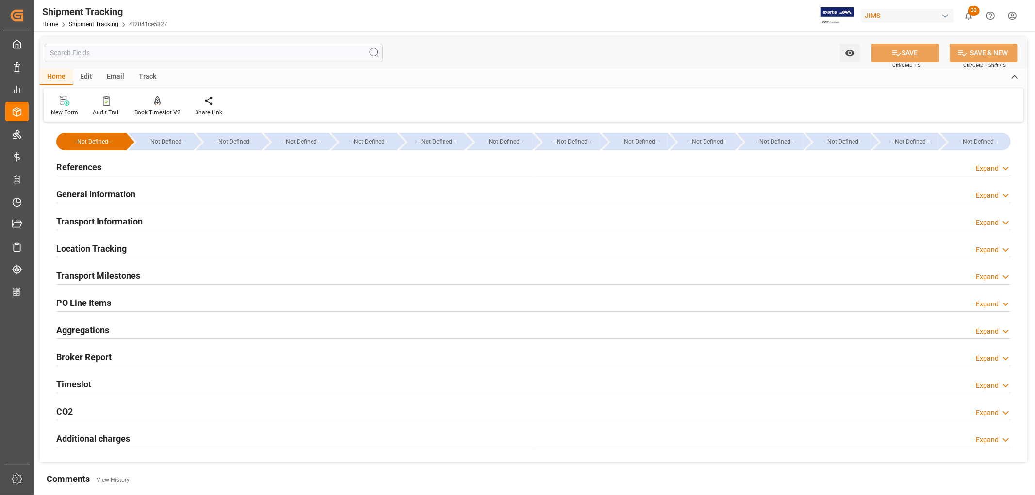
click at [113, 274] on h2 "Transport Milestones" at bounding box center [98, 275] width 84 height 13
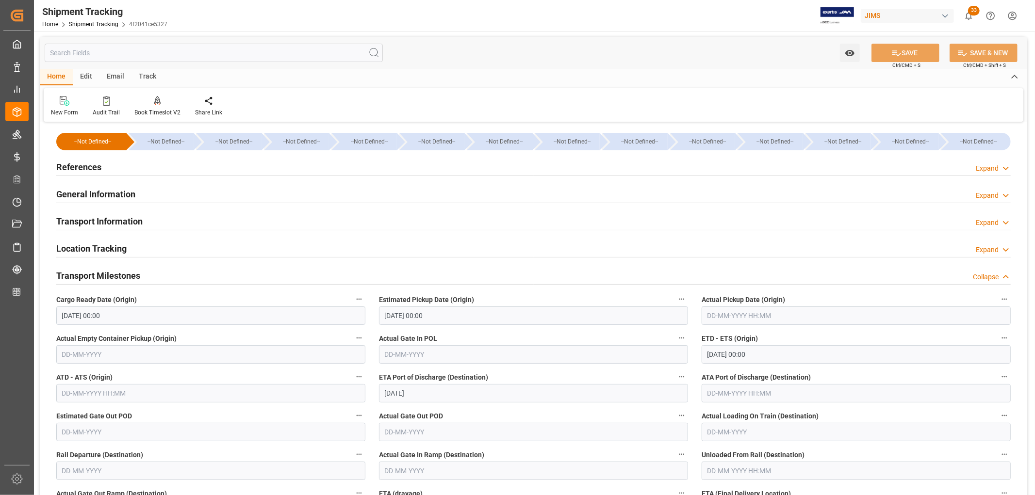
scroll to position [108, 0]
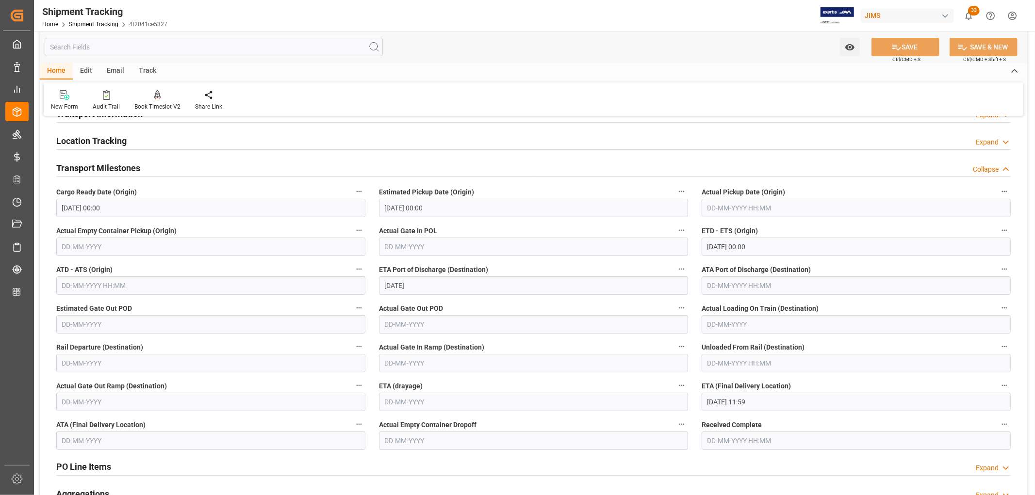
click at [401, 242] on input "text" at bounding box center [533, 247] width 309 height 18
click at [426, 342] on span "13" at bounding box center [429, 343] width 6 height 7
type input "[DATE]"
click at [109, 284] on input "text" at bounding box center [210, 285] width 309 height 18
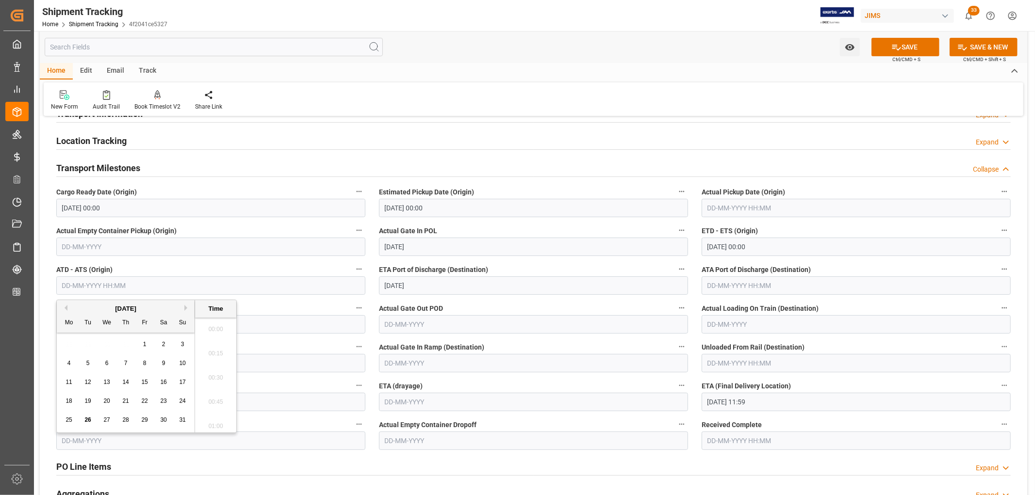
scroll to position [1385, 0]
click at [90, 382] on span "12" at bounding box center [87, 382] width 6 height 7
click at [95, 287] on input "[DATE] 00:00" at bounding box center [210, 285] width 309 height 18
click at [185, 382] on span "17" at bounding box center [182, 382] width 6 height 7
type input "[DATE] 00:00"
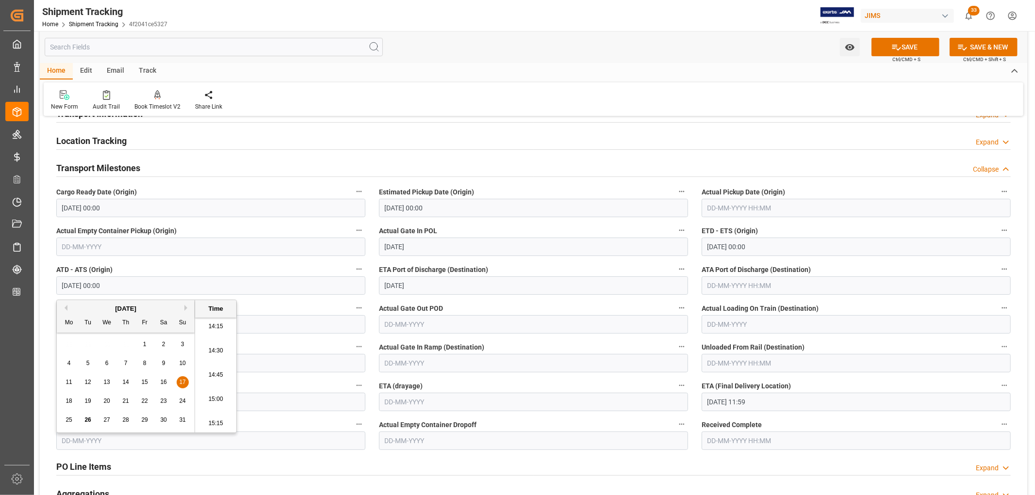
click at [104, 271] on span "ATD - ATS (Origin)" at bounding box center [84, 270] width 56 height 10
click at [353, 271] on button "ATD - ATS (Origin)" at bounding box center [359, 269] width 13 height 13
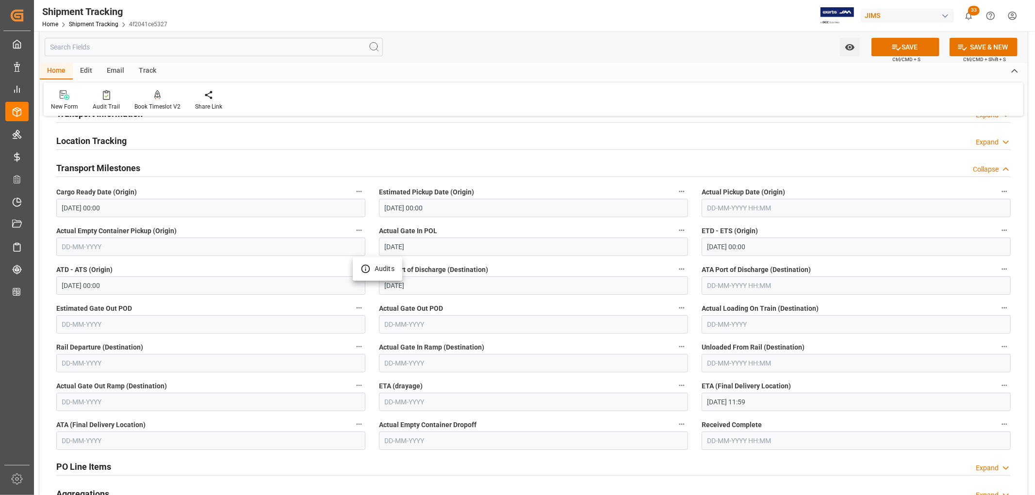
click at [442, 268] on div at bounding box center [517, 247] width 1035 height 495
click at [415, 288] on input "[DATE]" at bounding box center [533, 285] width 309 height 18
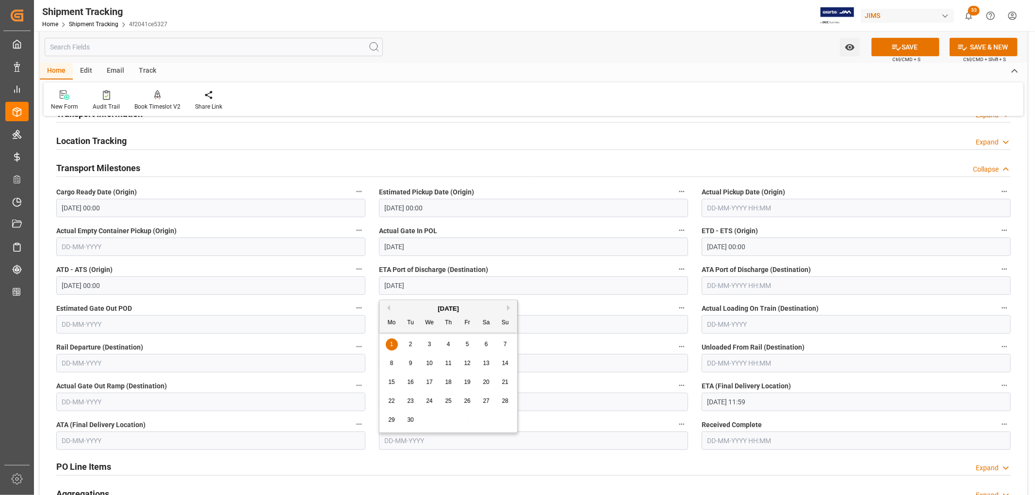
click at [452, 345] on div "4" at bounding box center [448, 345] width 12 height 12
type input "[DATE]"
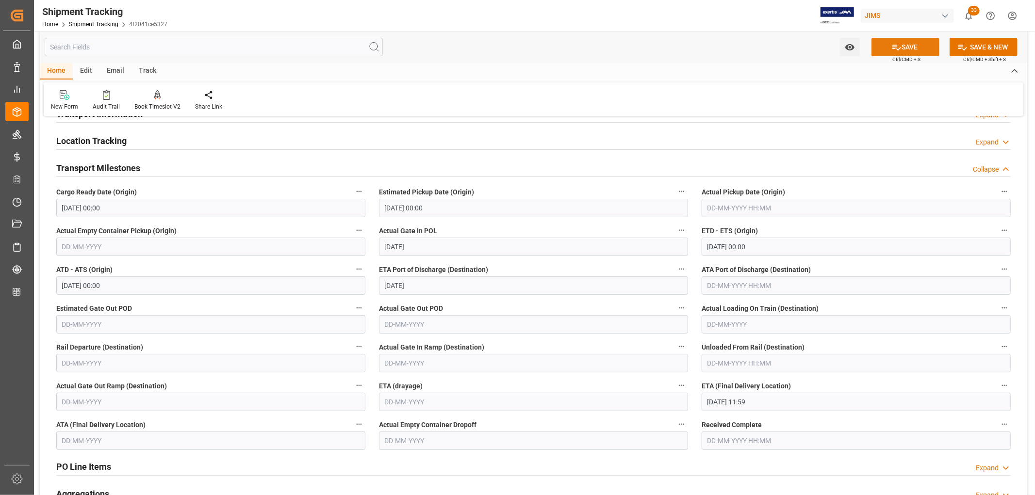
click at [902, 46] on button "SAVE" at bounding box center [905, 47] width 68 height 18
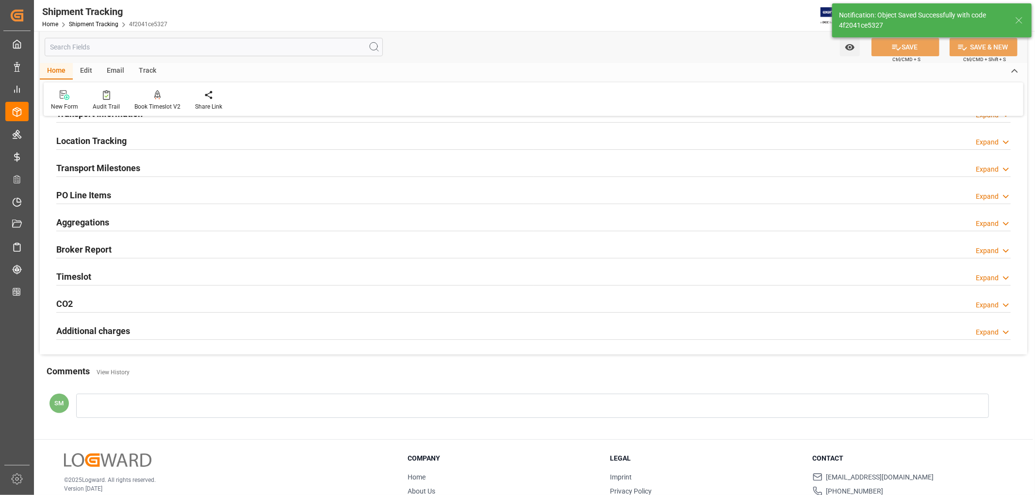
scroll to position [0, 0]
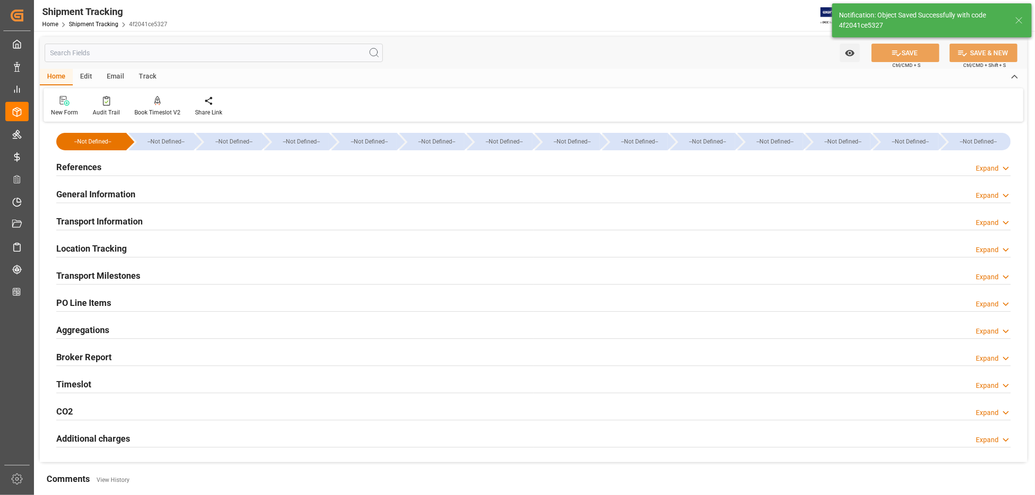
click at [102, 195] on h2 "General Information" at bounding box center [95, 194] width 79 height 13
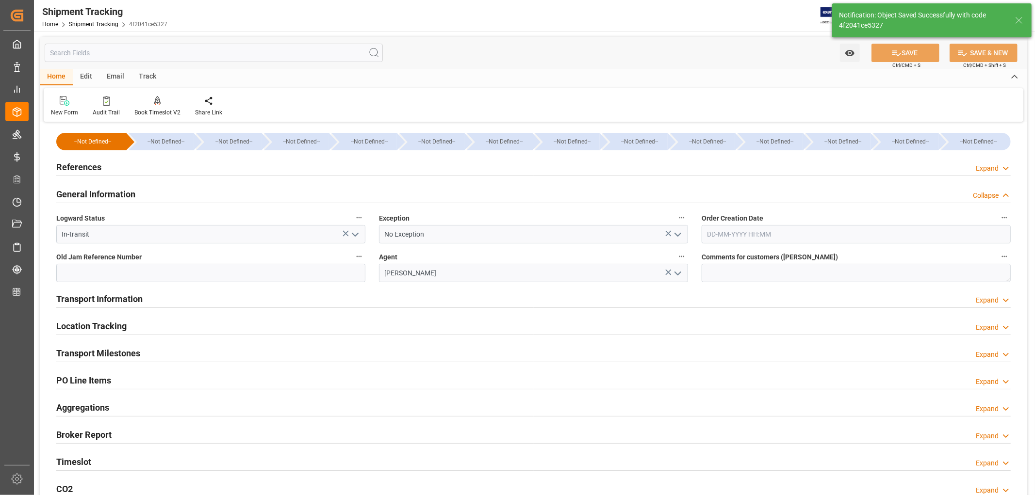
click at [102, 195] on h2 "General Information" at bounding box center [95, 194] width 79 height 13
